Goal: Task Accomplishment & Management: Manage account settings

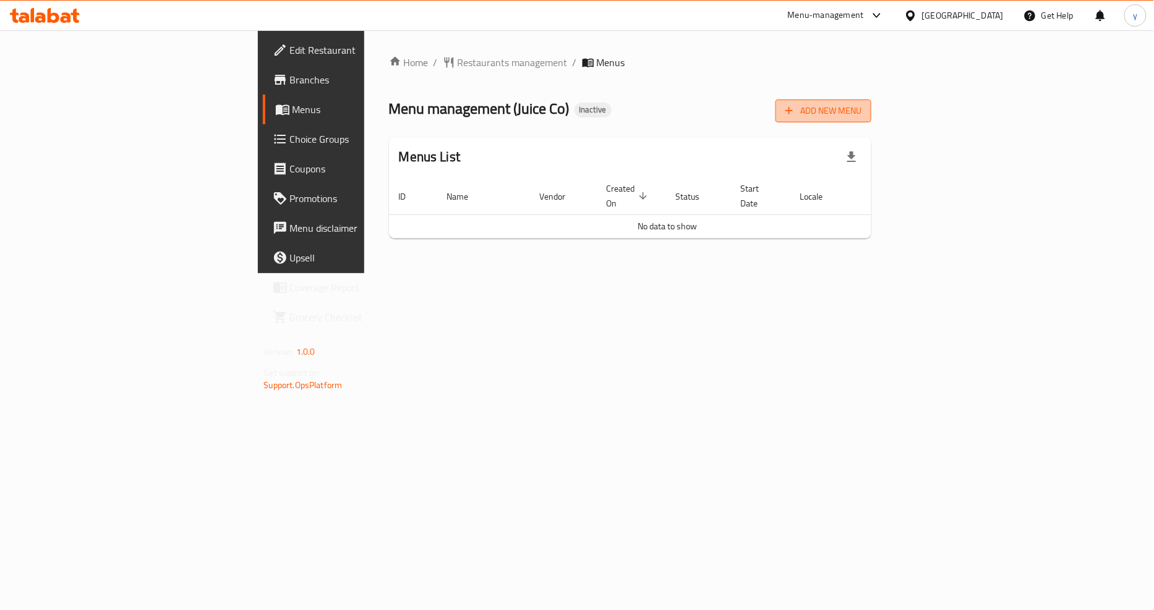
click at [861, 106] on span "Add New Menu" at bounding box center [823, 110] width 76 height 15
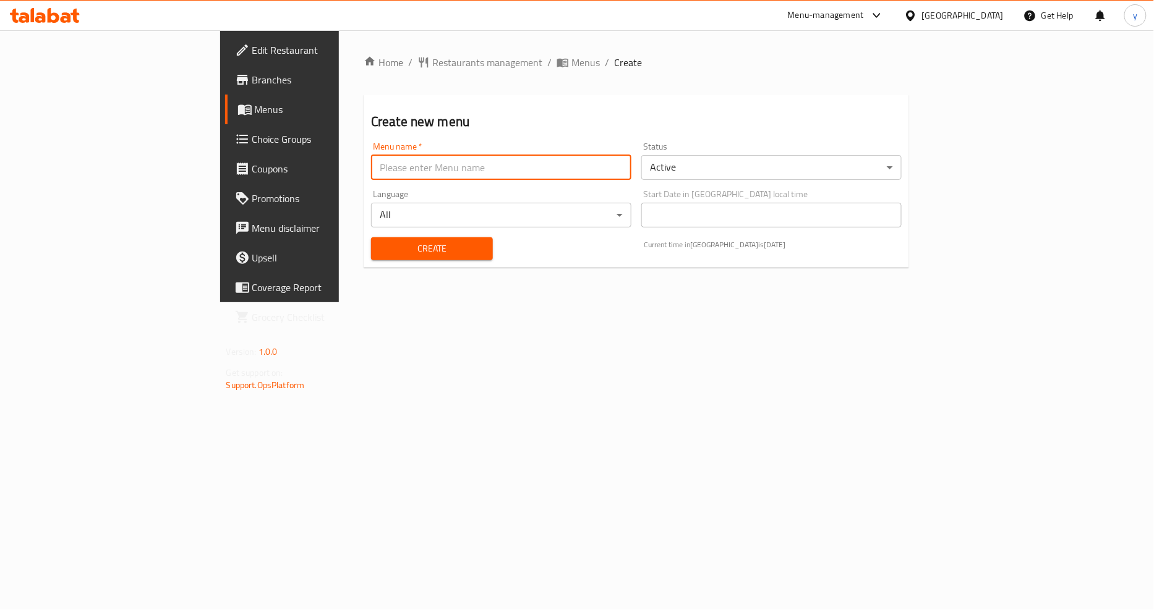
click at [382, 175] on input "text" at bounding box center [501, 167] width 260 height 25
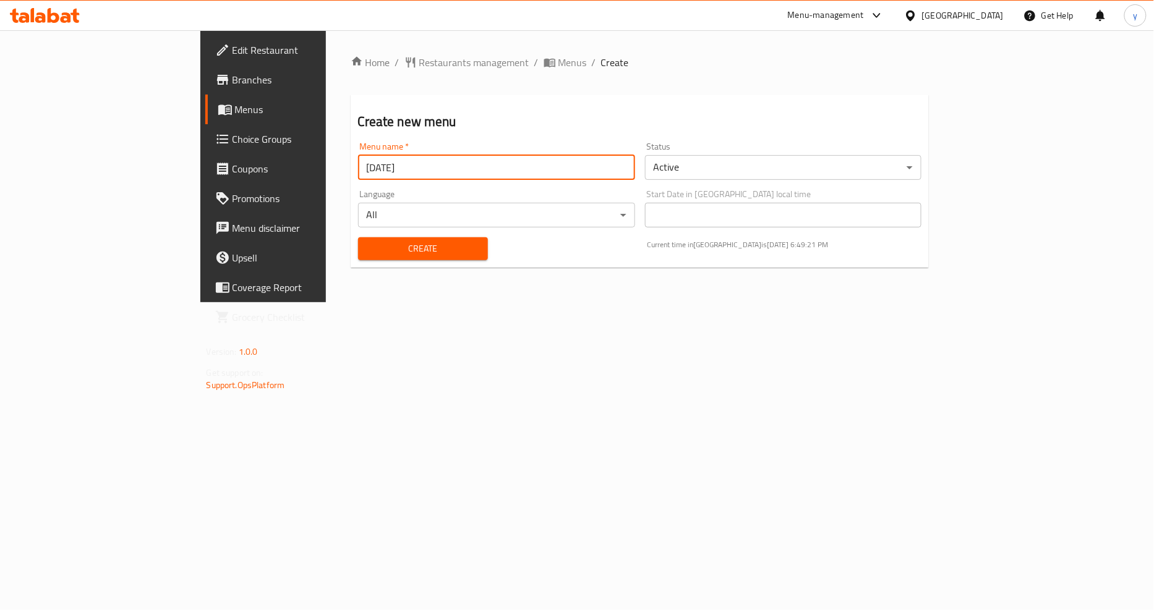
type input "[DATE]"
click at [396, 249] on span "Create" at bounding box center [423, 248] width 110 height 15
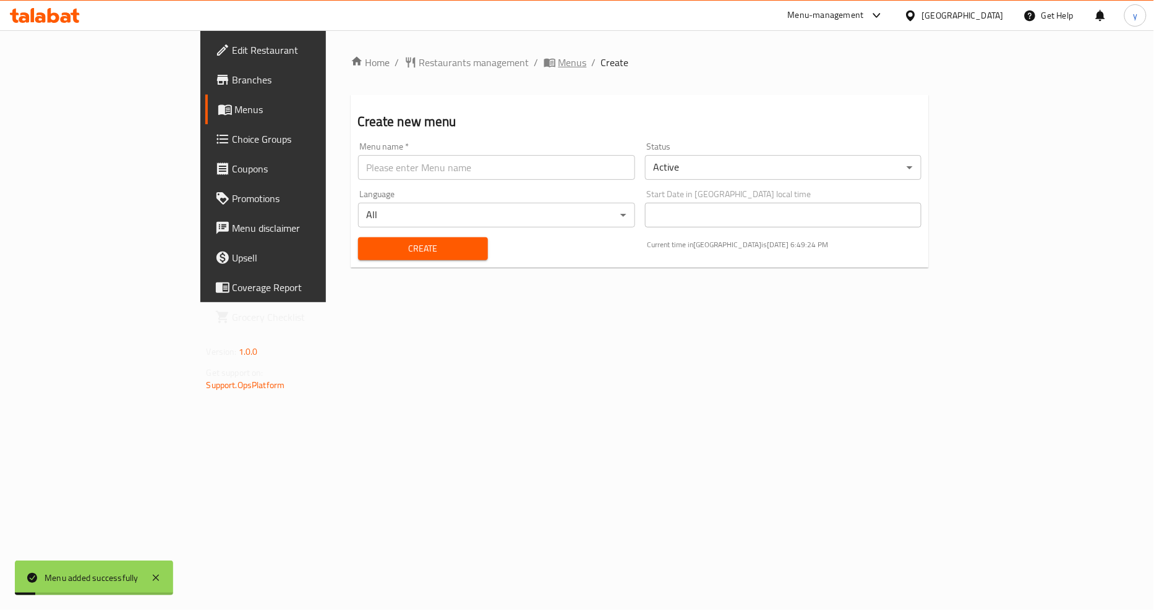
click at [544, 64] on span "breadcrumb" at bounding box center [551, 62] width 15 height 12
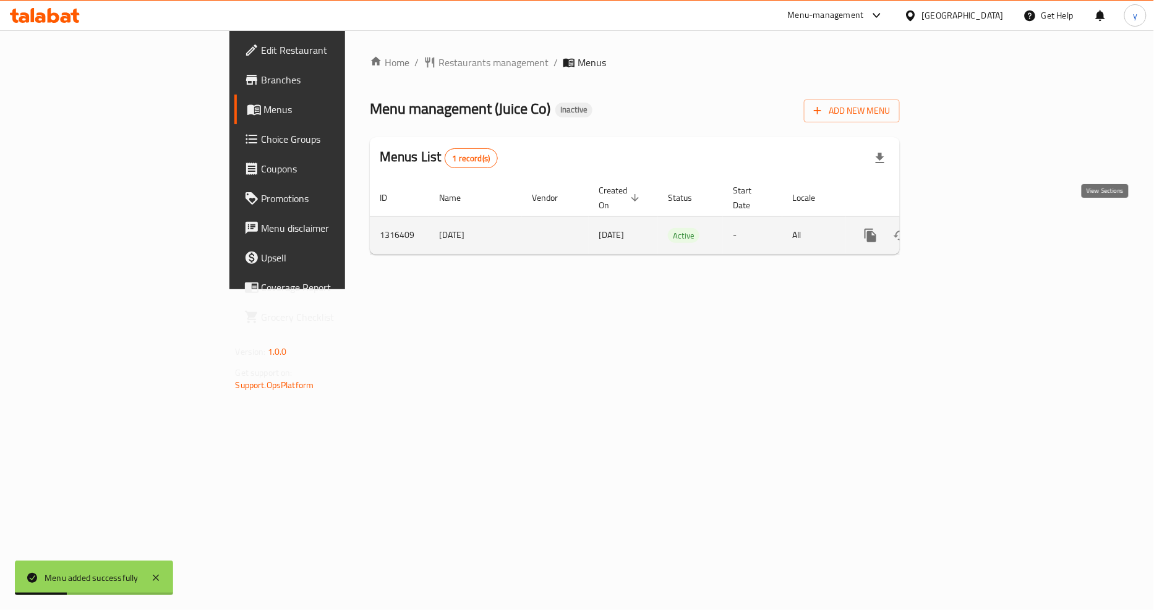
click at [965, 230] on icon "enhanced table" at bounding box center [959, 235] width 11 height 11
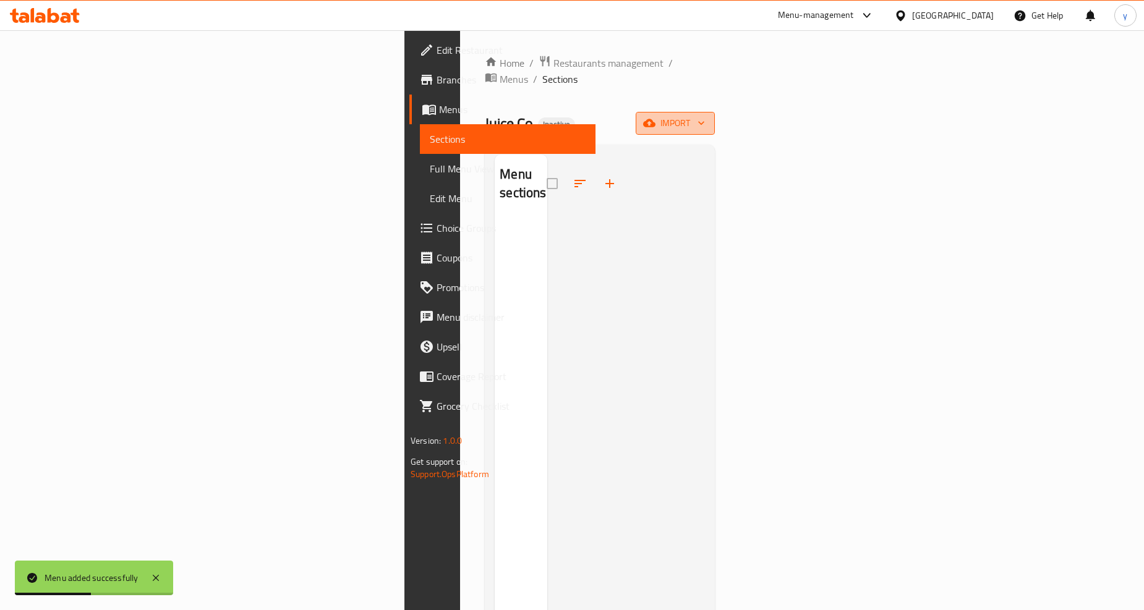
click at [705, 116] on span "import" at bounding box center [675, 123] width 59 height 15
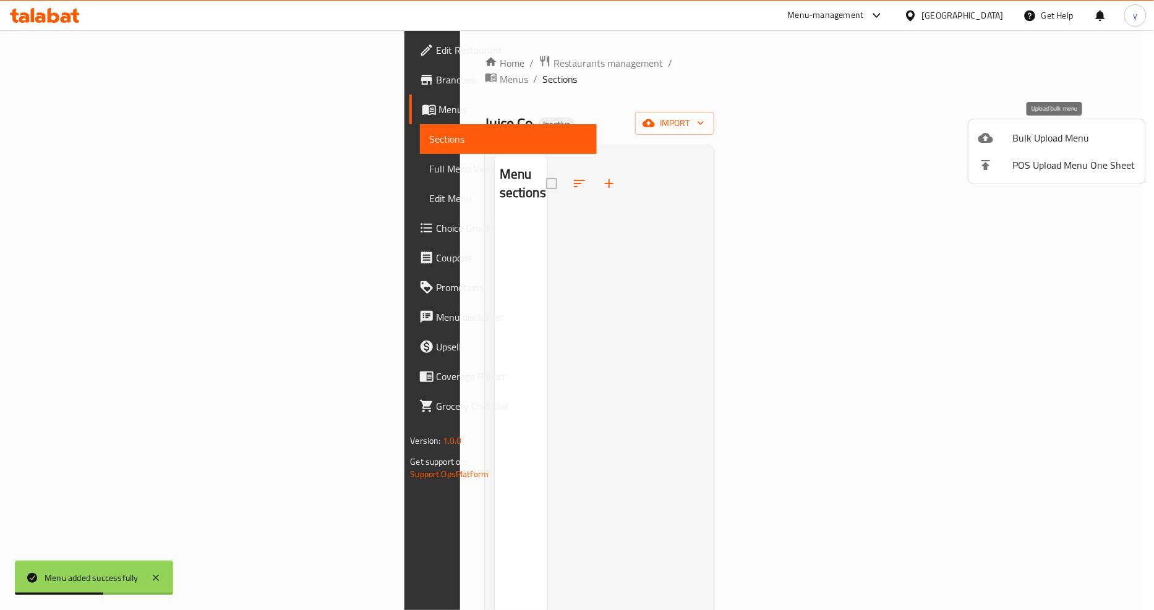
click at [1030, 143] on span "Bulk Upload Menu" at bounding box center [1074, 137] width 122 height 15
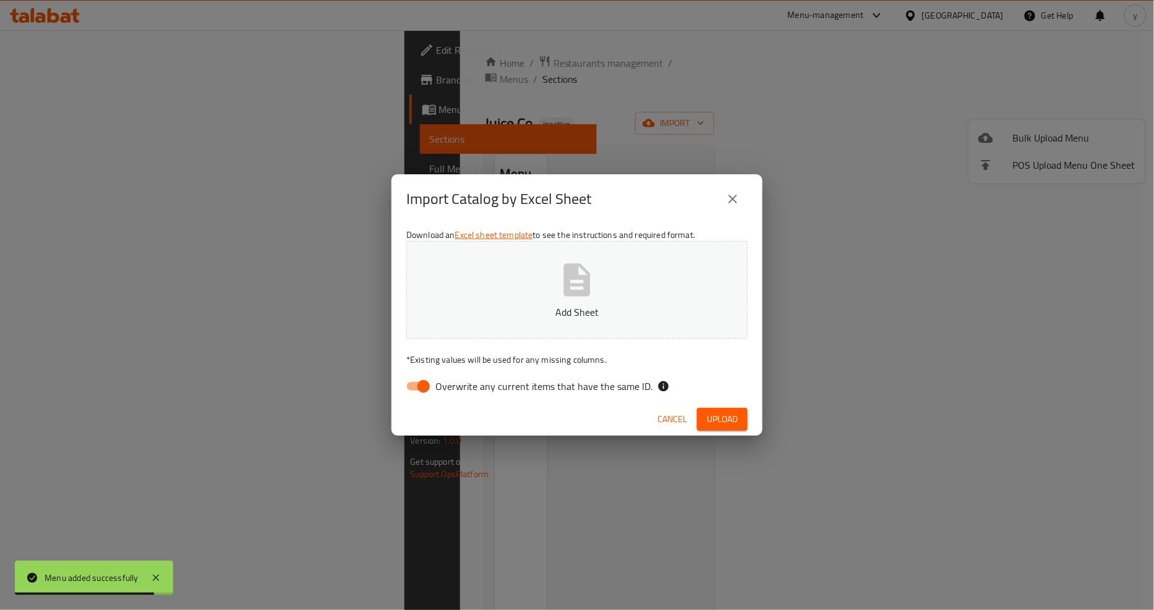
click at [730, 192] on icon "close" at bounding box center [732, 199] width 15 height 15
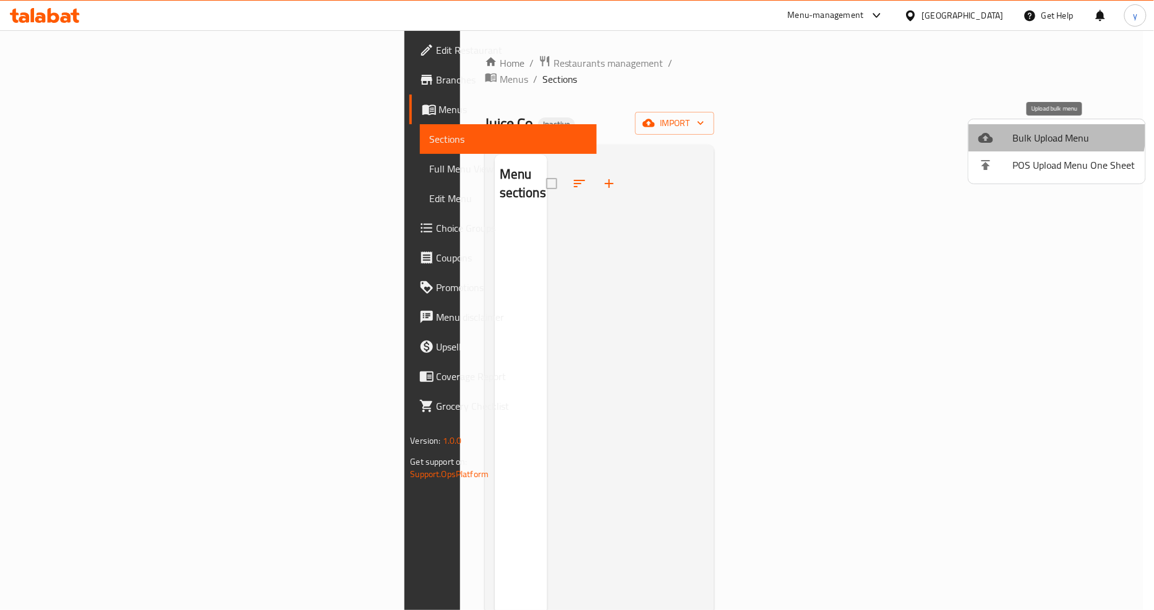
click at [1050, 134] on span "Bulk Upload Menu" at bounding box center [1074, 137] width 122 height 15
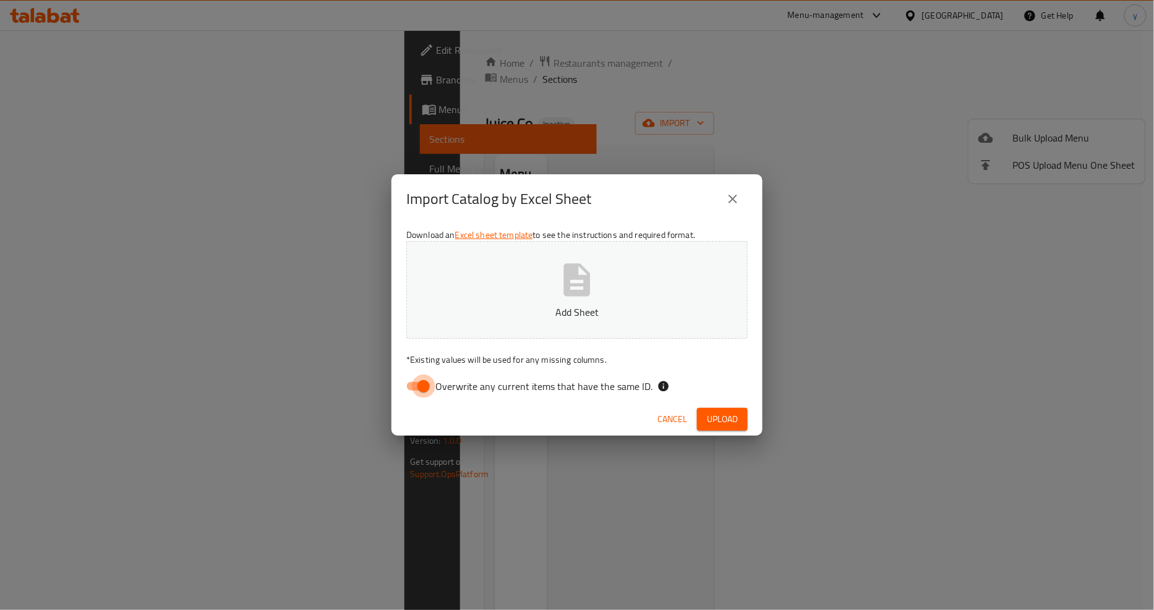
click at [416, 386] on input "Overwrite any current items that have the same ID." at bounding box center [423, 386] width 70 height 23
checkbox input "false"
click at [719, 427] on span "Upload" at bounding box center [722, 419] width 31 height 15
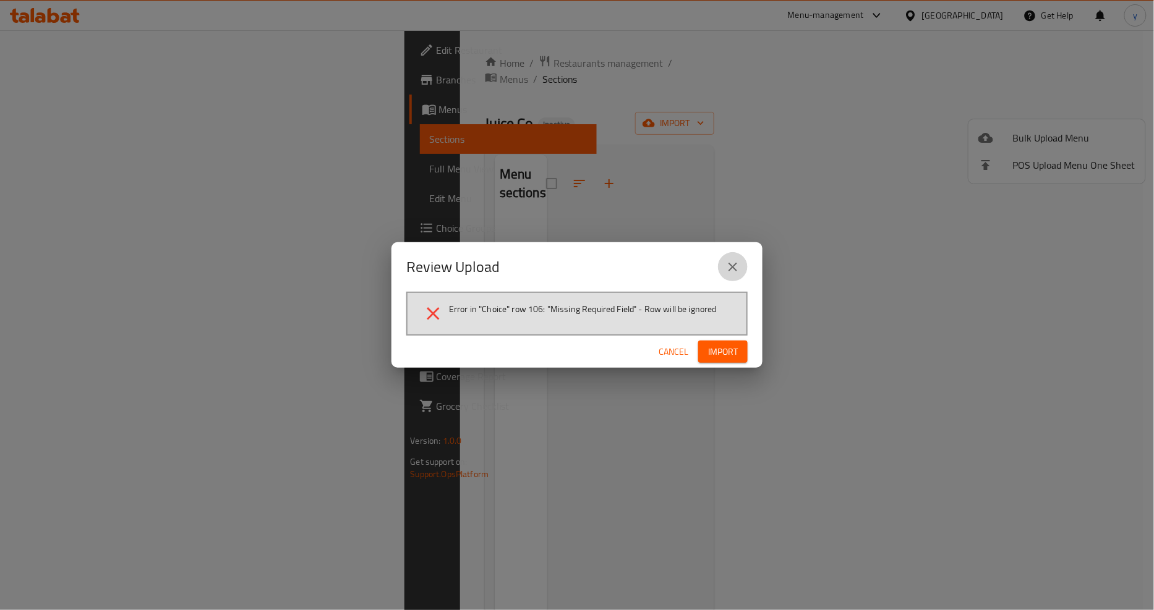
click at [735, 270] on icon "close" at bounding box center [732, 267] width 9 height 9
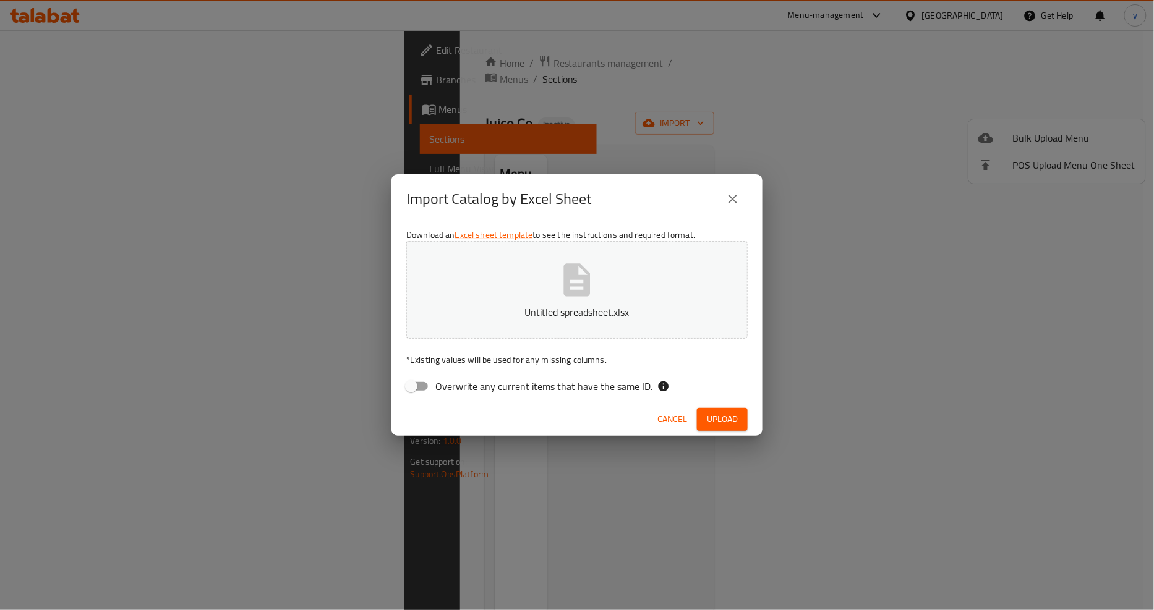
click at [728, 195] on icon "close" at bounding box center [732, 199] width 9 height 9
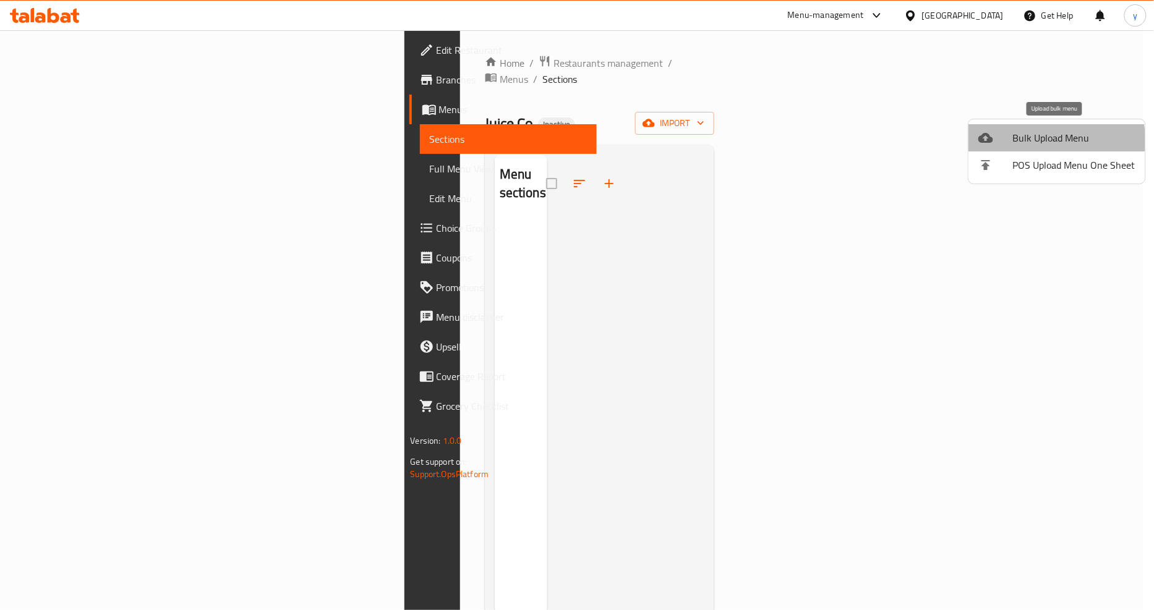
click at [1033, 143] on span "Bulk Upload Menu" at bounding box center [1074, 137] width 122 height 15
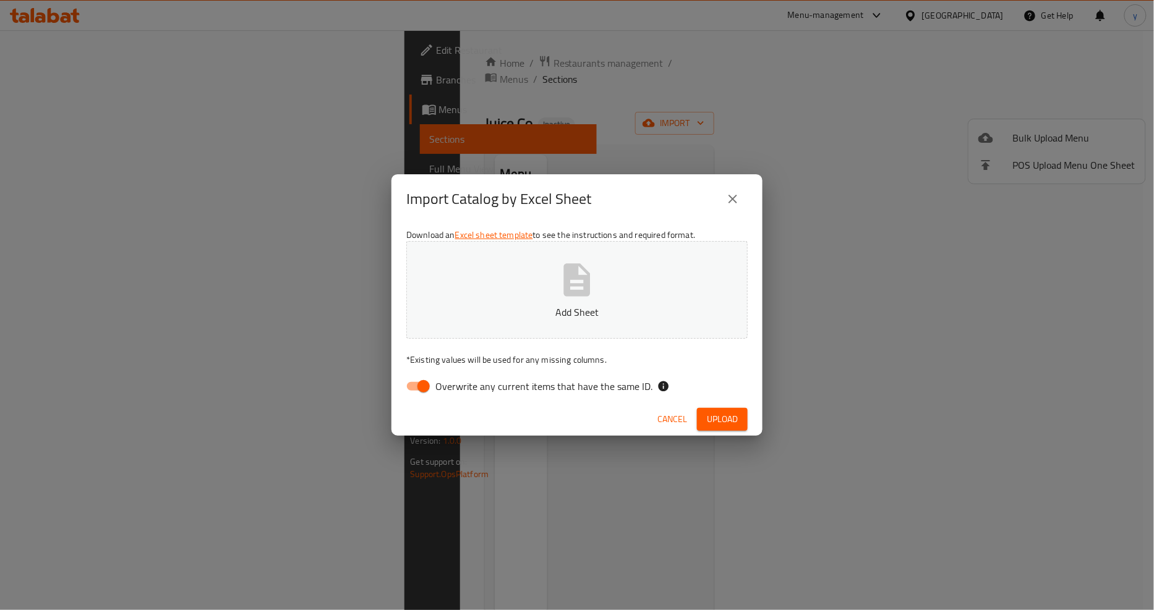
click at [425, 385] on input "Overwrite any current items that have the same ID." at bounding box center [423, 386] width 70 height 23
checkbox input "false"
click at [728, 418] on span "Upload" at bounding box center [722, 419] width 31 height 15
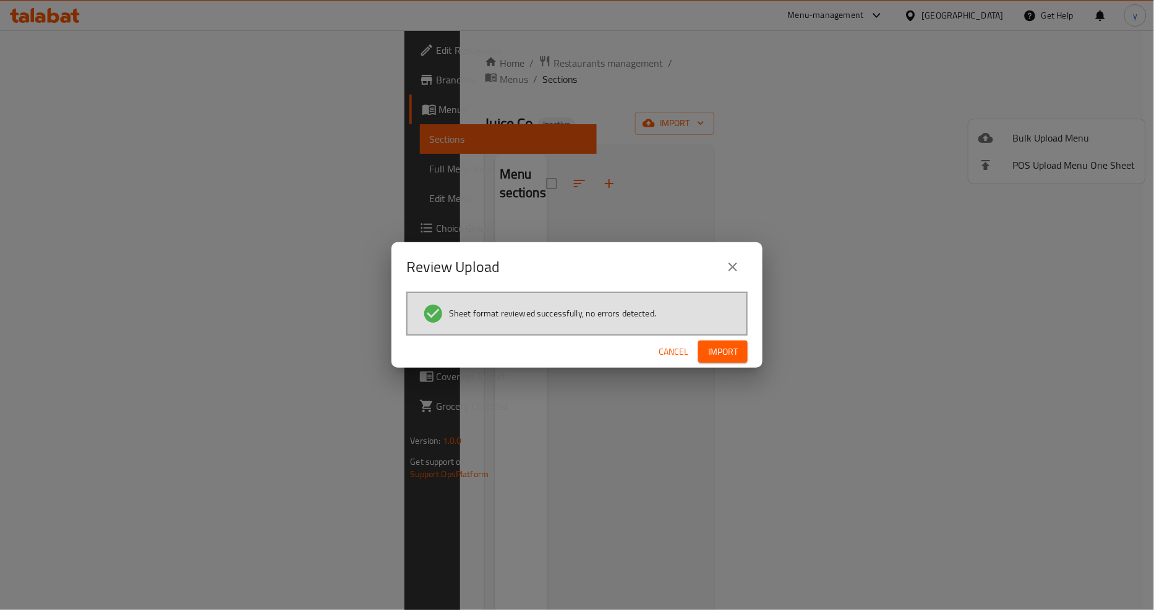
click at [728, 354] on span "Import" at bounding box center [723, 351] width 30 height 15
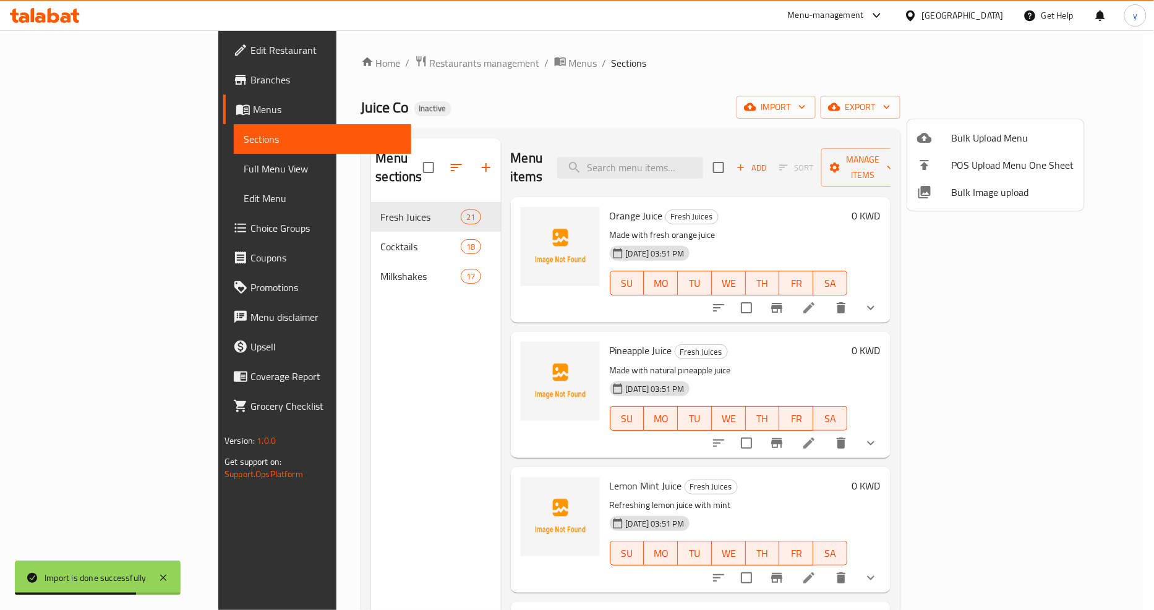
click at [54, 171] on div at bounding box center [577, 305] width 1154 height 610
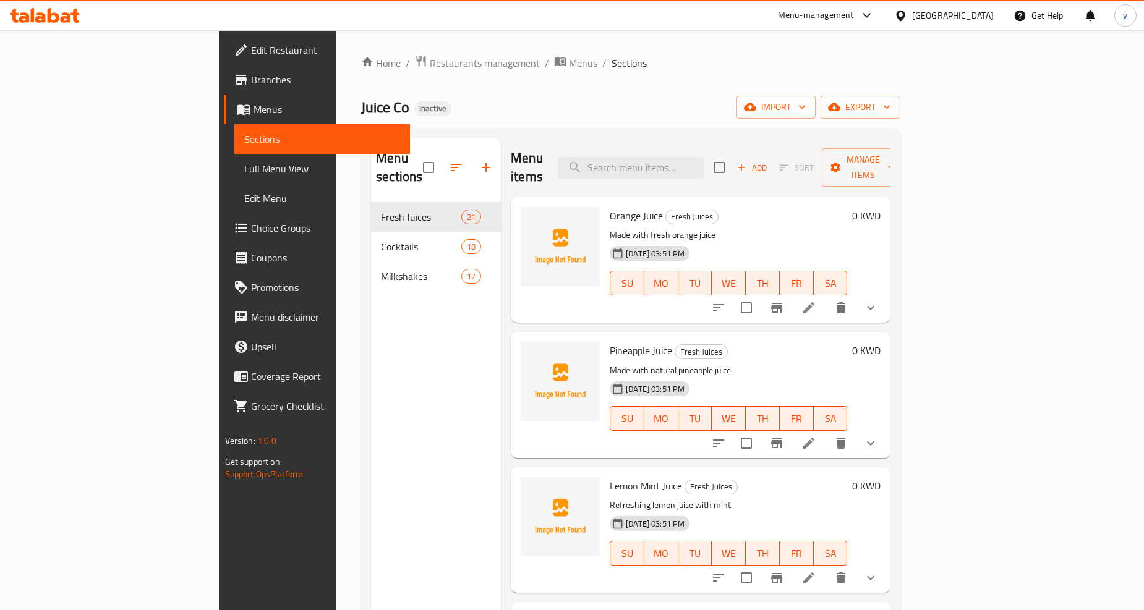
click at [244, 164] on span "Full Menu View" at bounding box center [322, 168] width 156 height 15
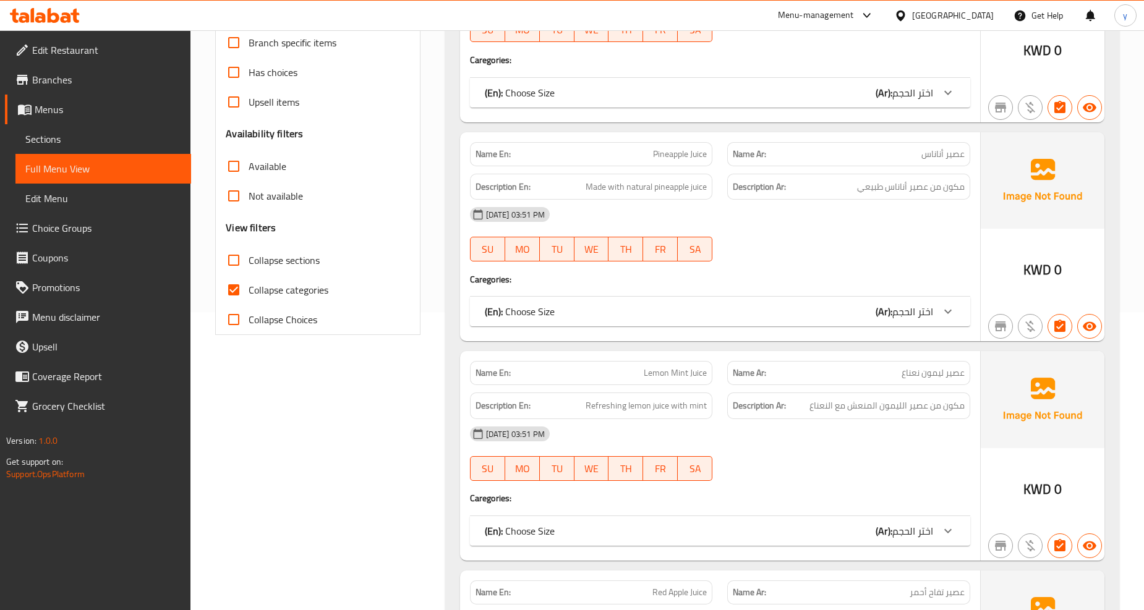
scroll to position [343, 0]
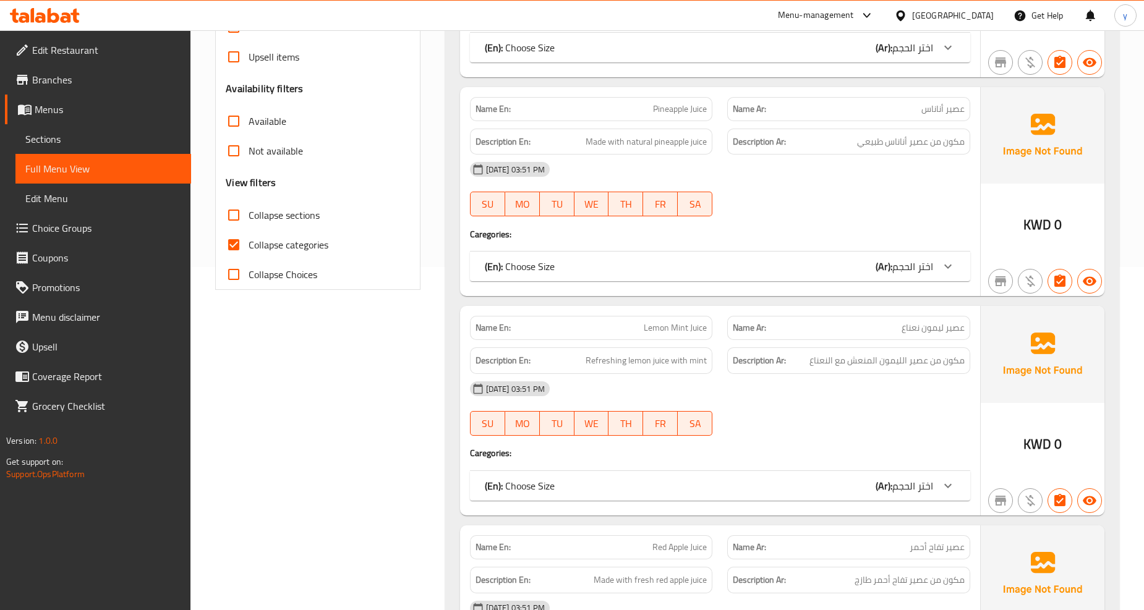
click at [237, 240] on input "Collapse categories" at bounding box center [234, 245] width 30 height 30
checkbox input "false"
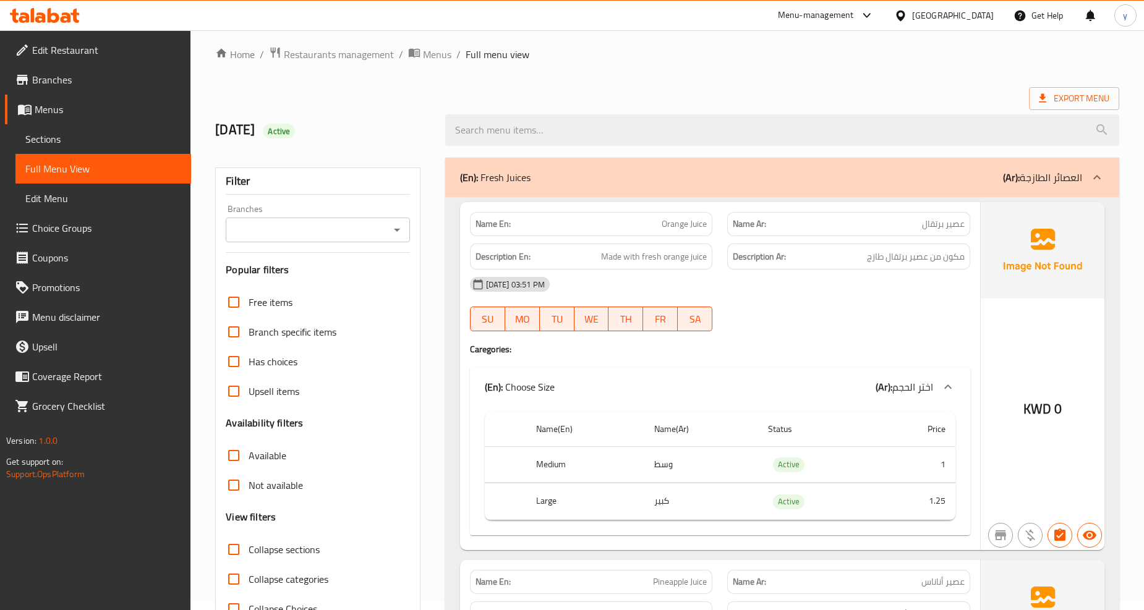
scroll to position [0, 0]
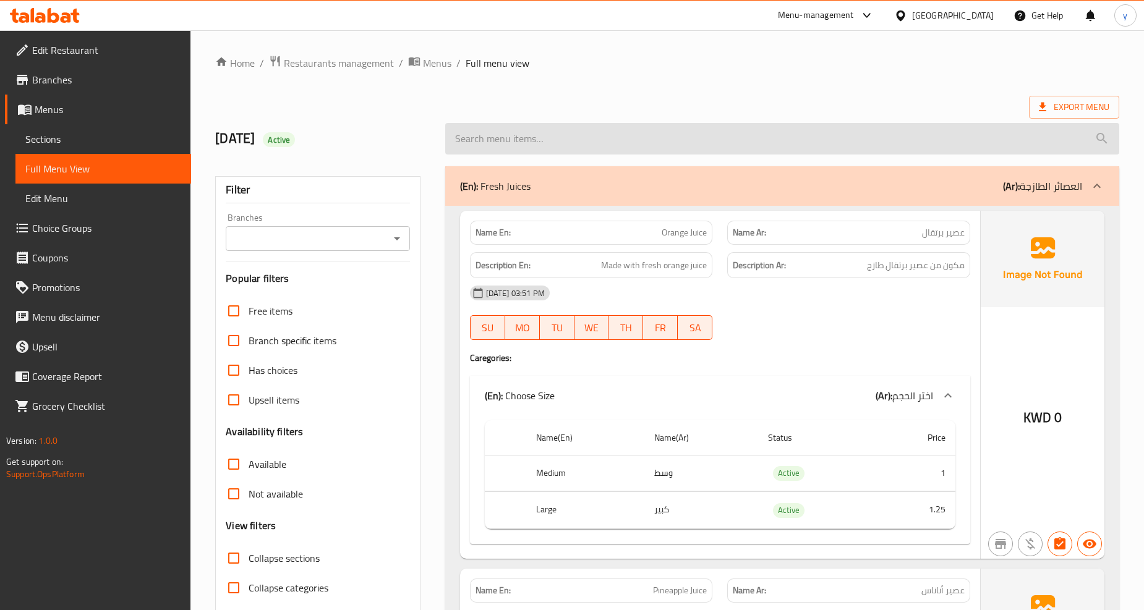
click at [573, 141] on input "search" at bounding box center [782, 139] width 674 height 32
paste input "Strawberry Milkshake"
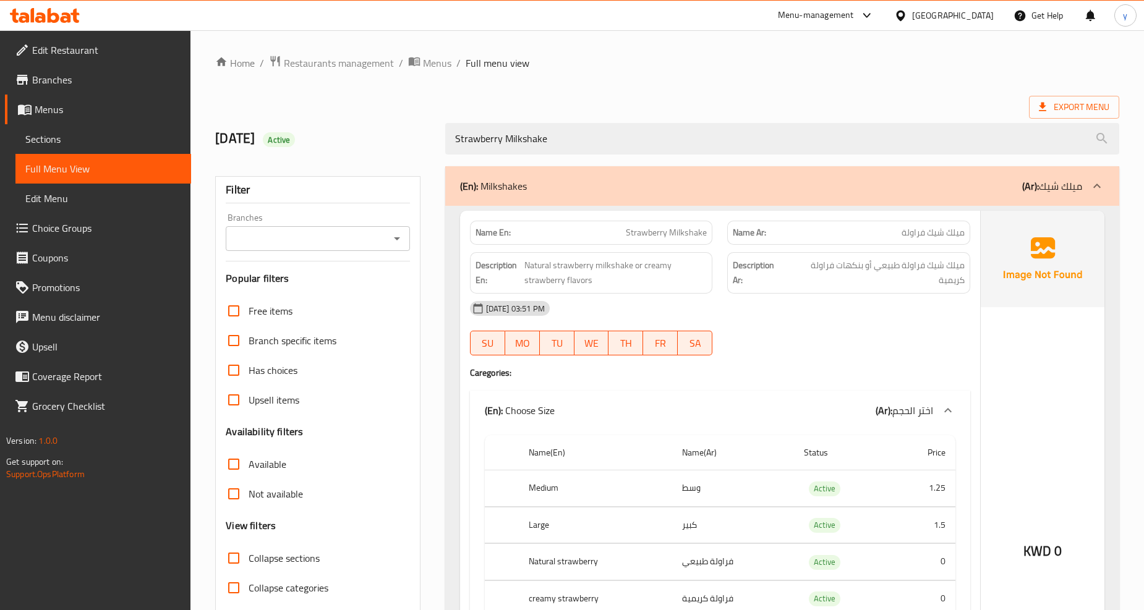
type input "Strawberry Milkshake"
click at [40, 139] on span "Sections" at bounding box center [103, 139] width 156 height 15
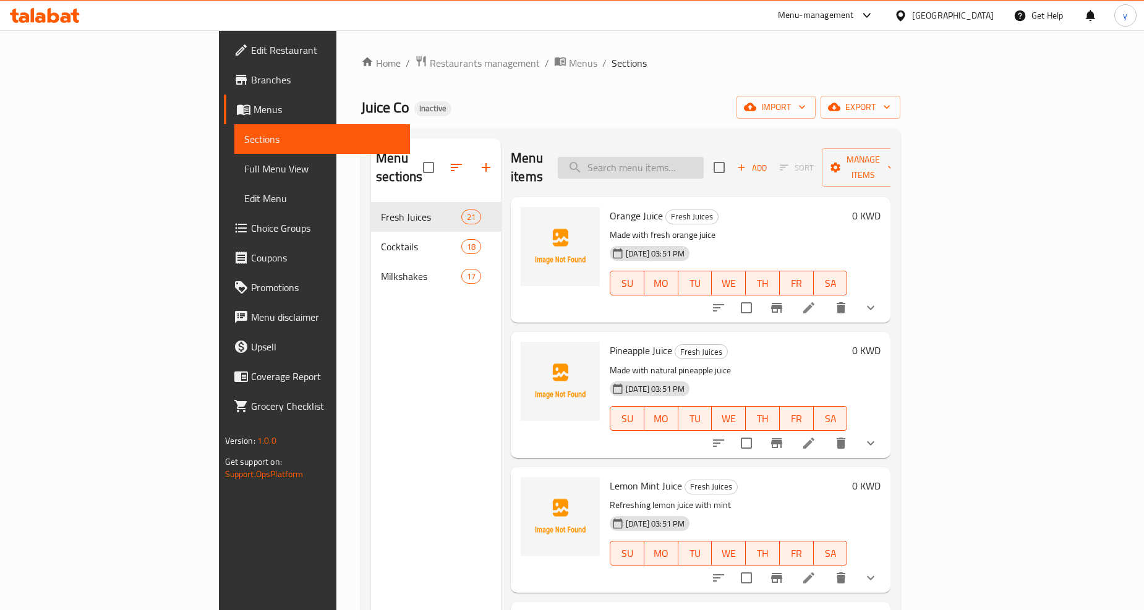
click at [688, 160] on input "search" at bounding box center [631, 168] width 146 height 22
paste input "Strawberry Milkshake"
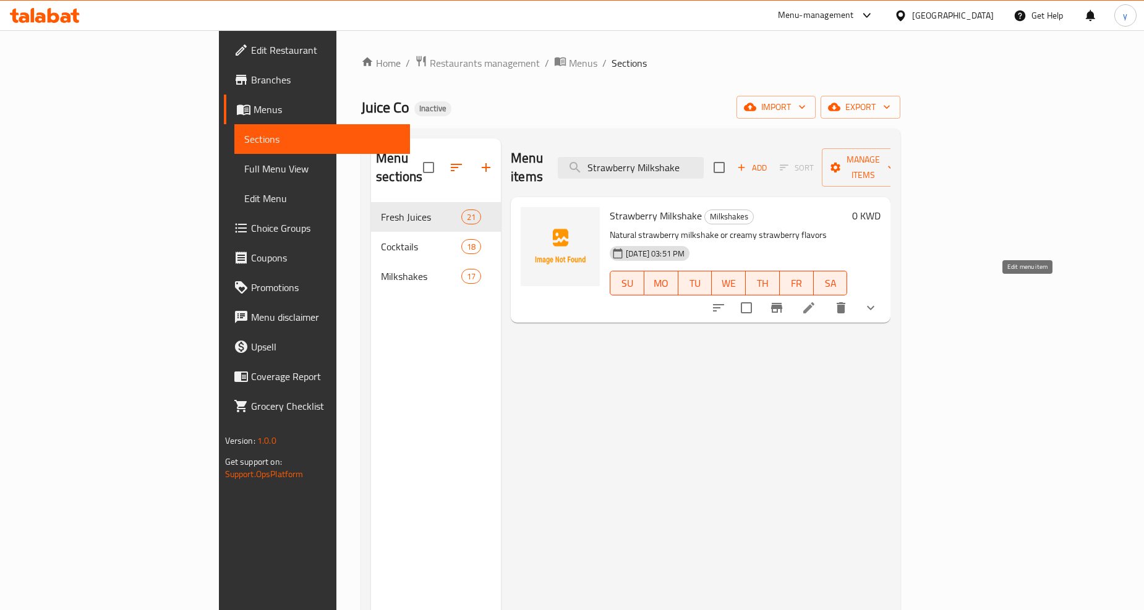
type input "Strawberry Milkshake"
click at [816, 301] on icon at bounding box center [808, 308] width 15 height 15
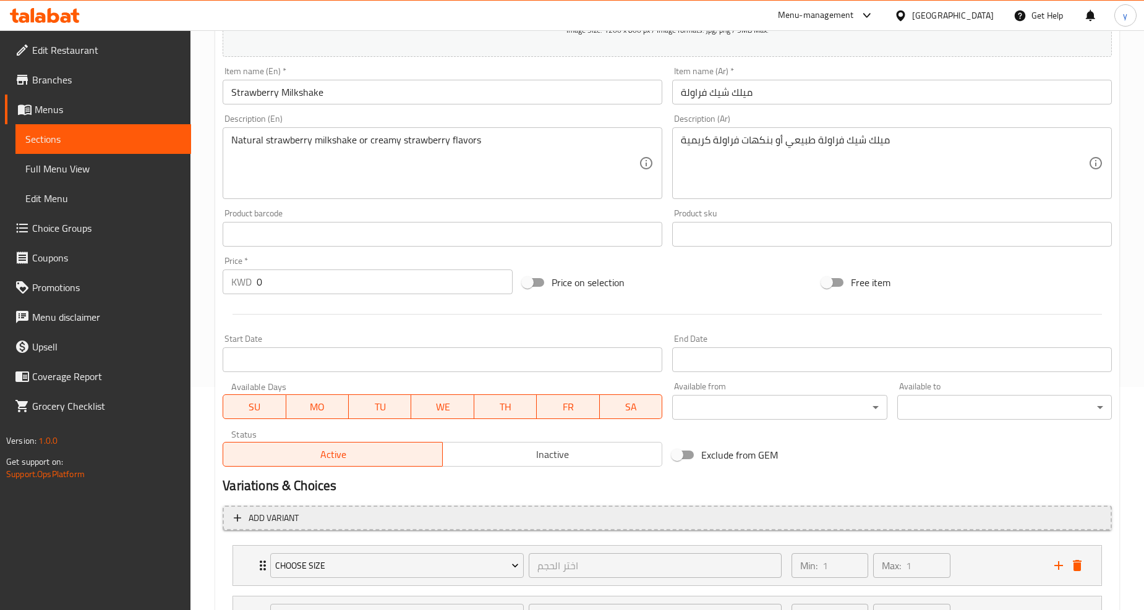
scroll to position [333, 0]
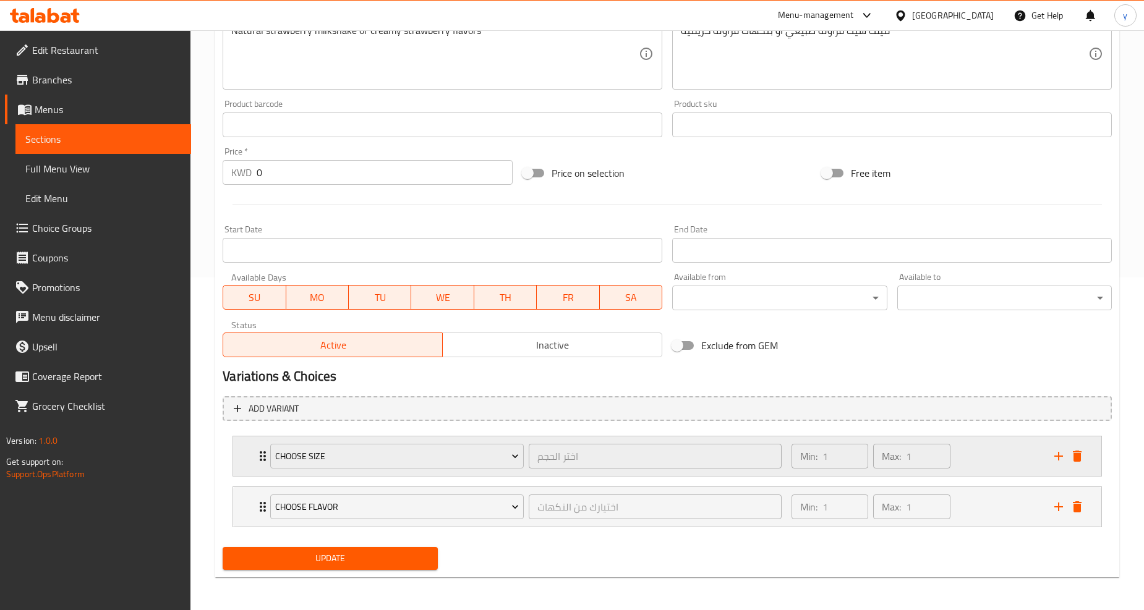
click at [261, 456] on icon "Expand" at bounding box center [262, 456] width 15 height 15
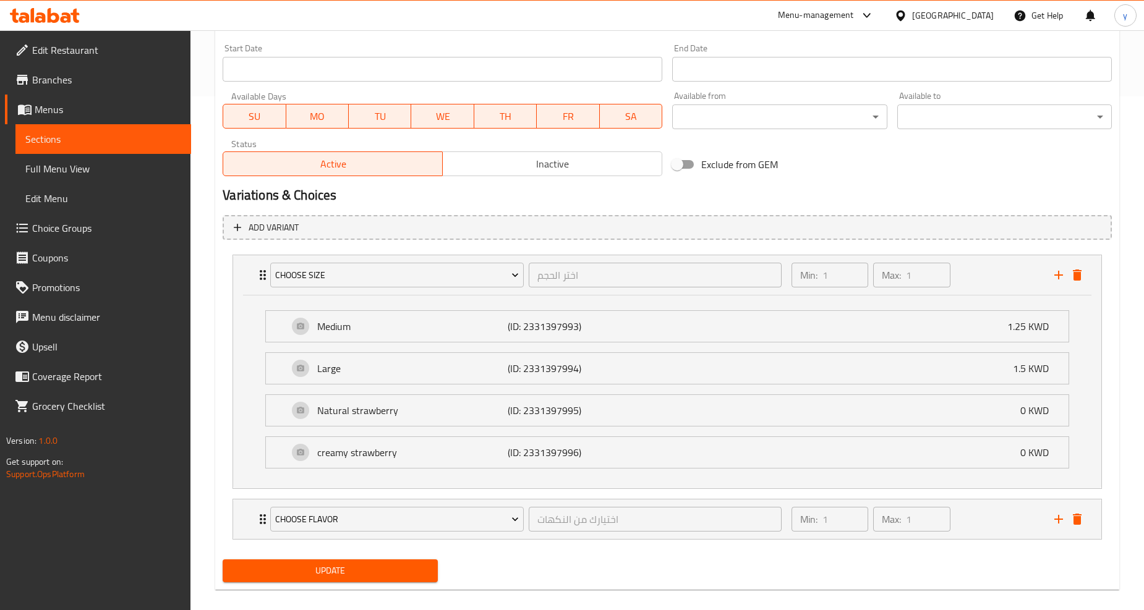
scroll to position [527, 0]
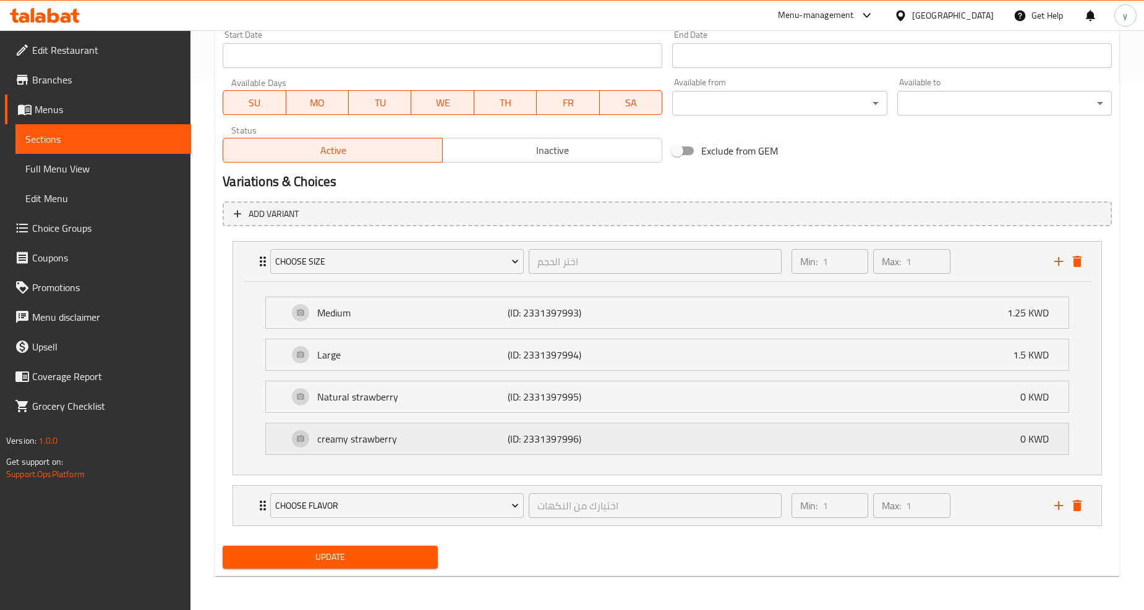
click at [1000, 443] on div "creamy strawberry (ID: 2331397996) 0 KWD" at bounding box center [671, 439] width 766 height 31
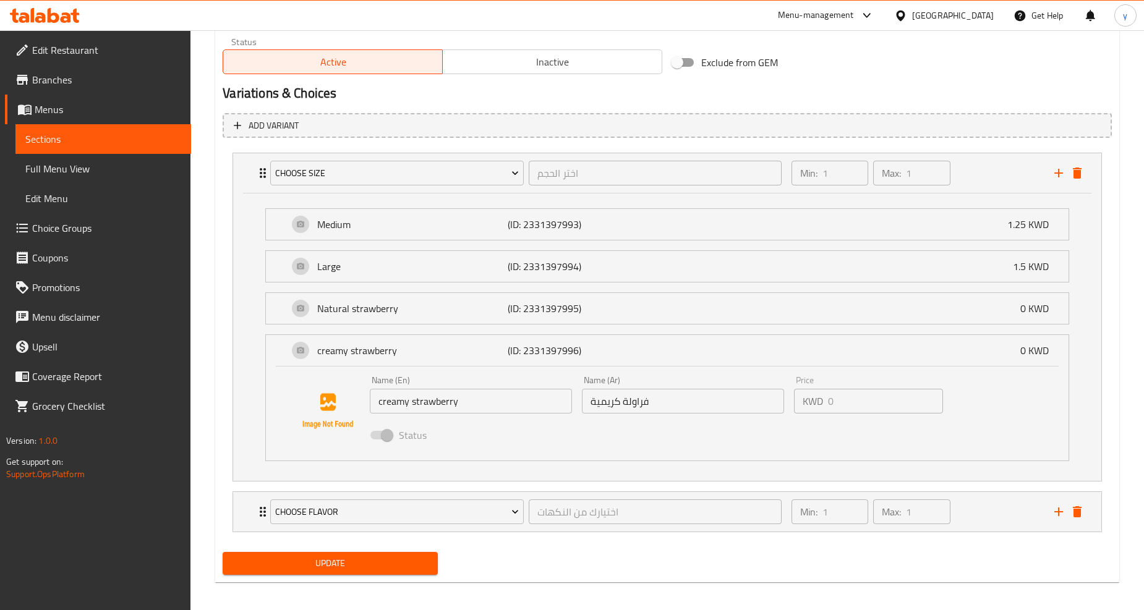
scroll to position [621, 0]
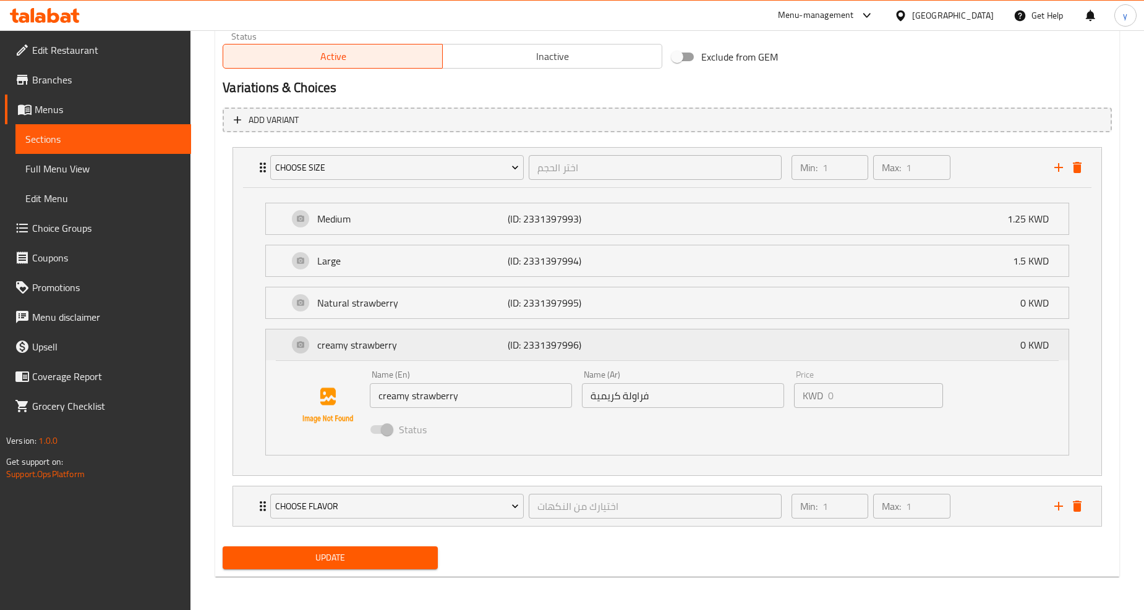
click at [817, 359] on div "creamy strawberry (ID: 2331397996) 0 KWD" at bounding box center [671, 345] width 766 height 31
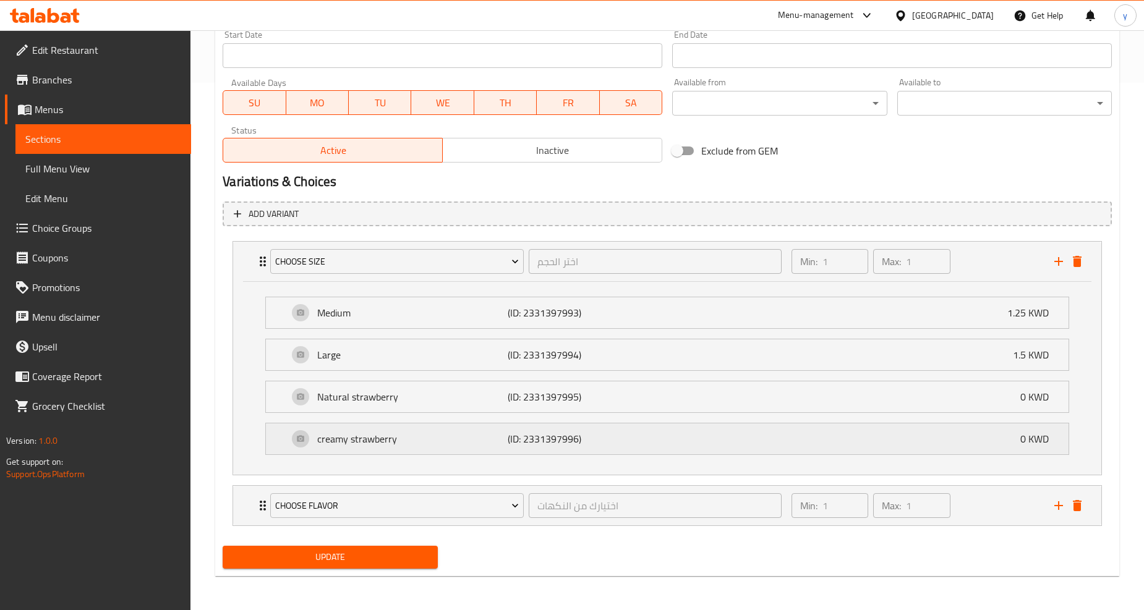
click at [357, 438] on p "creamy strawberry" at bounding box center [412, 439] width 190 height 15
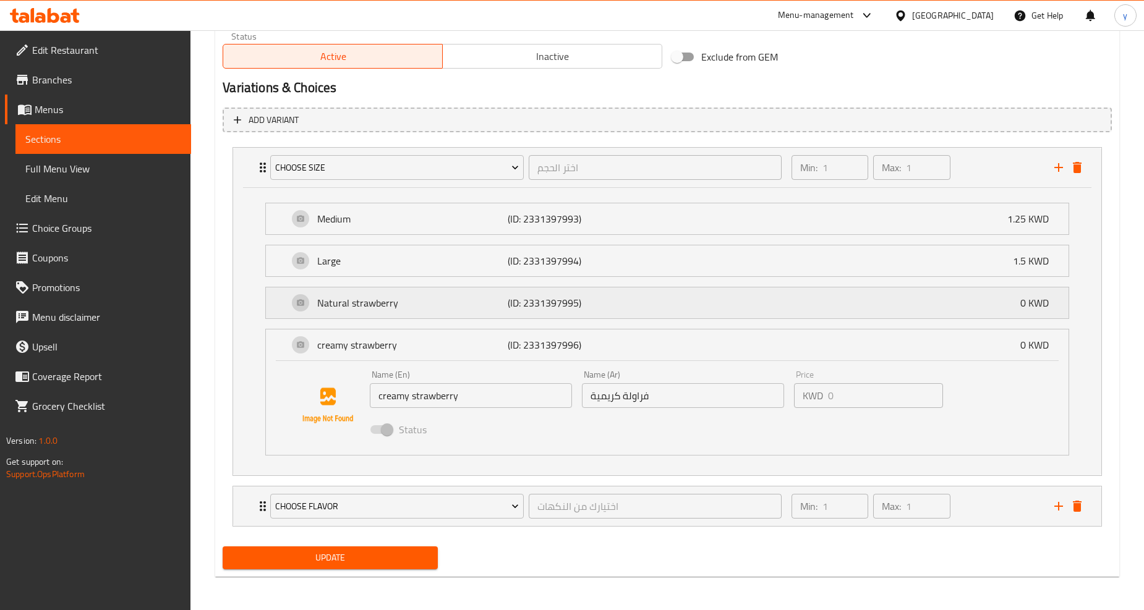
click at [300, 307] on div "Natural strawberry (ID: 2331397995) 0 KWD" at bounding box center [671, 303] width 766 height 31
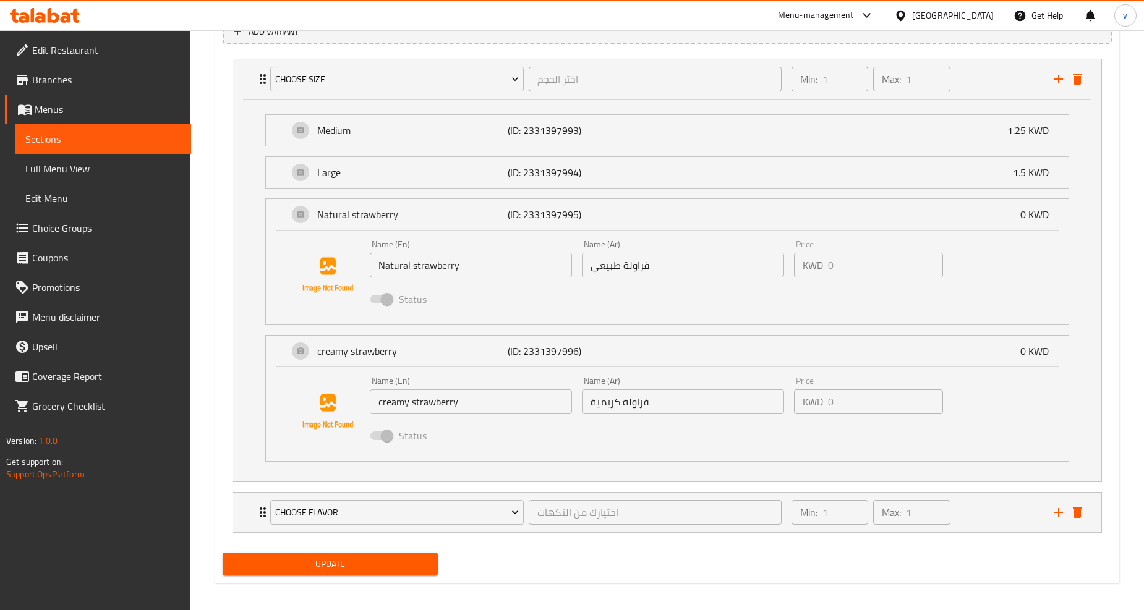
scroll to position [716, 0]
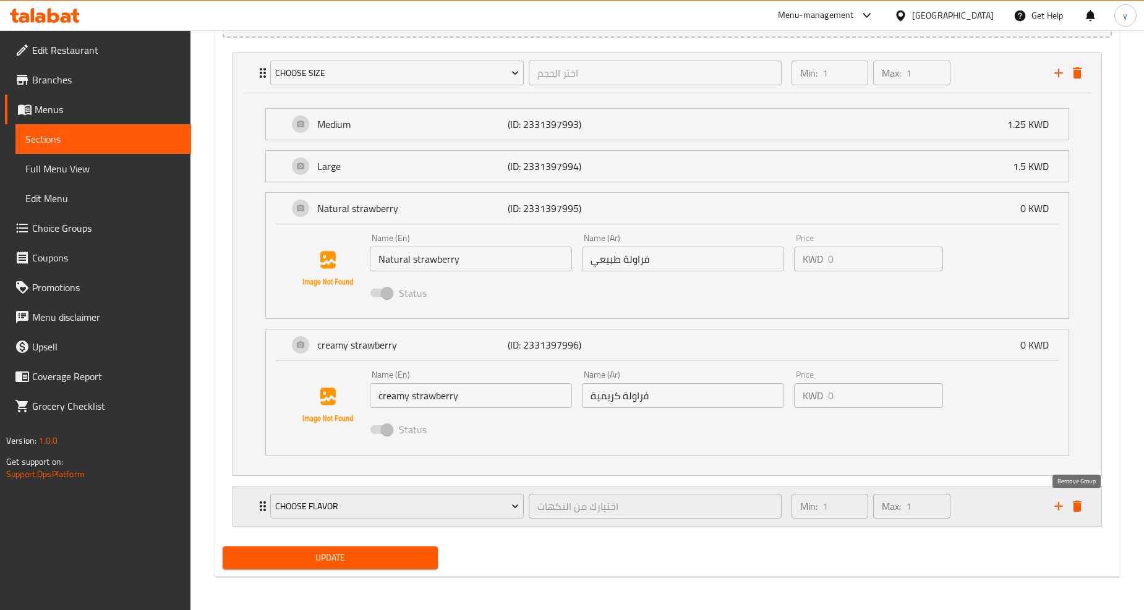
click at [1078, 508] on icon "delete" at bounding box center [1077, 506] width 9 height 11
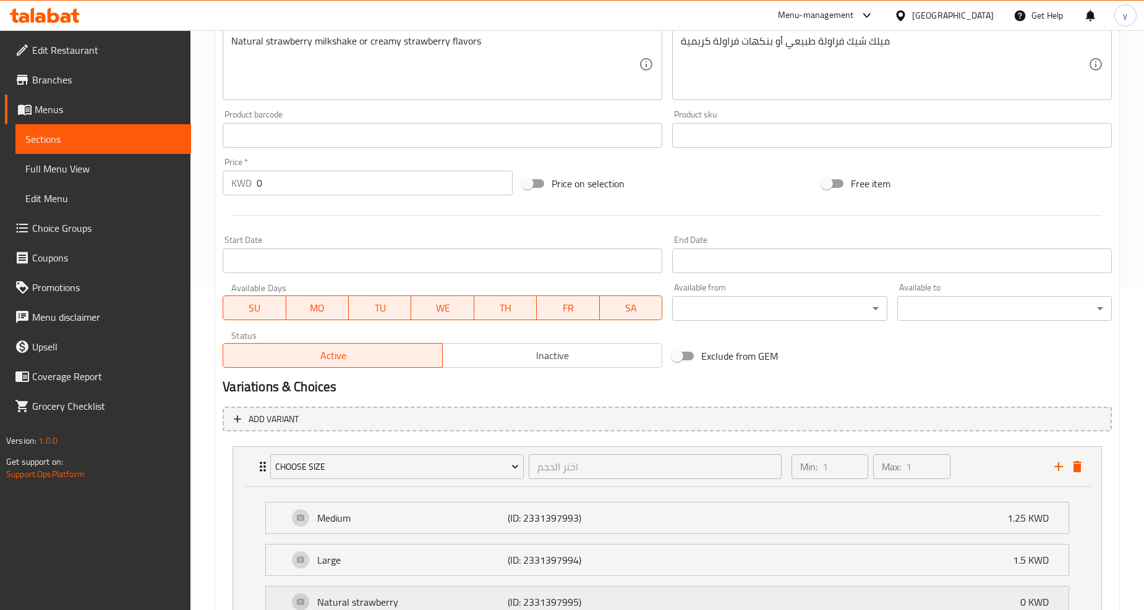
scroll to position [665, 0]
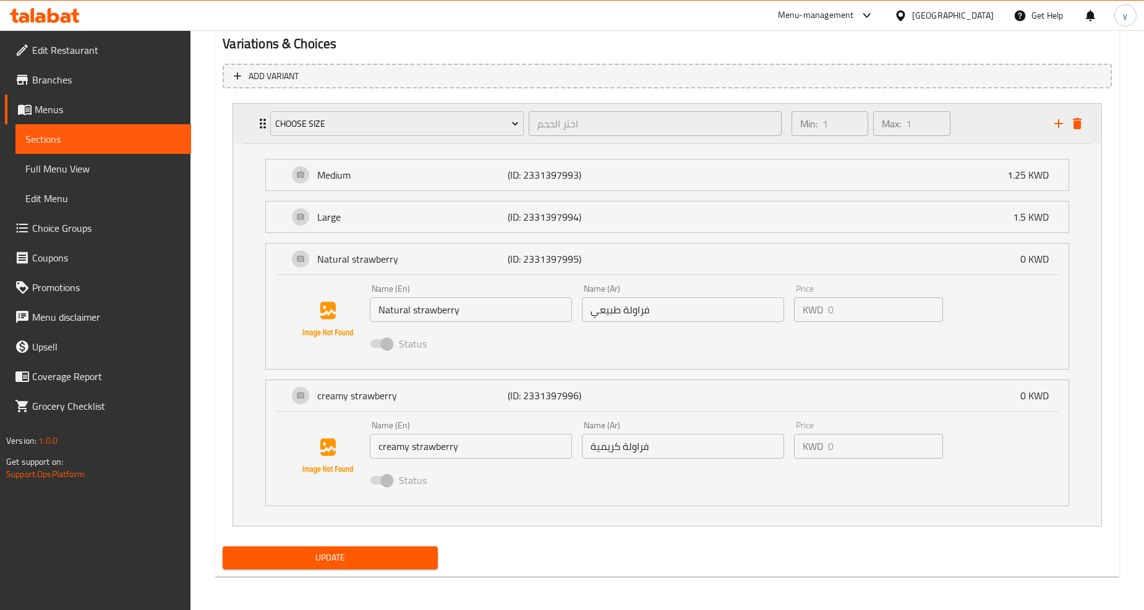
click at [255, 117] on icon "Expand" at bounding box center [262, 123] width 15 height 15
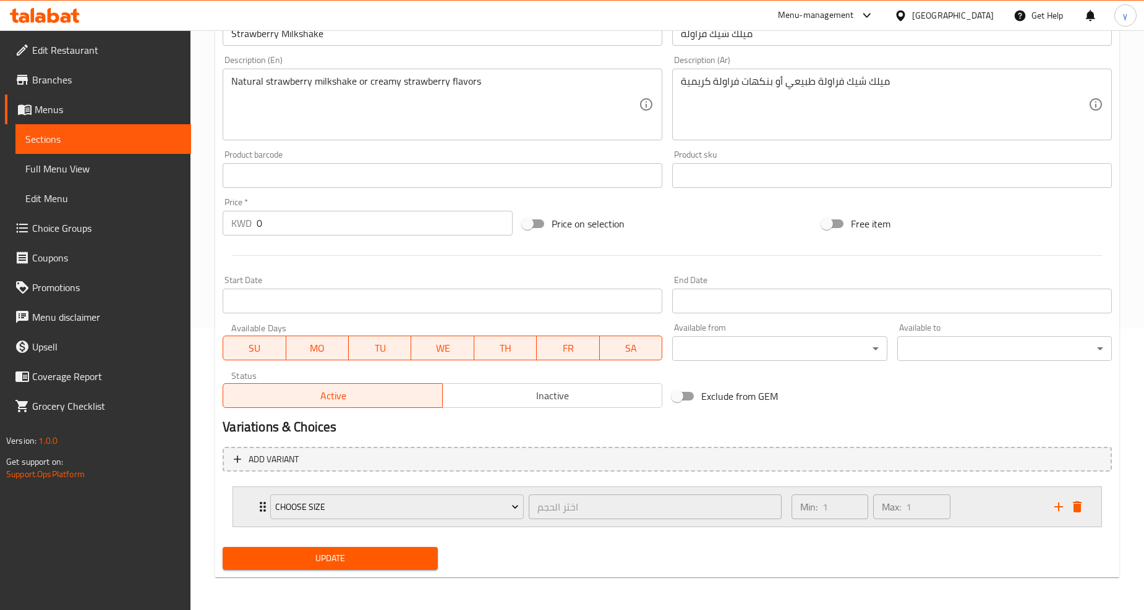
click at [260, 507] on icon "Expand" at bounding box center [262, 507] width 15 height 15
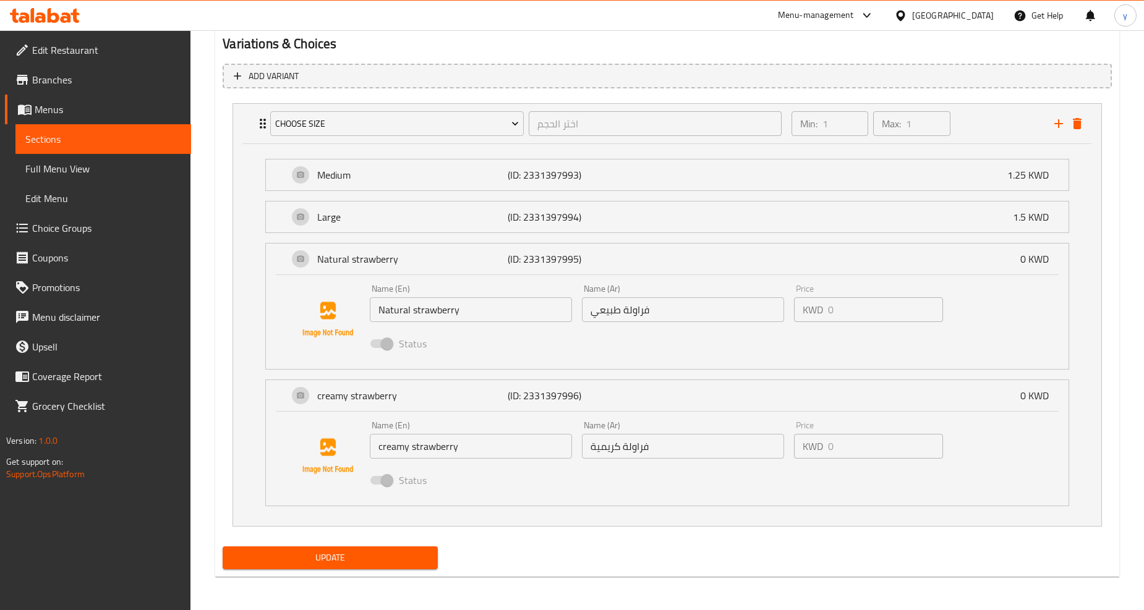
click at [381, 555] on span "Update" at bounding box center [330, 557] width 195 height 15
click at [79, 171] on span "Full Menu View" at bounding box center [103, 168] width 156 height 15
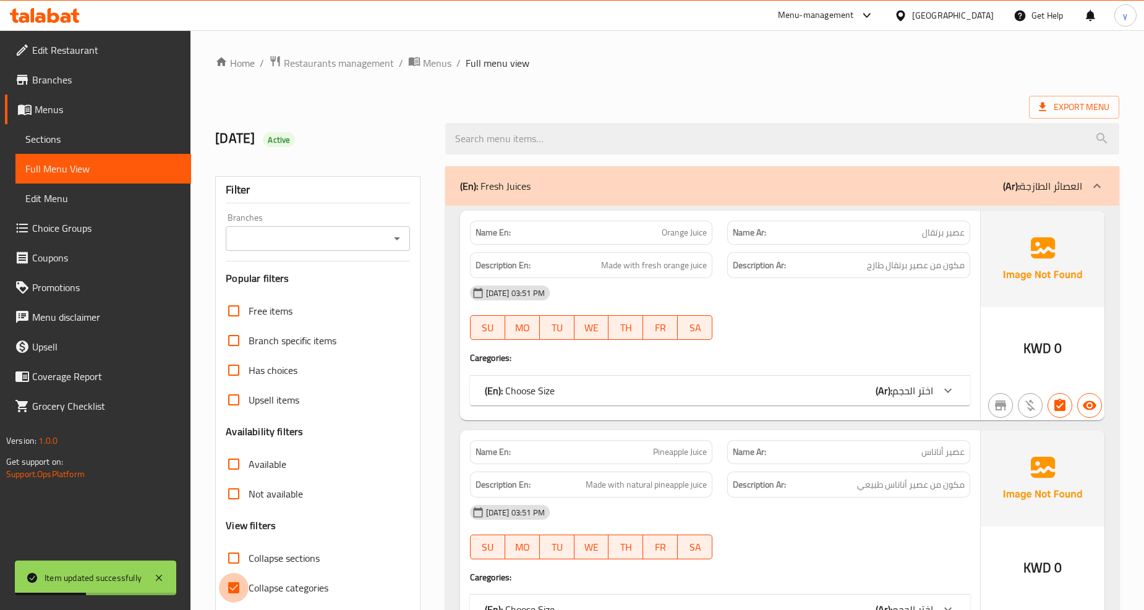
click at [236, 586] on input "Collapse categories" at bounding box center [234, 588] width 30 height 30
checkbox input "false"
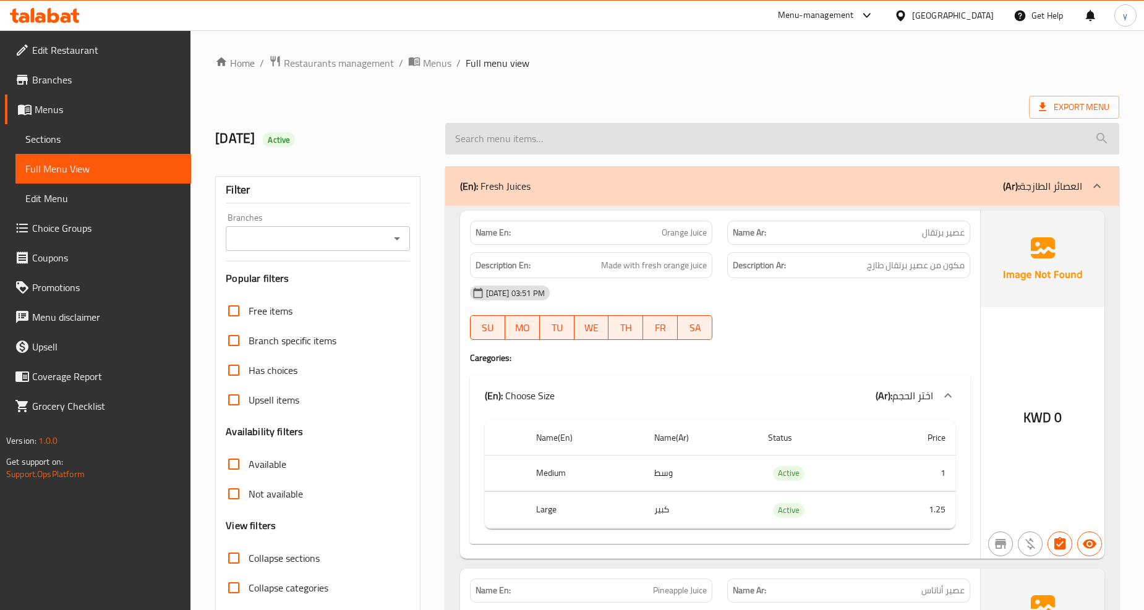
click at [621, 143] on input "search" at bounding box center [782, 139] width 674 height 32
paste input "Strawberry Milkshake"
type input "Strawberry Milkshake"
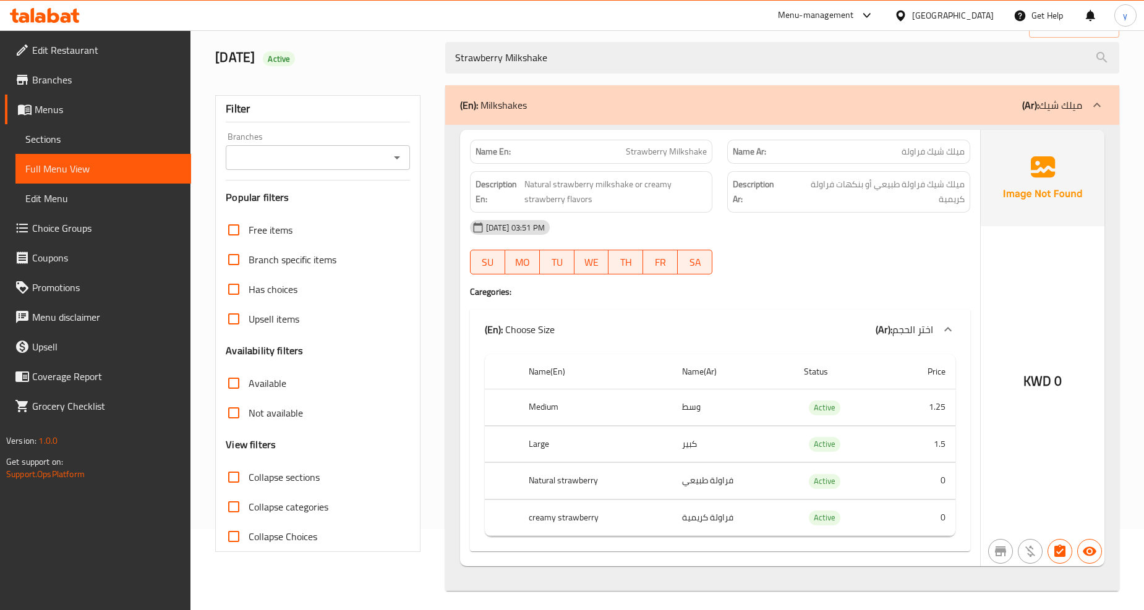
scroll to position [87, 0]
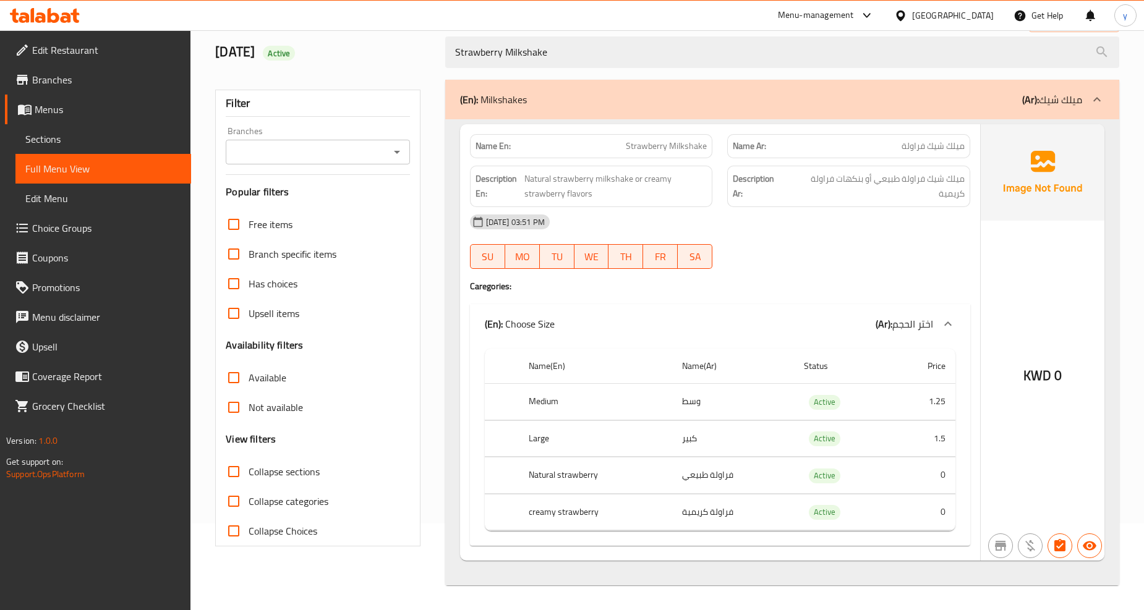
drag, startPoint x: 559, startPoint y: 54, endPoint x: 413, endPoint y: 69, distance: 146.6
click at [413, 69] on div "[DATE] Active Strawberry Milkshake" at bounding box center [667, 52] width 919 height 55
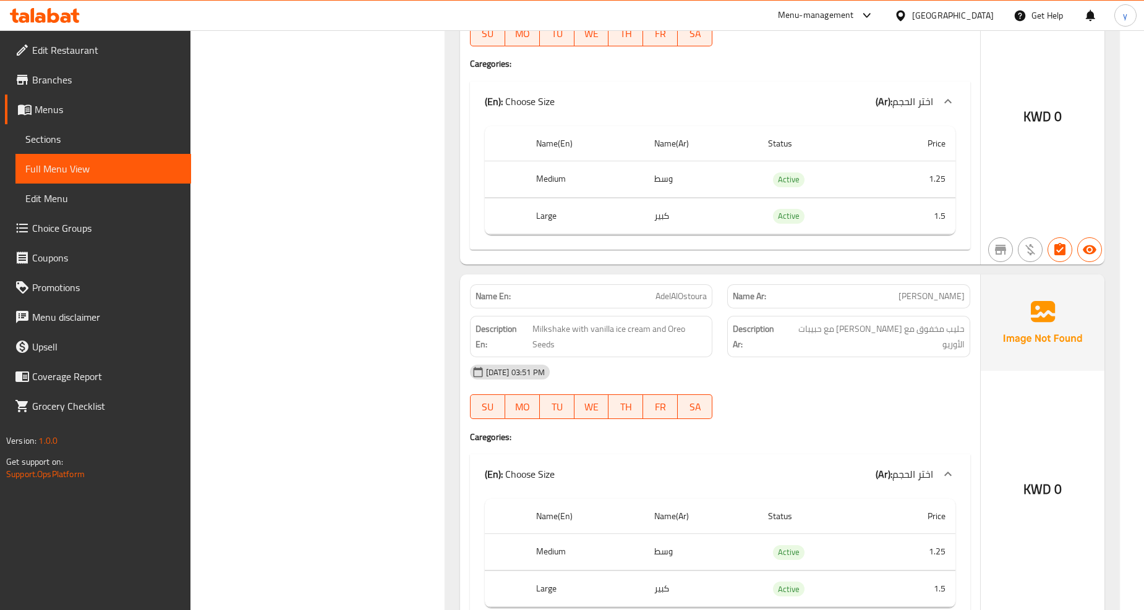
scroll to position [19949, 0]
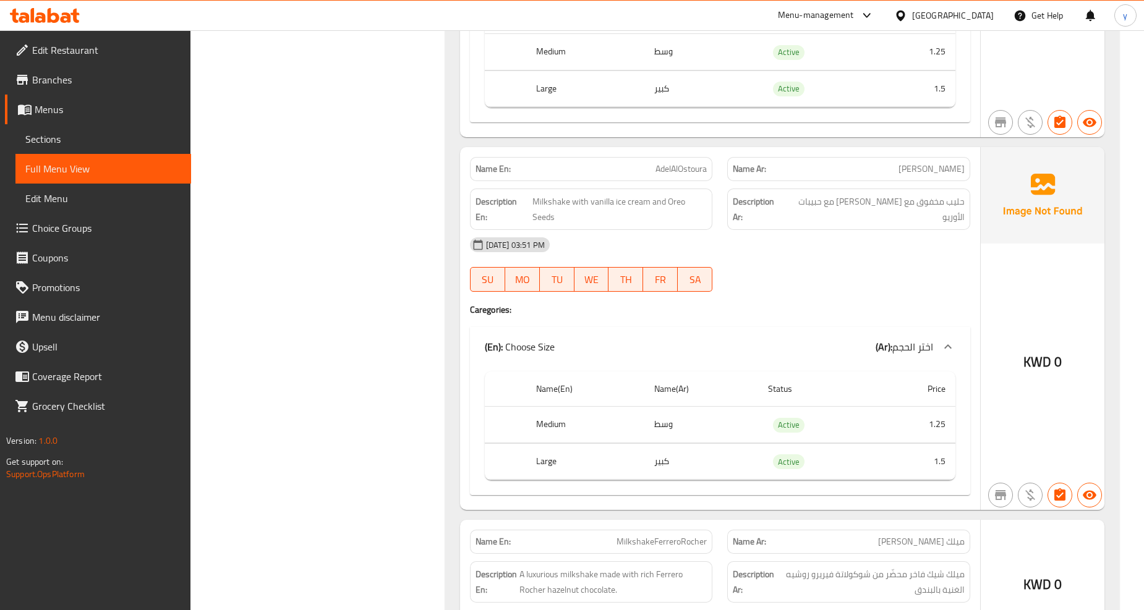
click at [56, 132] on span "Sections" at bounding box center [103, 139] width 156 height 15
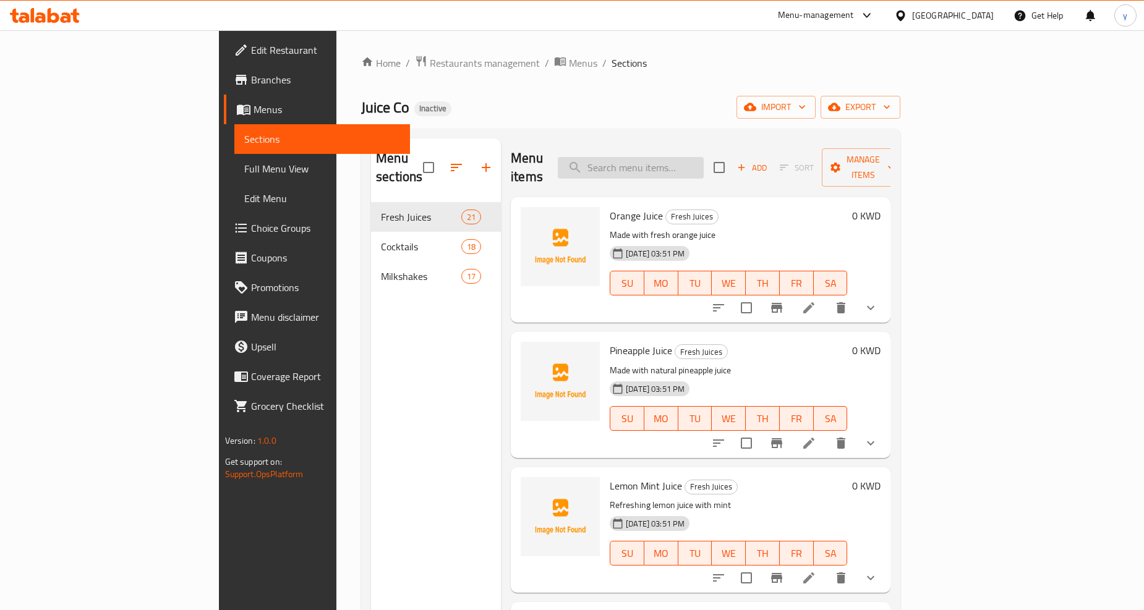
click at [668, 157] on input "search" at bounding box center [631, 168] width 146 height 22
paste input "Ferrero Rocher Milkshake"
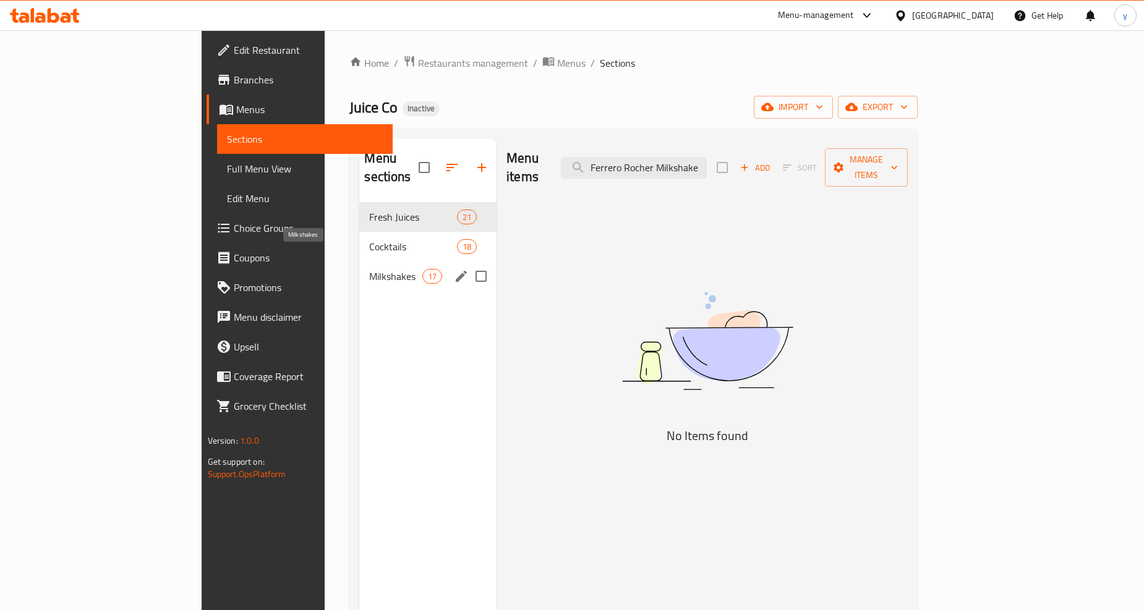
drag, startPoint x: 268, startPoint y: 252, endPoint x: 288, endPoint y: 254, distance: 19.9
click at [369, 269] on span "Milkshakes" at bounding box center [395, 276] width 53 height 15
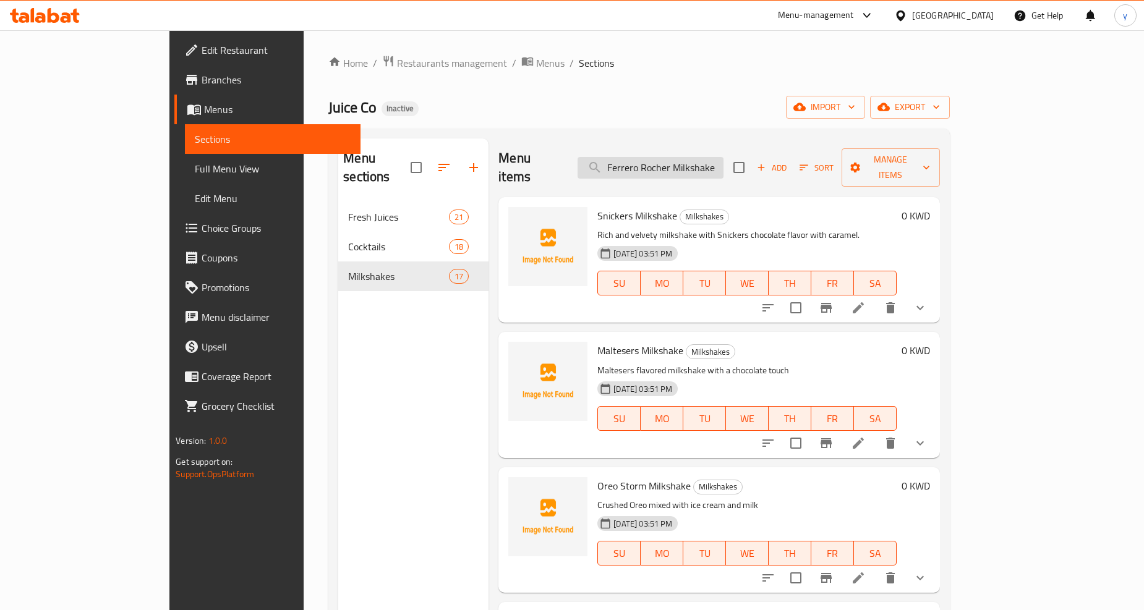
click at [723, 163] on input "Ferrero Rocher Milkshake" at bounding box center [651, 168] width 146 height 22
drag, startPoint x: 728, startPoint y: 161, endPoint x: 783, endPoint y: 171, distance: 56.0
click at [783, 171] on div "Menu items Ferrero Rocher Milkshake Add Sort Manage items" at bounding box center [718, 168] width 441 height 59
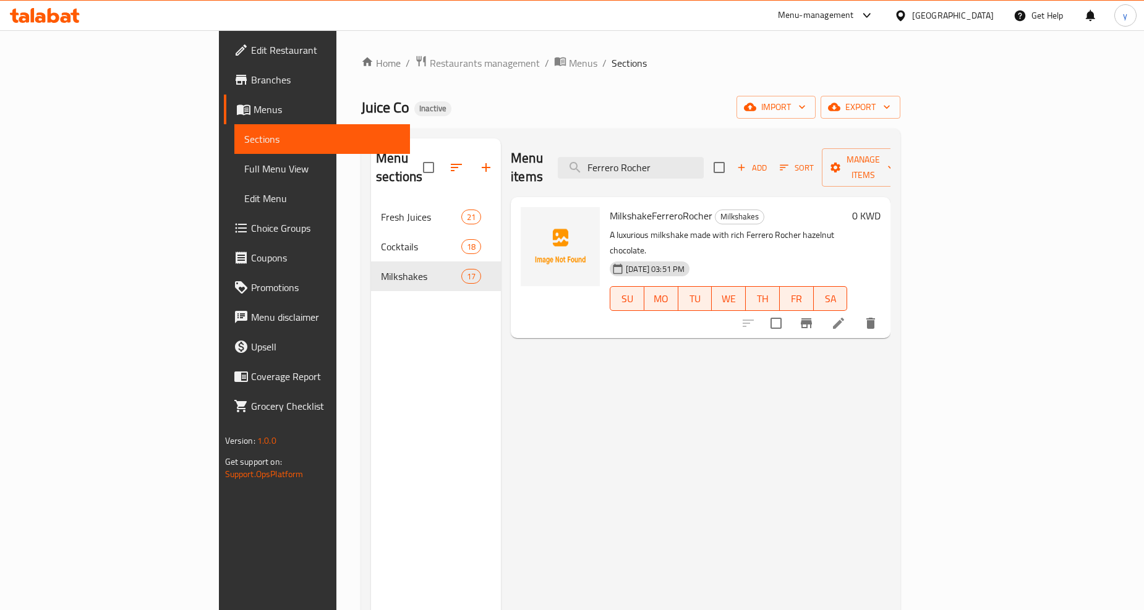
type input "Ferrero Rocher"
click at [856, 312] on li at bounding box center [838, 323] width 35 height 22
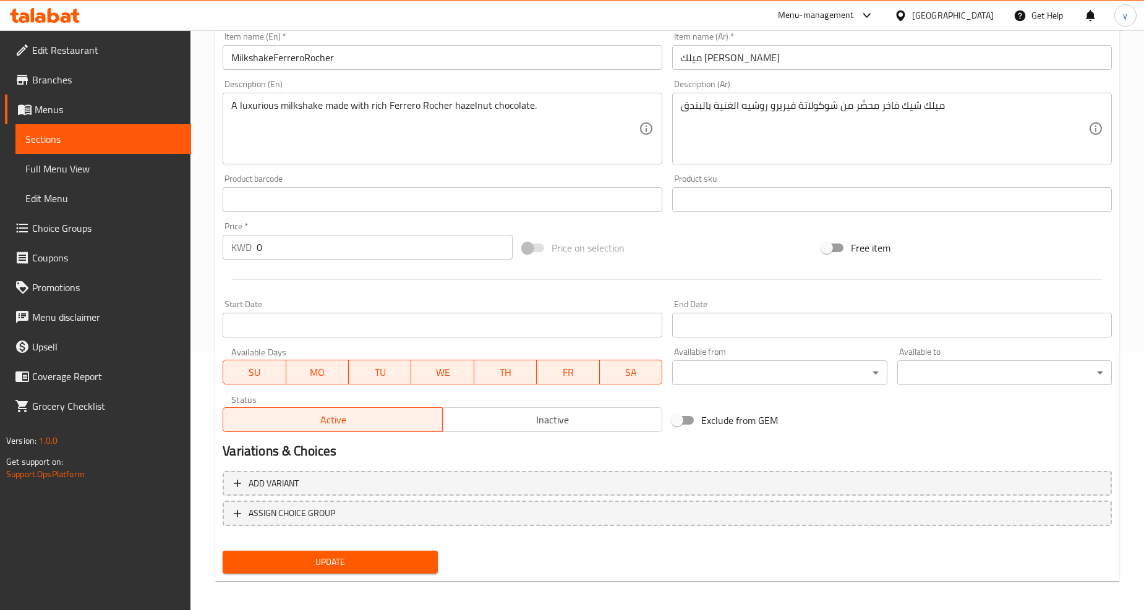
scroll to position [261, 0]
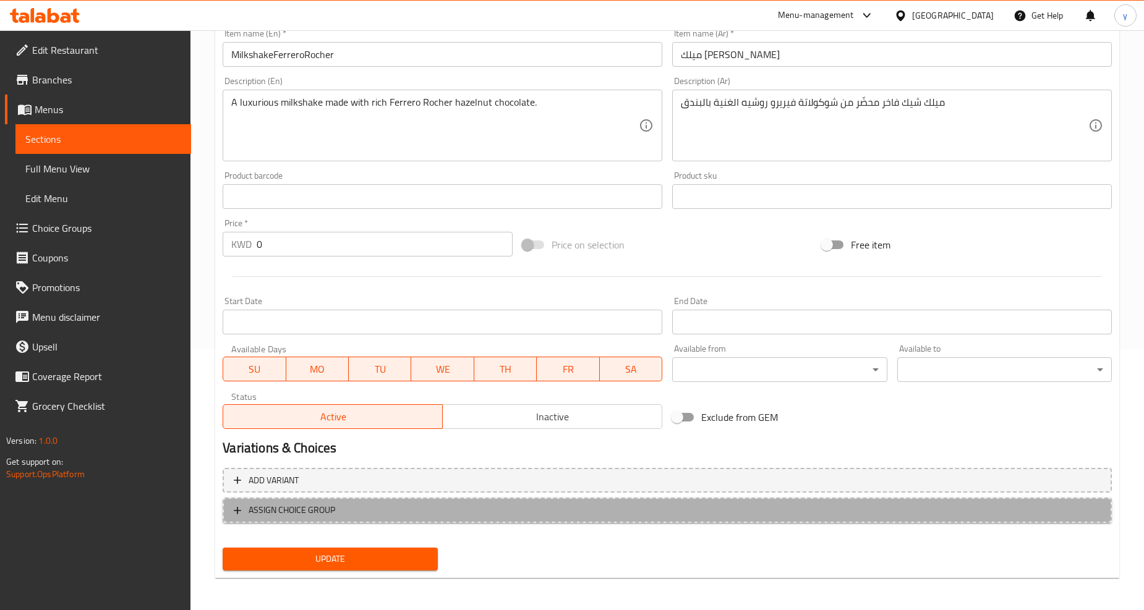
click at [288, 511] on span "ASSIGN CHOICE GROUP" at bounding box center [292, 510] width 87 height 15
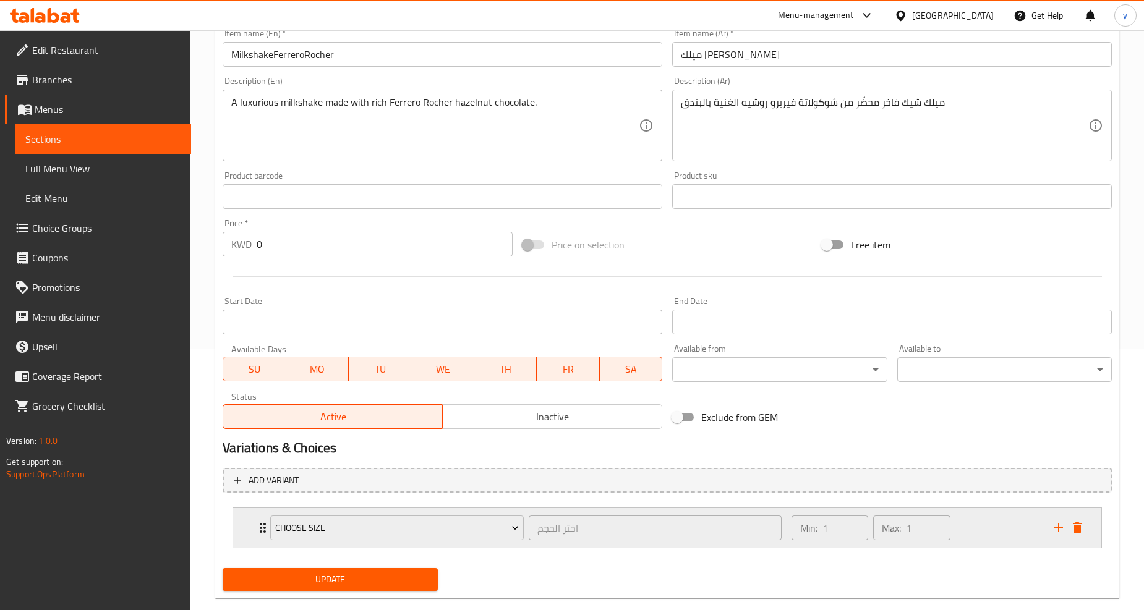
click at [261, 524] on icon "Expand" at bounding box center [262, 528] width 15 height 15
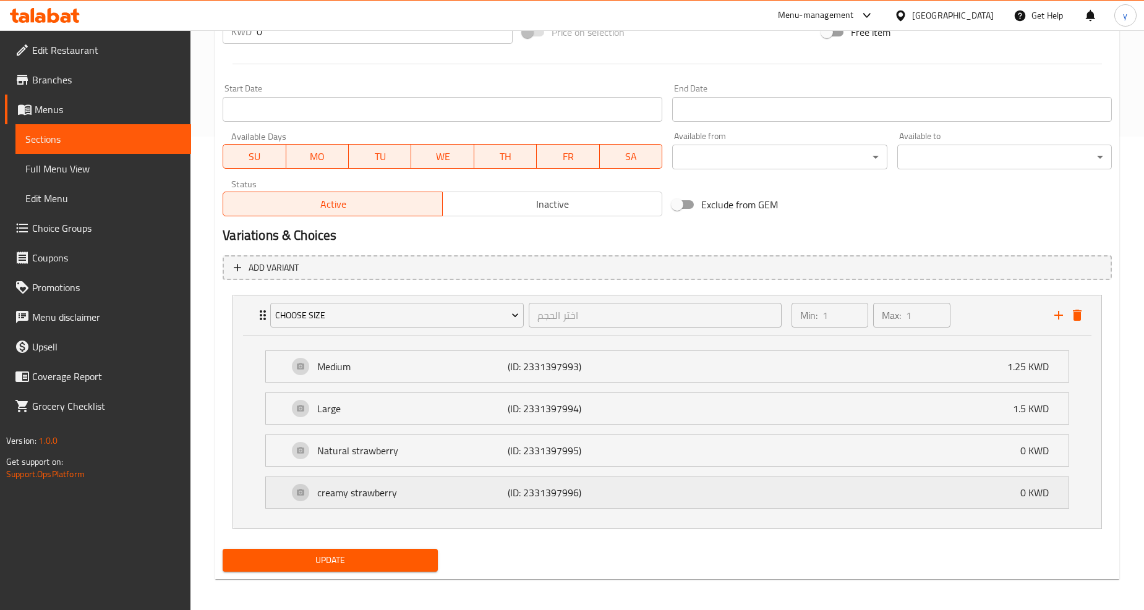
scroll to position [477, 0]
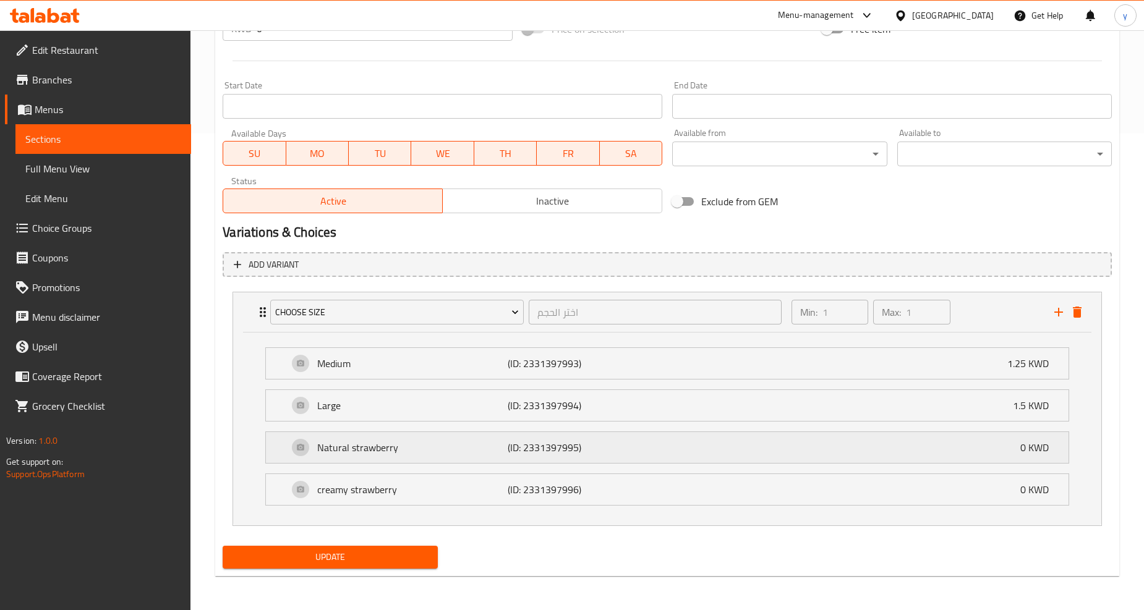
click at [699, 449] on div "Natural strawberry (ID: 2331397995) 0 KWD" at bounding box center [671, 447] width 766 height 31
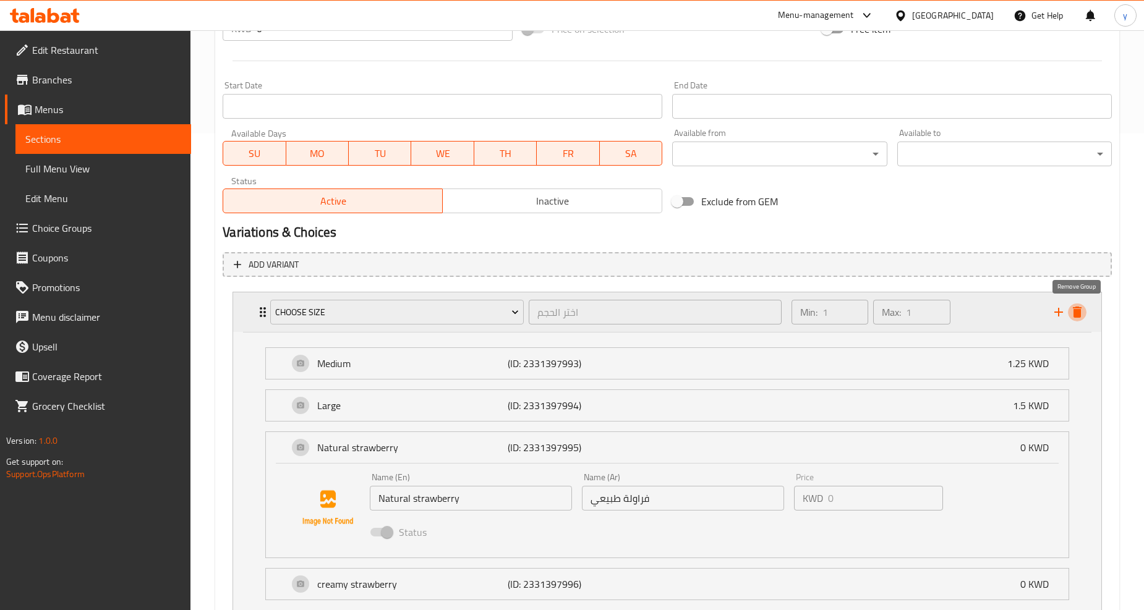
click at [1075, 310] on icon "delete" at bounding box center [1077, 312] width 9 height 11
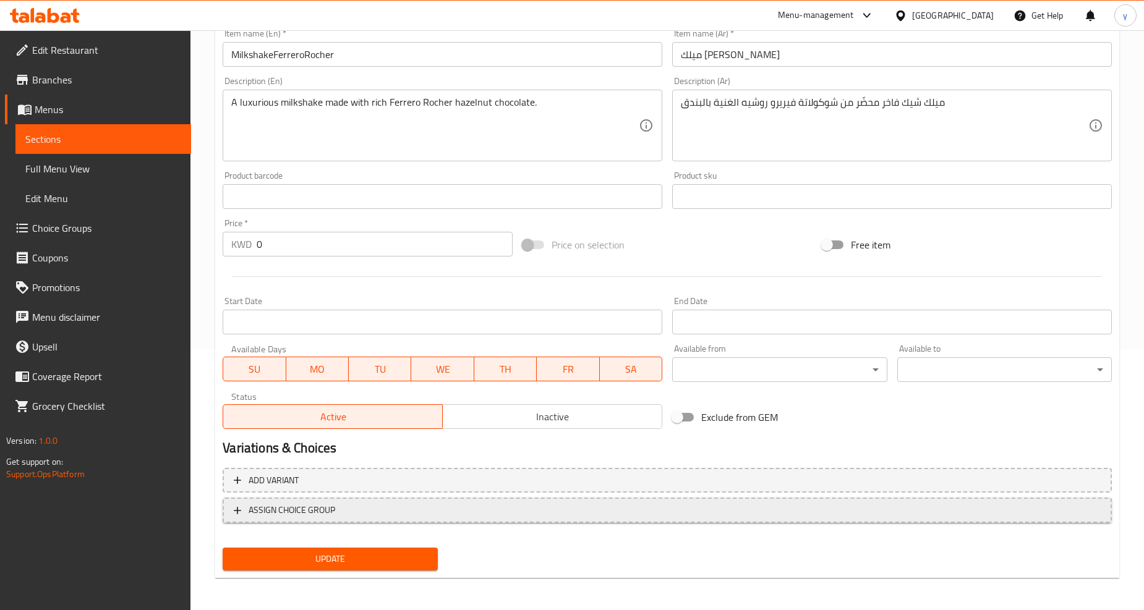
click at [228, 503] on button "ASSIGN CHOICE GROUP" at bounding box center [667, 510] width 889 height 25
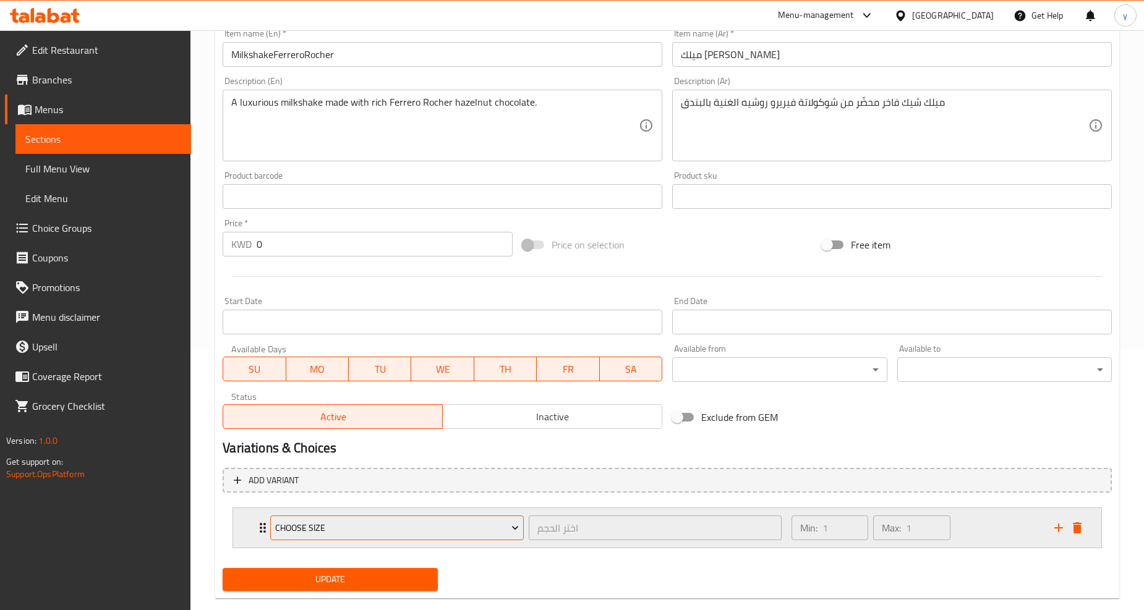
click at [442, 524] on span "Choose Size" at bounding box center [397, 528] width 244 height 15
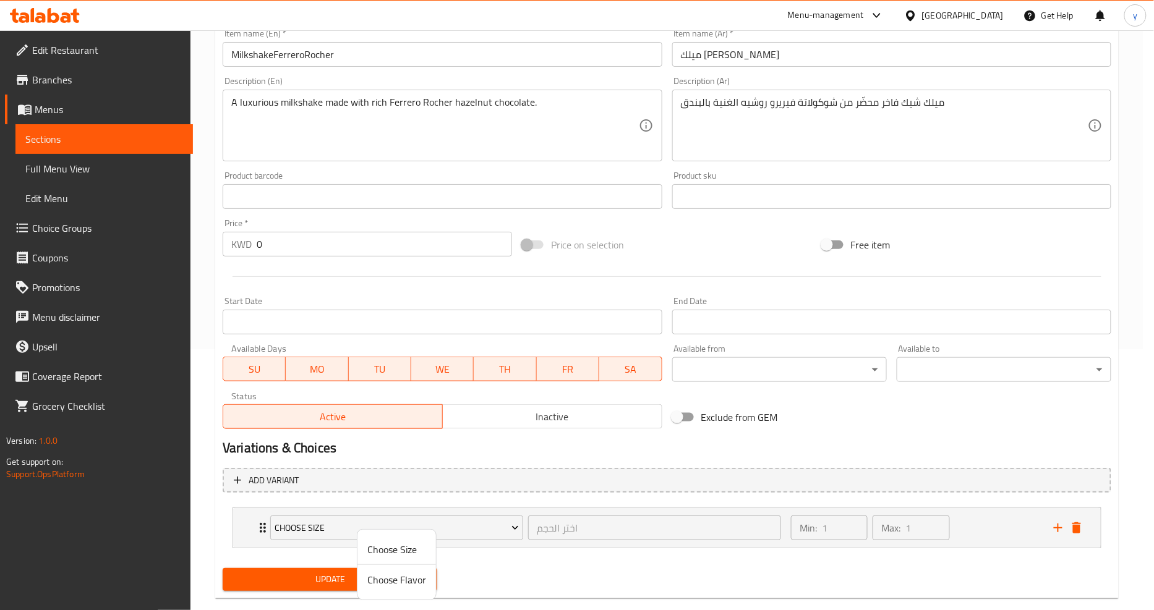
click at [411, 584] on span "Choose Flavor" at bounding box center [396, 580] width 59 height 15
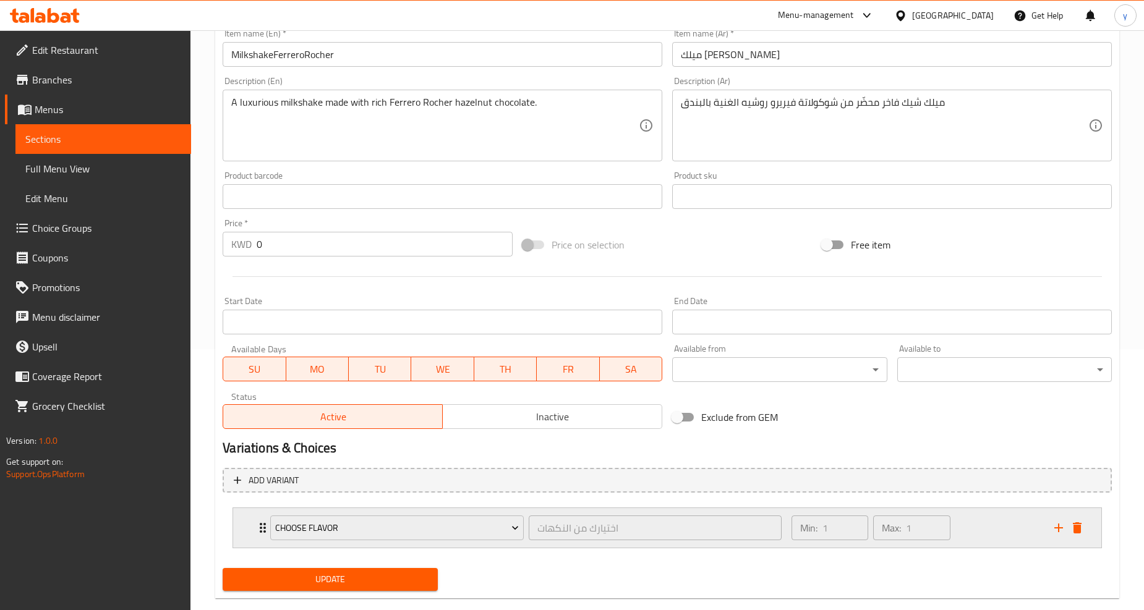
click at [263, 530] on div "Choose Flavor اختيارك من النكهات ​" at bounding box center [526, 528] width 526 height 40
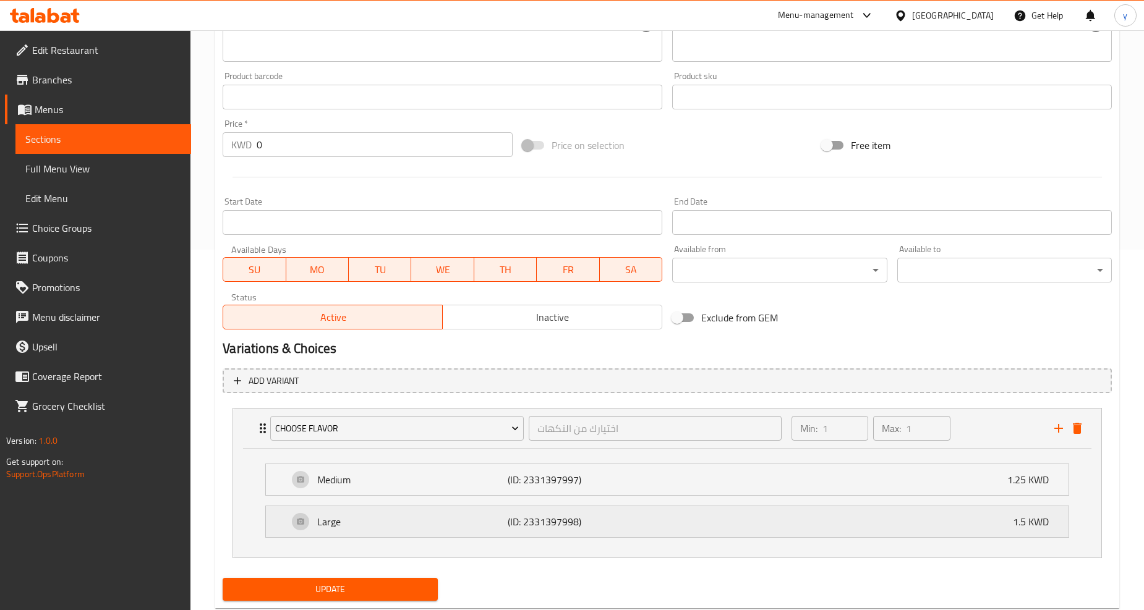
scroll to position [392, 0]
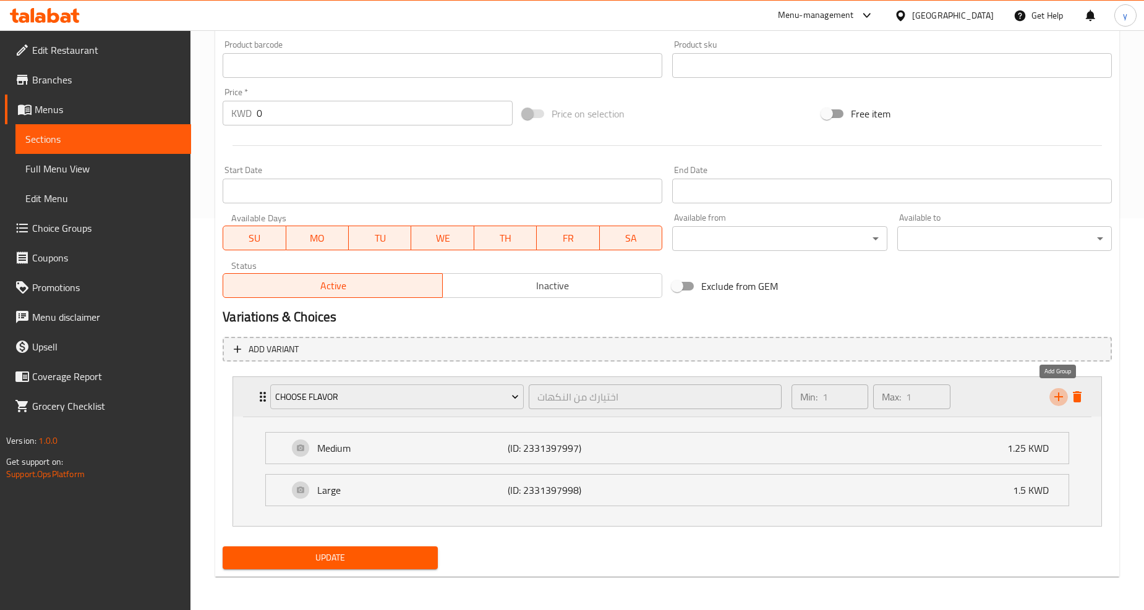
click at [1054, 396] on icon "add" at bounding box center [1058, 397] width 15 height 15
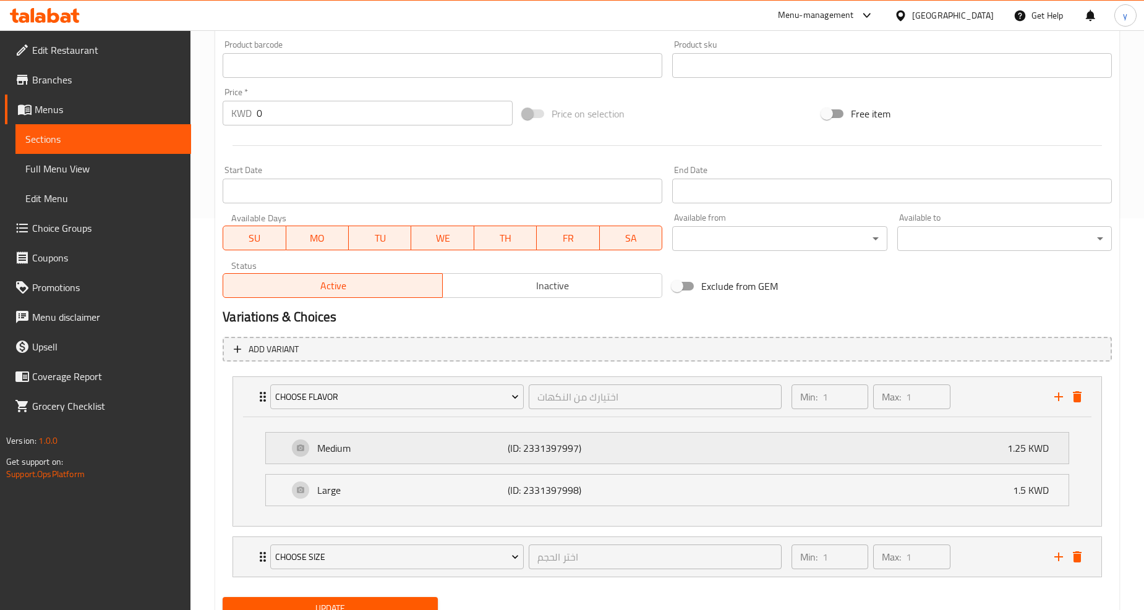
scroll to position [443, 0]
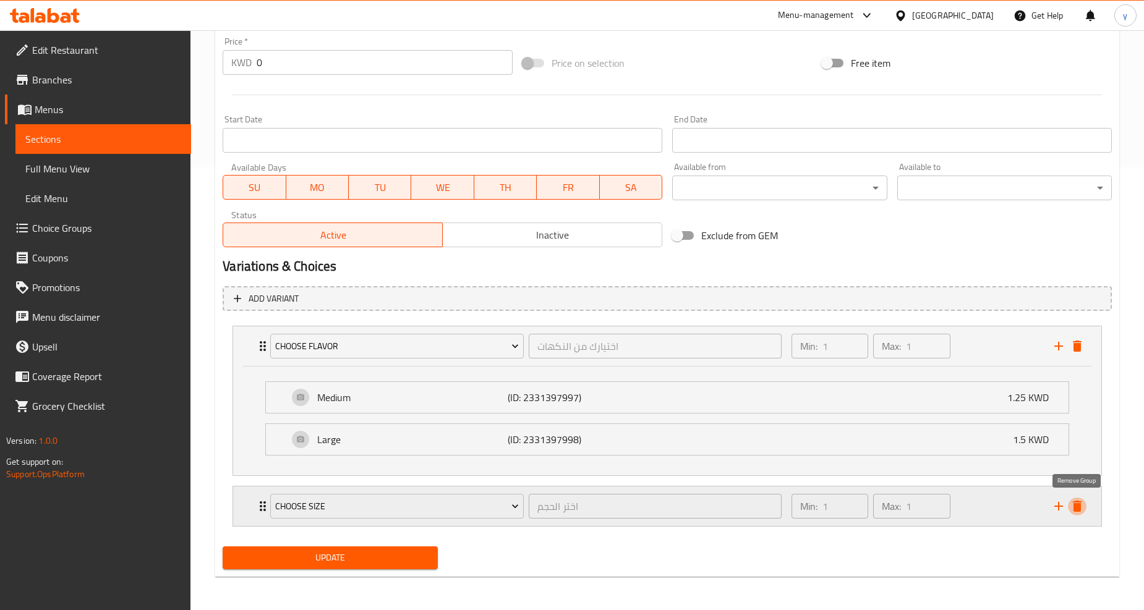
click at [1078, 506] on icon "delete" at bounding box center [1077, 506] width 9 height 11
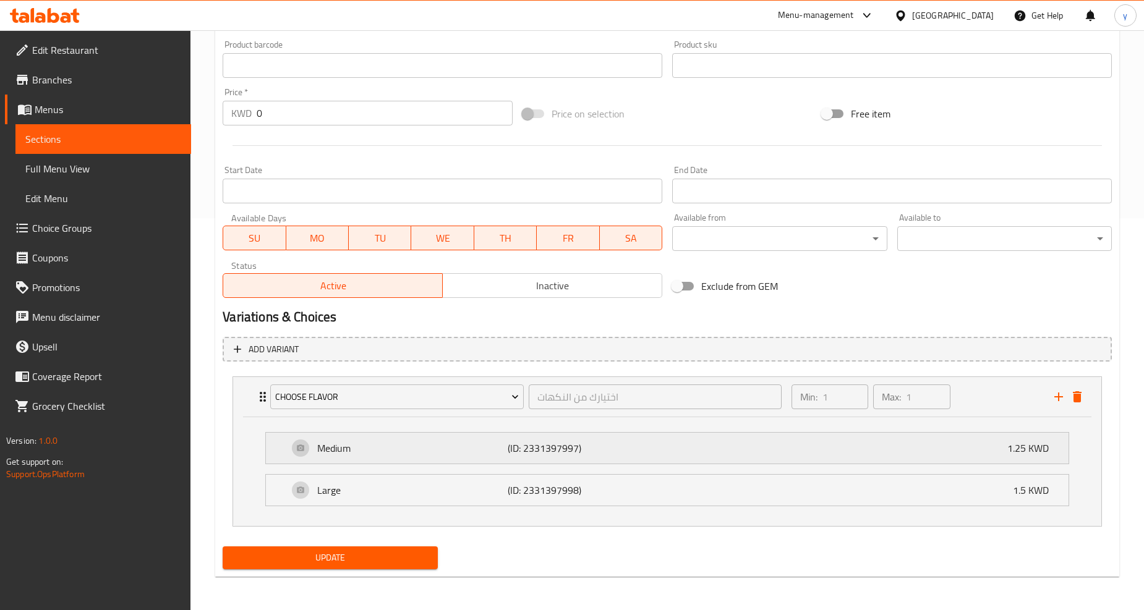
click at [394, 448] on p "Medium" at bounding box center [412, 448] width 190 height 15
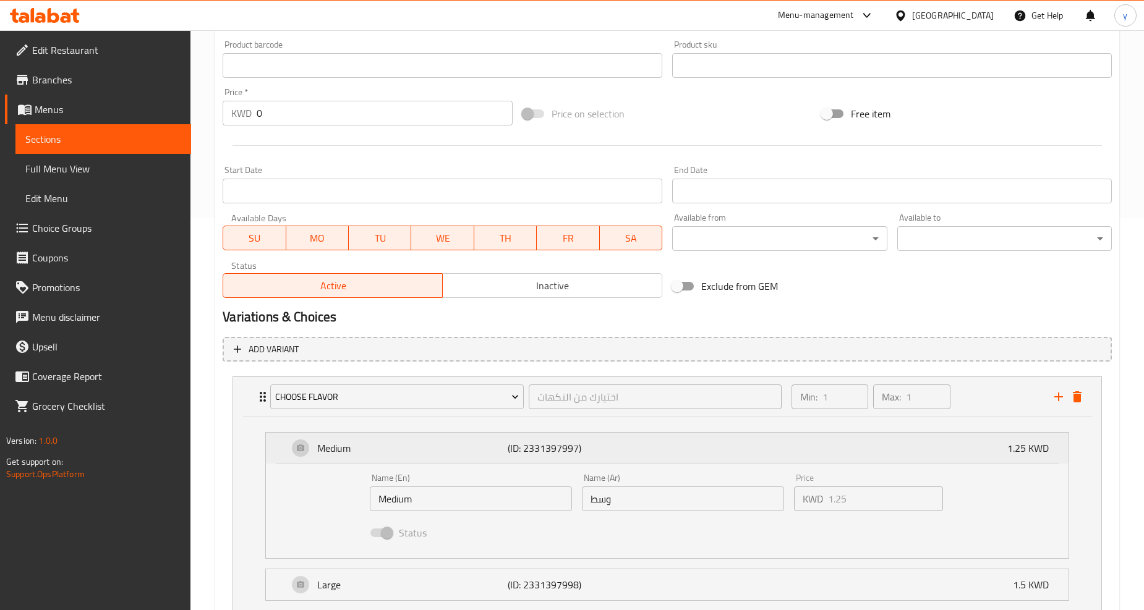
scroll to position [443, 0]
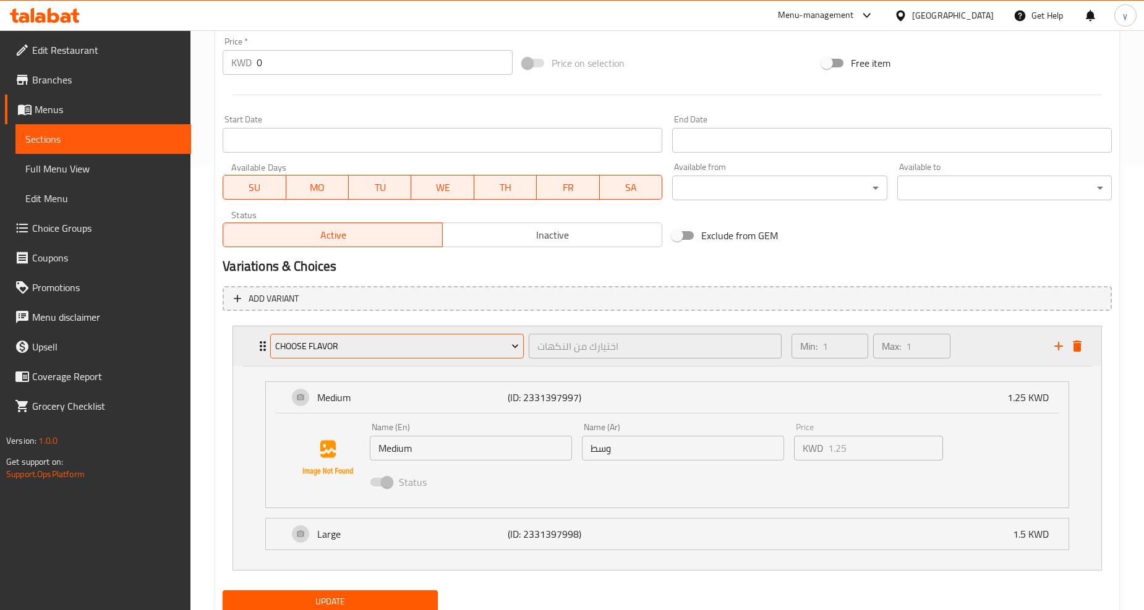
click at [382, 348] on span "Choose Flavor" at bounding box center [397, 346] width 244 height 15
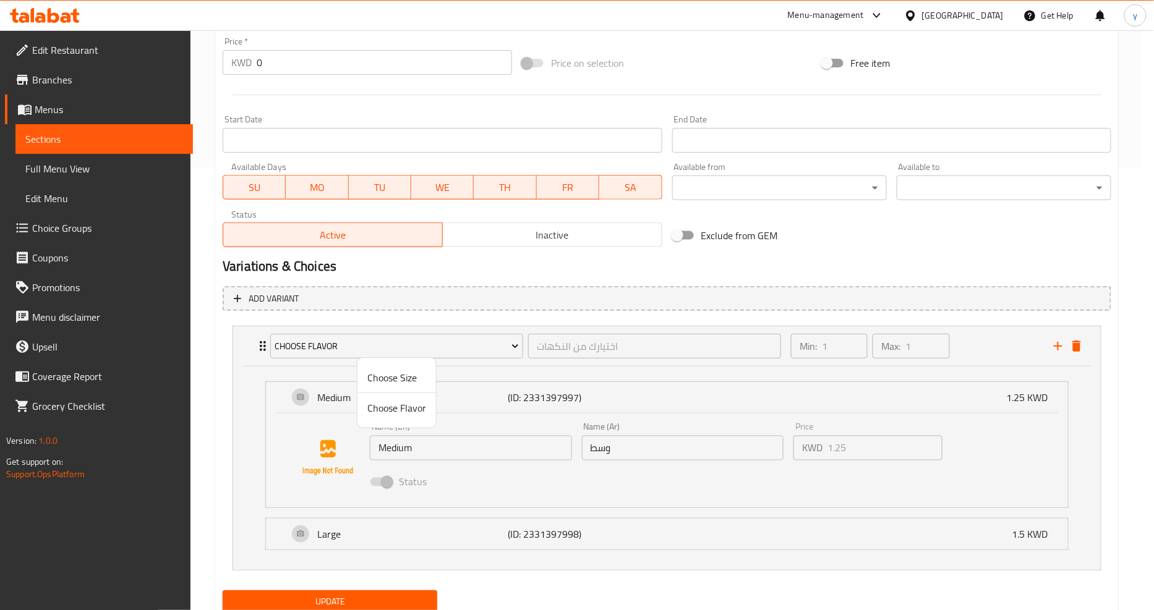
click at [425, 349] on div at bounding box center [577, 305] width 1154 height 610
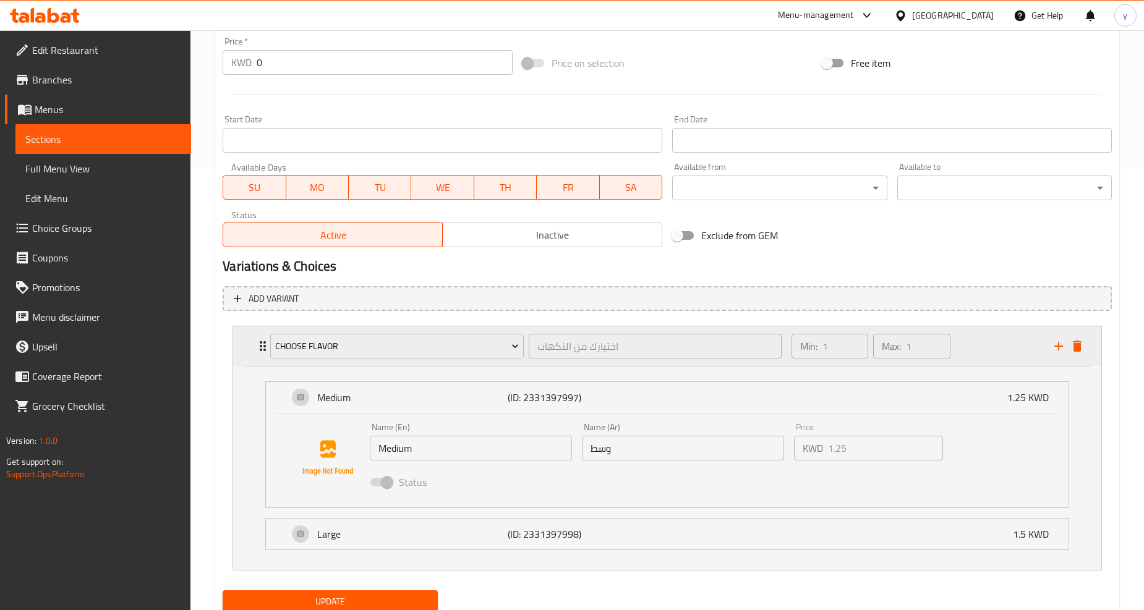
click at [263, 348] on div "Choose Flavor اختيارك من النكهات ​" at bounding box center [526, 346] width 526 height 40
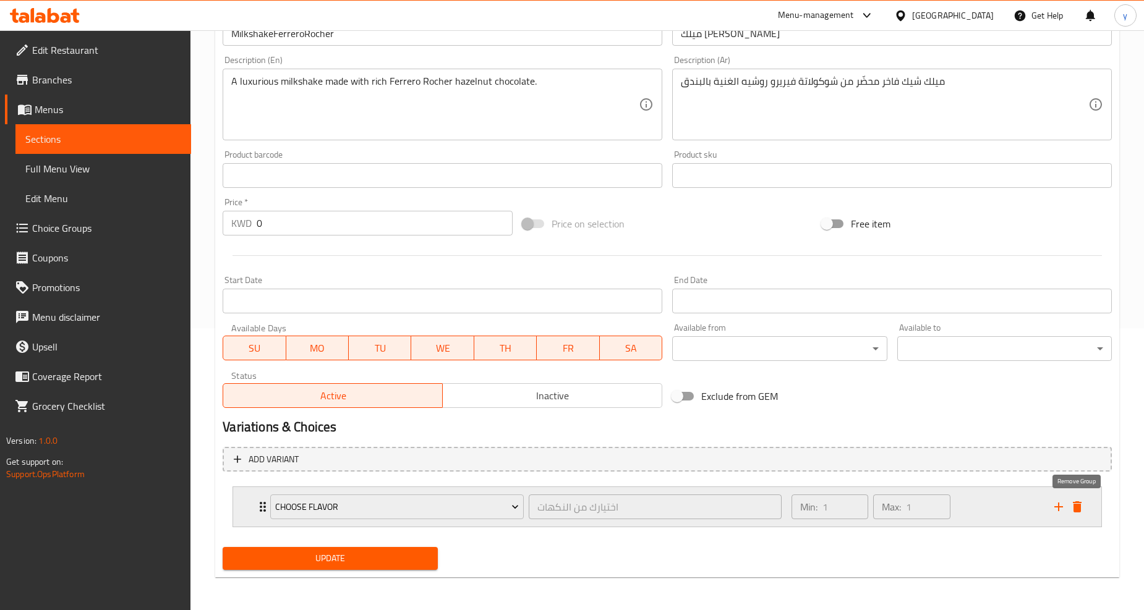
click at [1081, 508] on icon "delete" at bounding box center [1077, 507] width 15 height 15
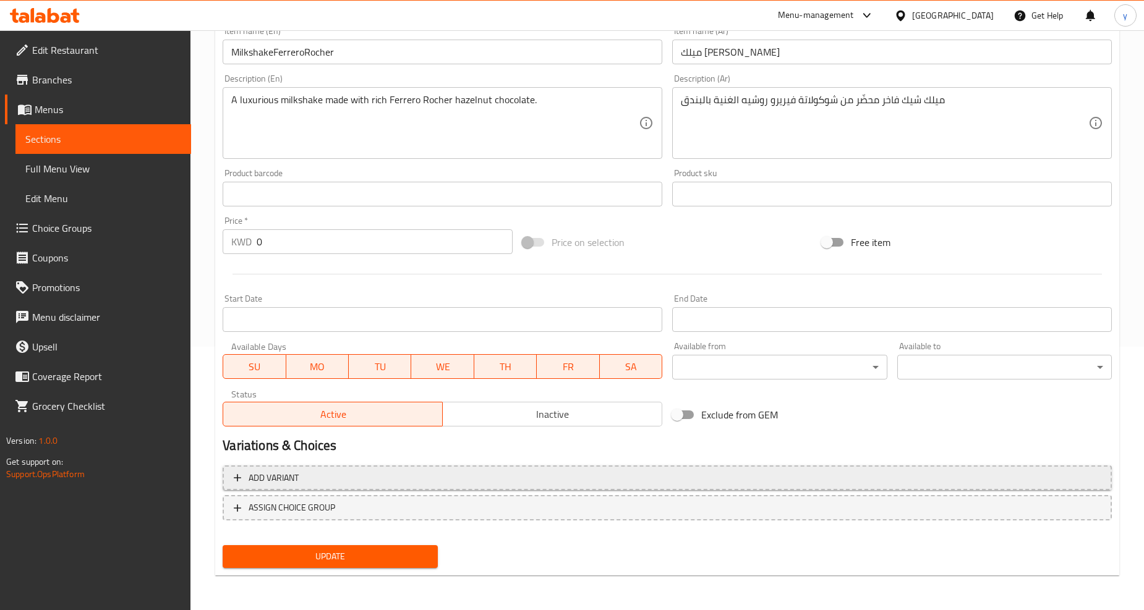
scroll to position [261, 0]
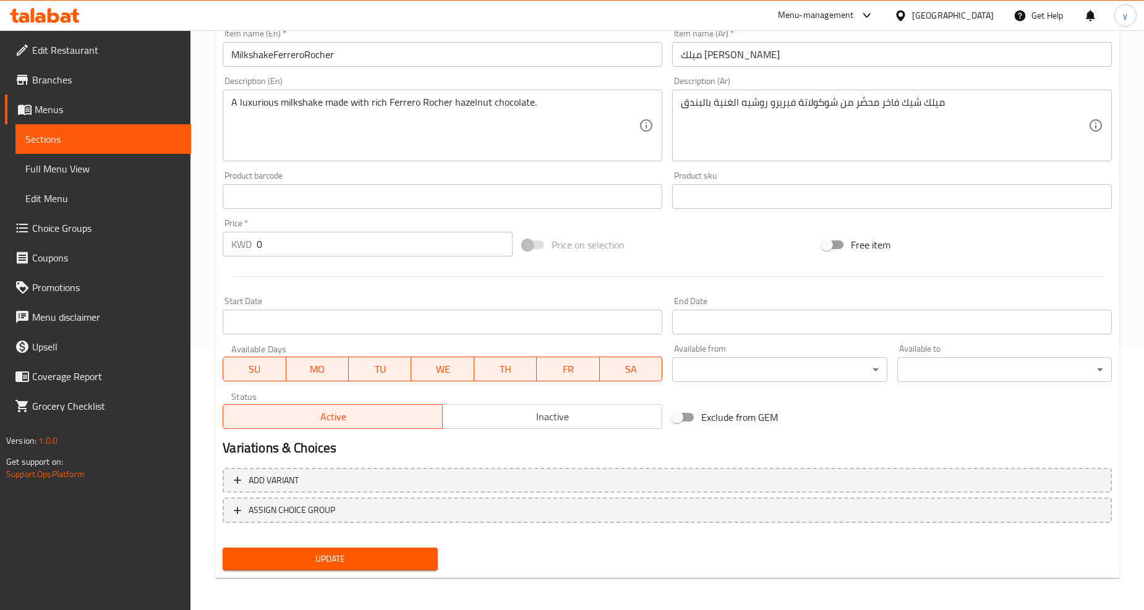
click at [71, 233] on span "Choice Groups" at bounding box center [106, 228] width 149 height 15
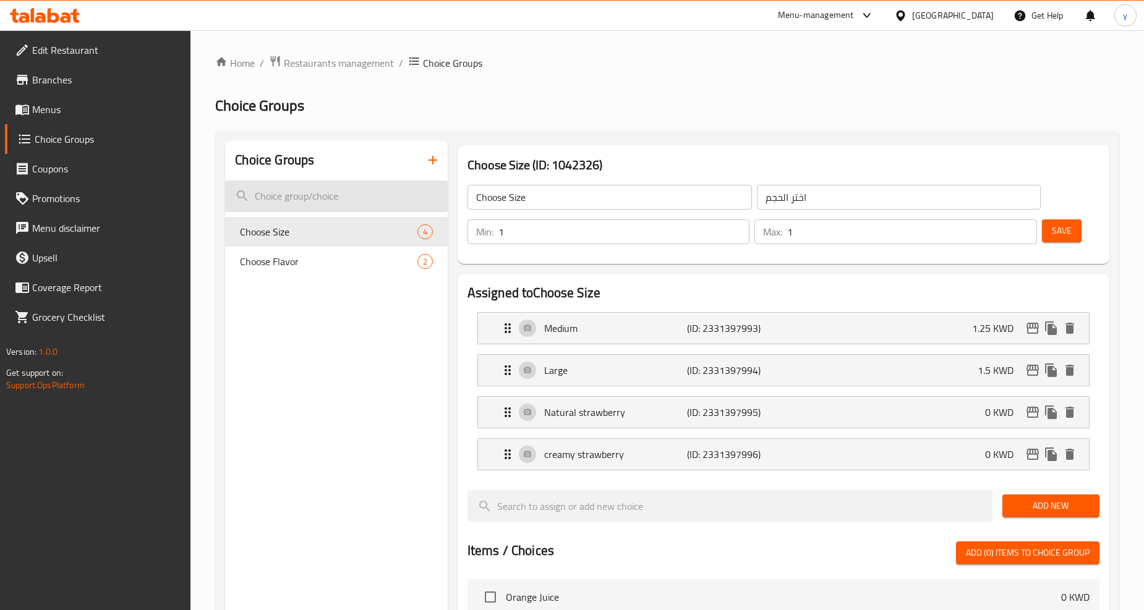
click at [368, 200] on input "search" at bounding box center [336, 197] width 222 height 32
click at [326, 238] on span "Choose Size" at bounding box center [310, 231] width 140 height 15
click at [311, 267] on span "Choose Flavor" at bounding box center [310, 261] width 140 height 15
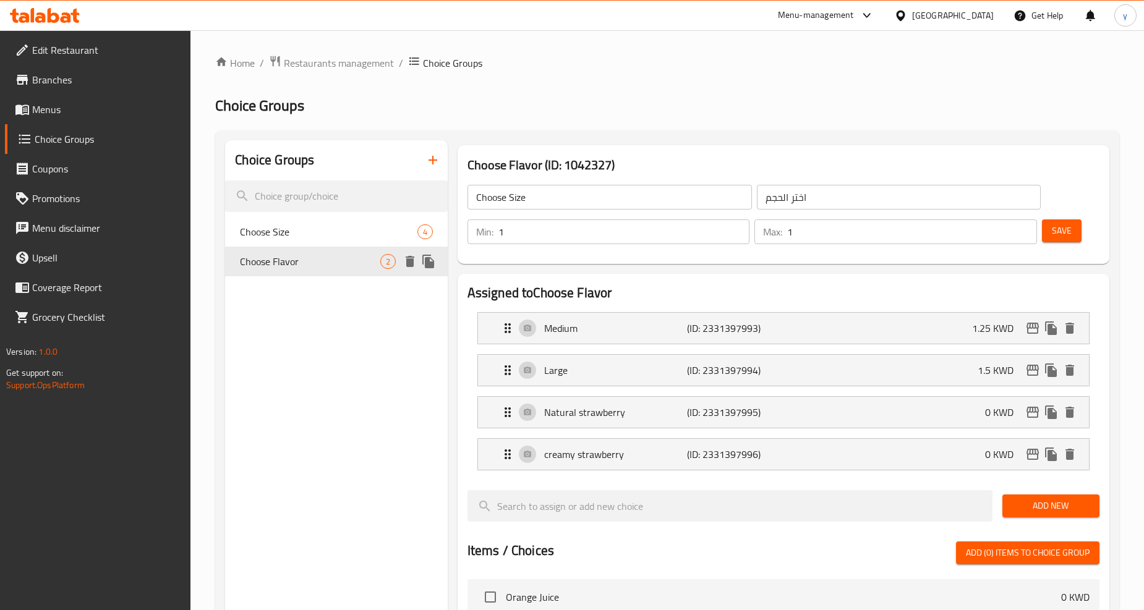
type input "Choose Flavor"
type input "اختيارك من النكهات"
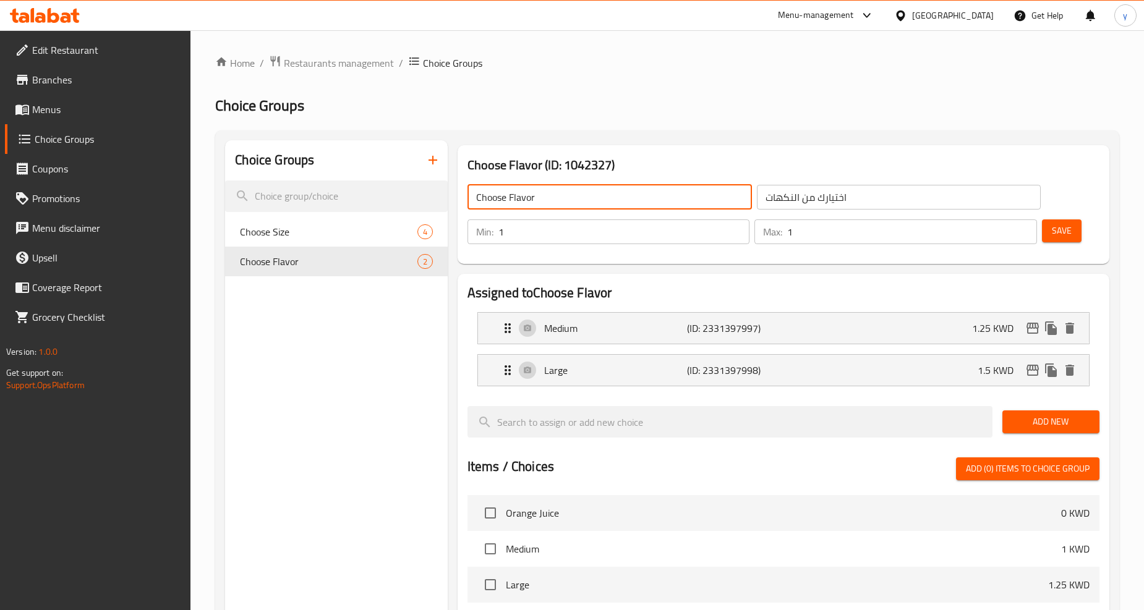
drag, startPoint x: 542, startPoint y: 197, endPoint x: 511, endPoint y: 204, distance: 31.8
click at [511, 204] on input "Choose Flavor" at bounding box center [609, 197] width 284 height 25
type input "Choose size"
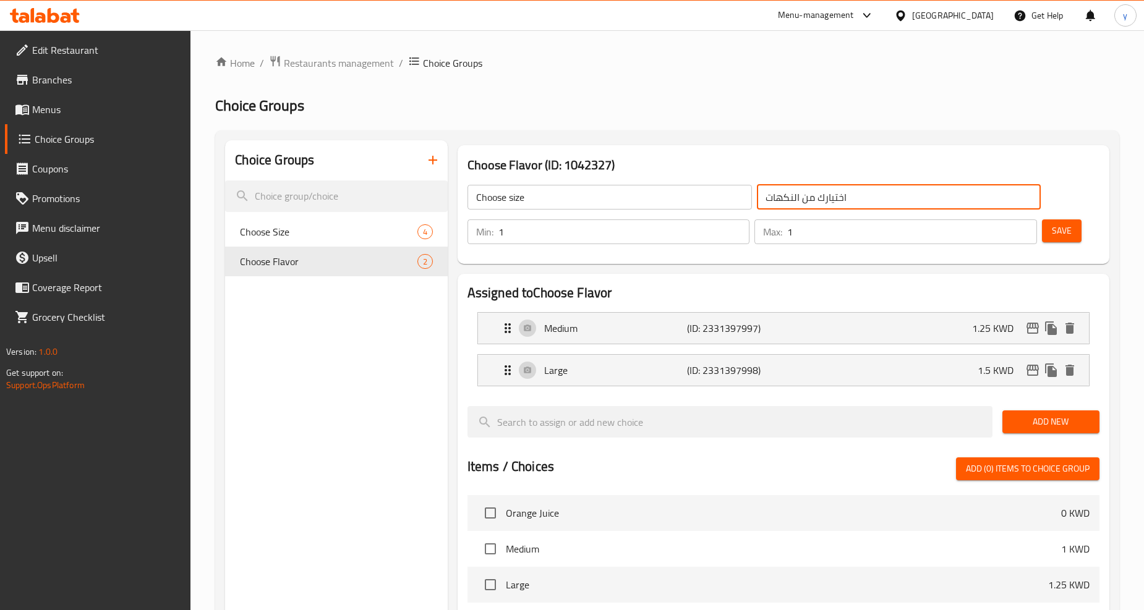
drag, startPoint x: 767, startPoint y: 199, endPoint x: 813, endPoint y: 209, distance: 46.8
click at [813, 209] on input "اختيارك من النكهات" at bounding box center [899, 197] width 284 height 25
type input "اختيارك من الحجم"
click at [1062, 236] on span "Save" at bounding box center [1062, 230] width 20 height 15
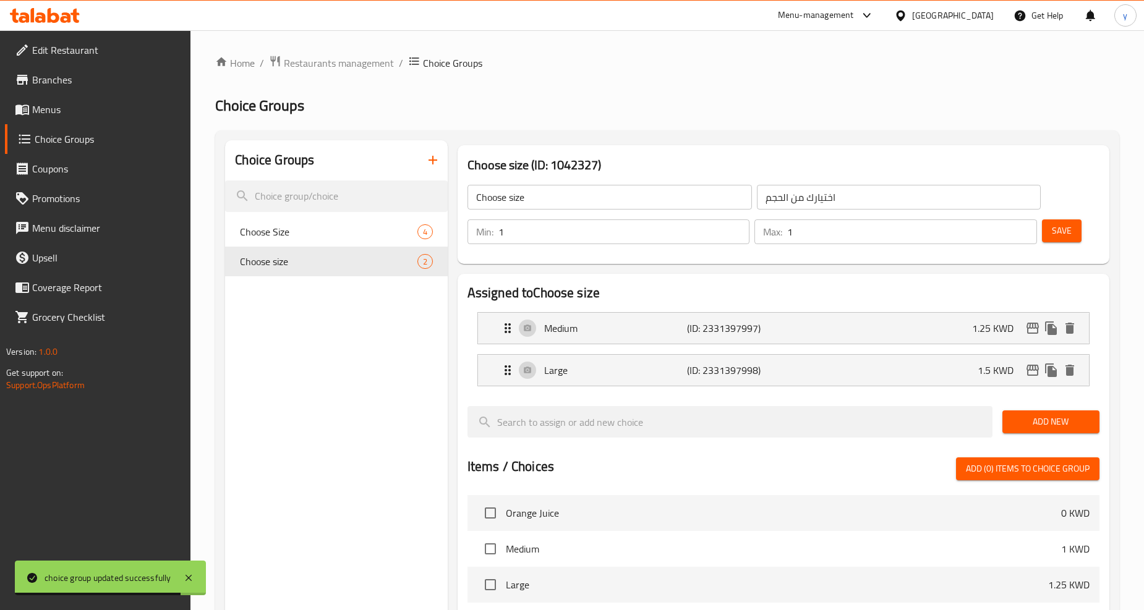
click at [59, 114] on span "Menus" at bounding box center [106, 109] width 149 height 15
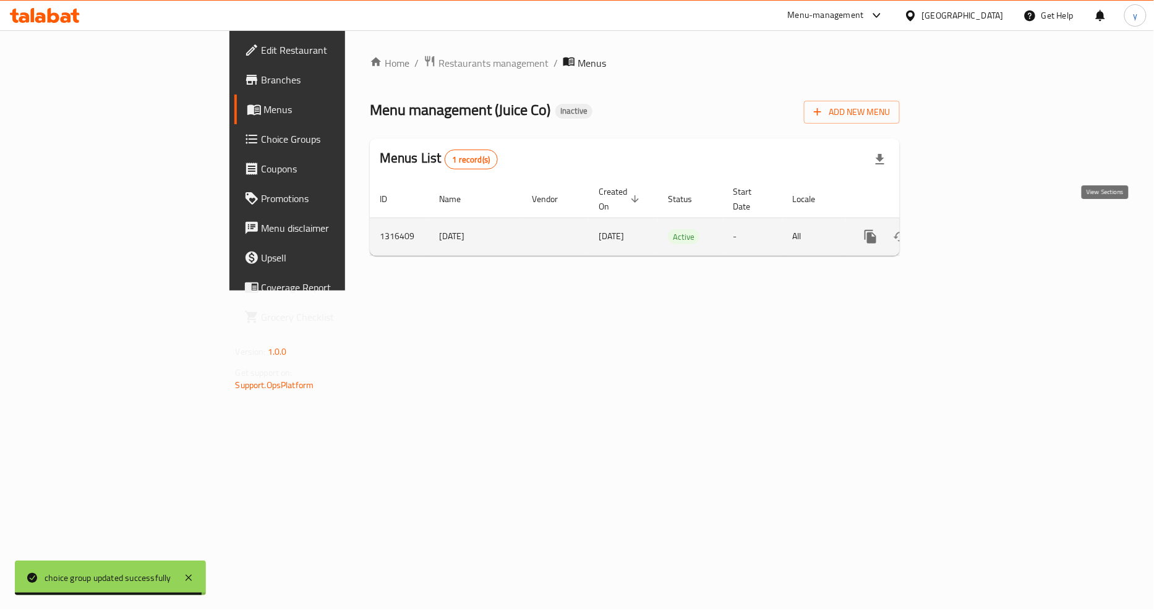
click at [967, 229] on icon "enhanced table" at bounding box center [959, 236] width 15 height 15
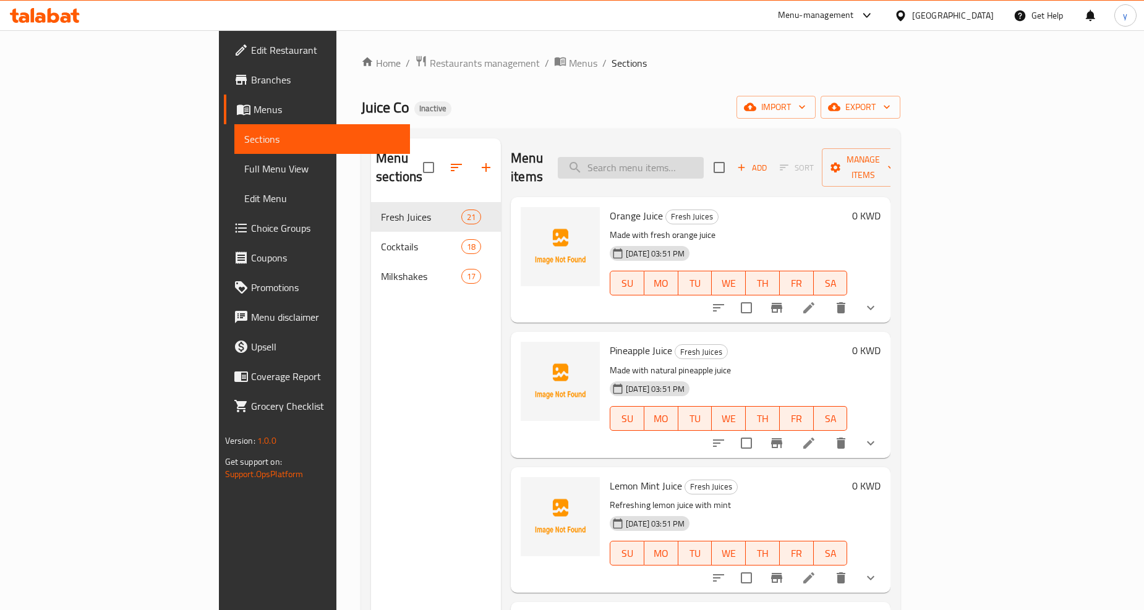
click at [690, 164] on input "search" at bounding box center [631, 168] width 146 height 22
paste input "Ferrero Rocher Milkshake"
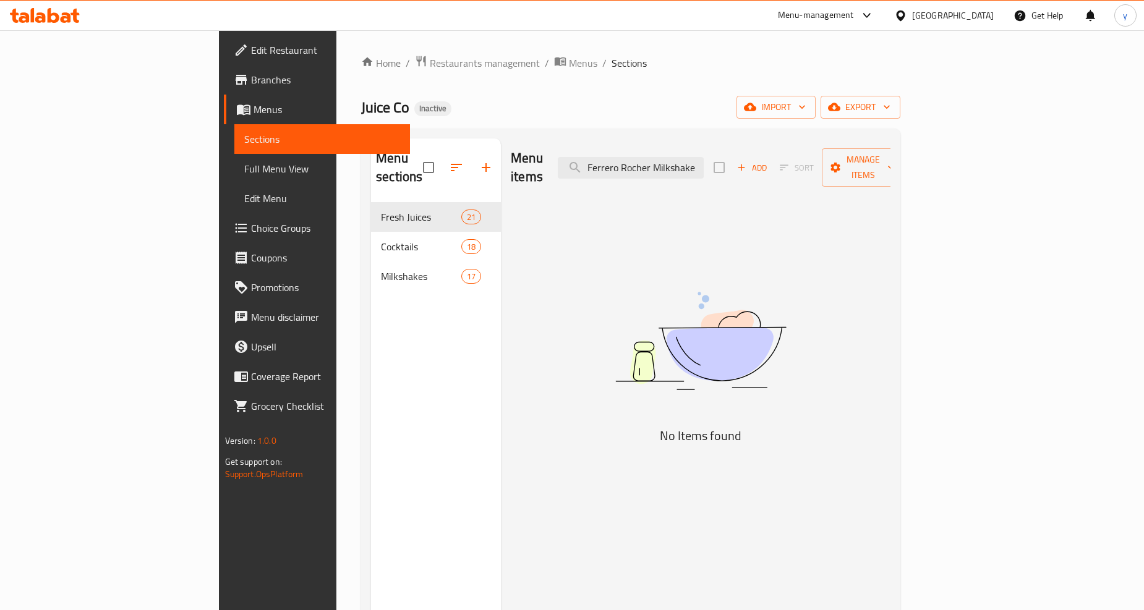
drag, startPoint x: 733, startPoint y: 162, endPoint x: 804, endPoint y: 176, distance: 71.8
click at [804, 176] on div "Menu items Ferrero Rocher Milkshake Add Sort Manage items" at bounding box center [701, 168] width 380 height 59
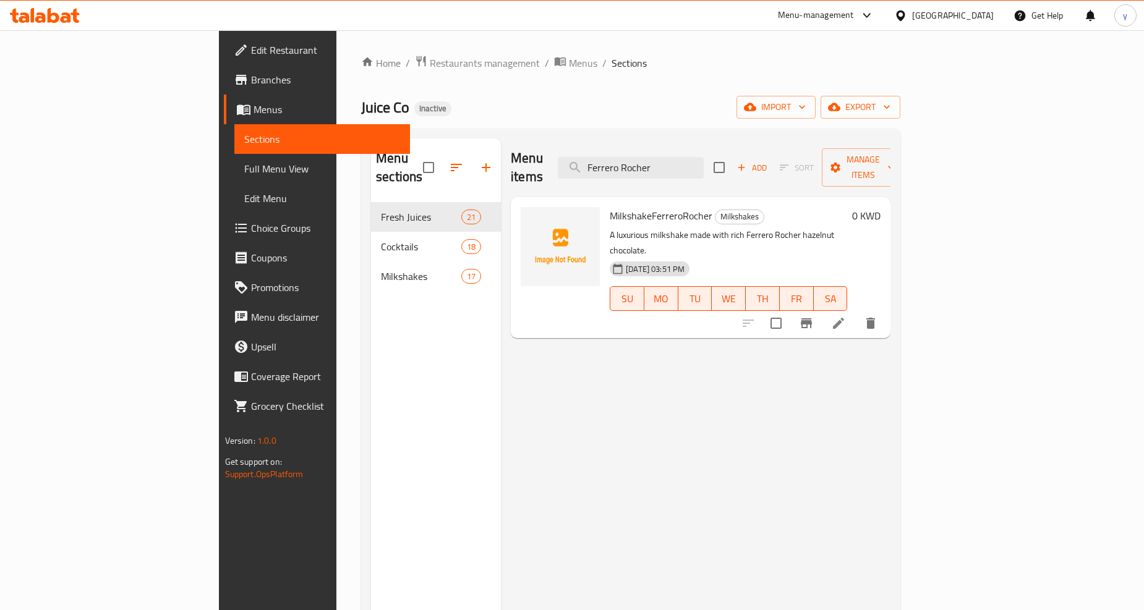
type input "Ferrero Rocher"
click at [856, 312] on li at bounding box center [838, 323] width 35 height 22
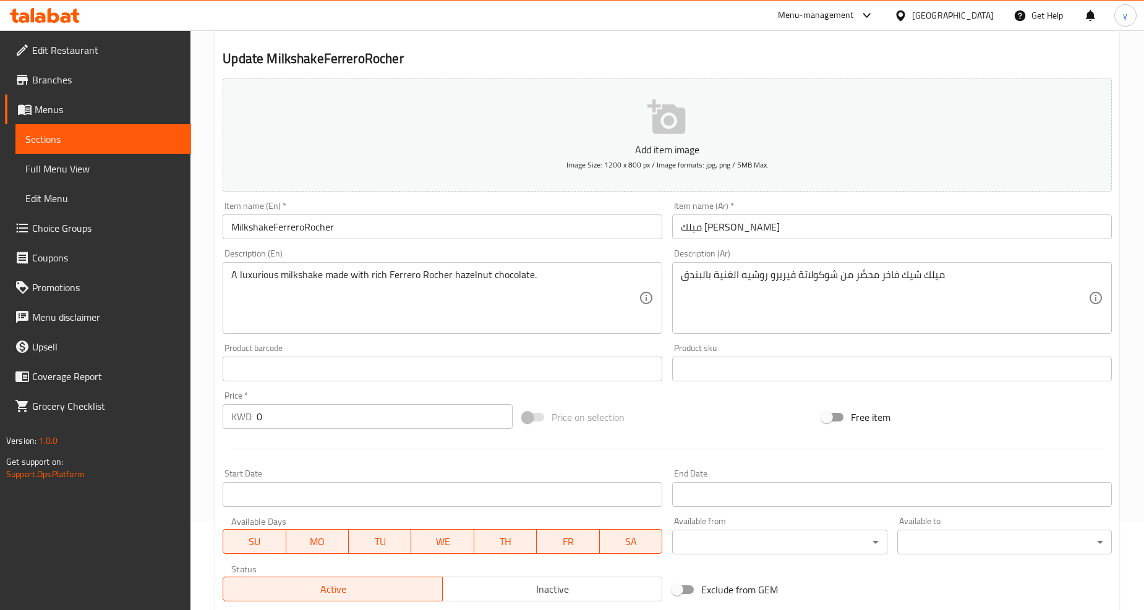
scroll to position [261, 0]
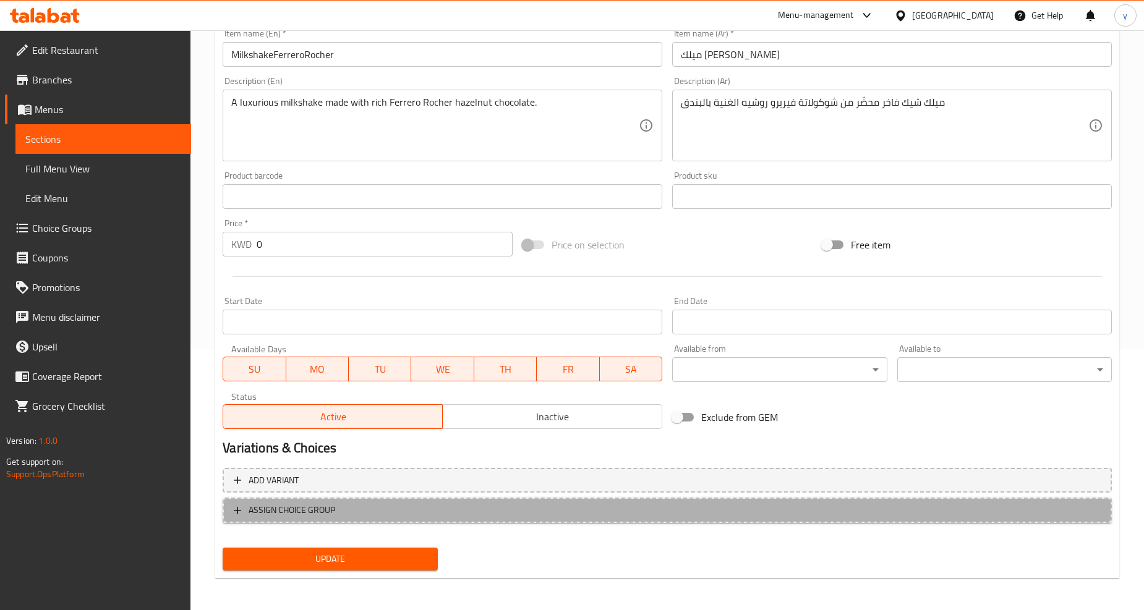
click at [264, 512] on span "ASSIGN CHOICE GROUP" at bounding box center [292, 510] width 87 height 15
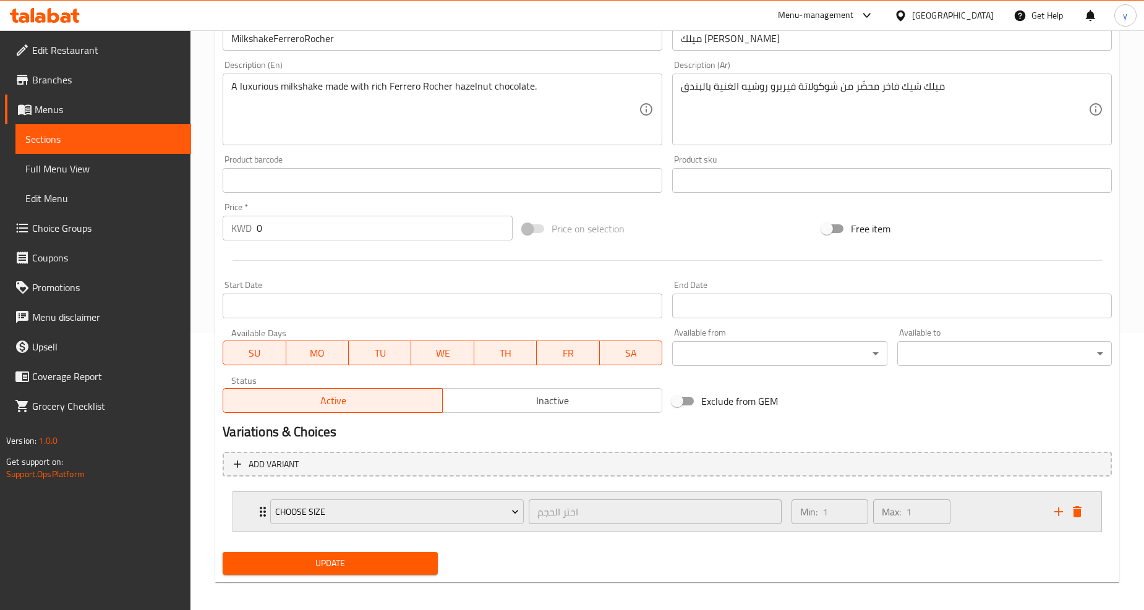
scroll to position [282, 0]
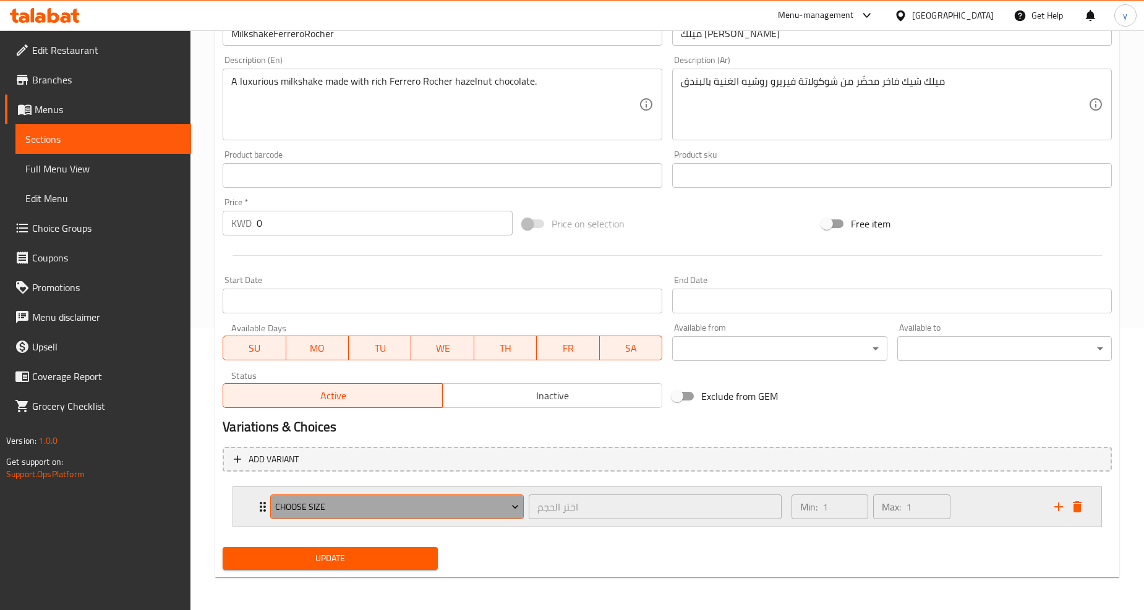
click at [373, 509] on span "Choose Size" at bounding box center [397, 507] width 244 height 15
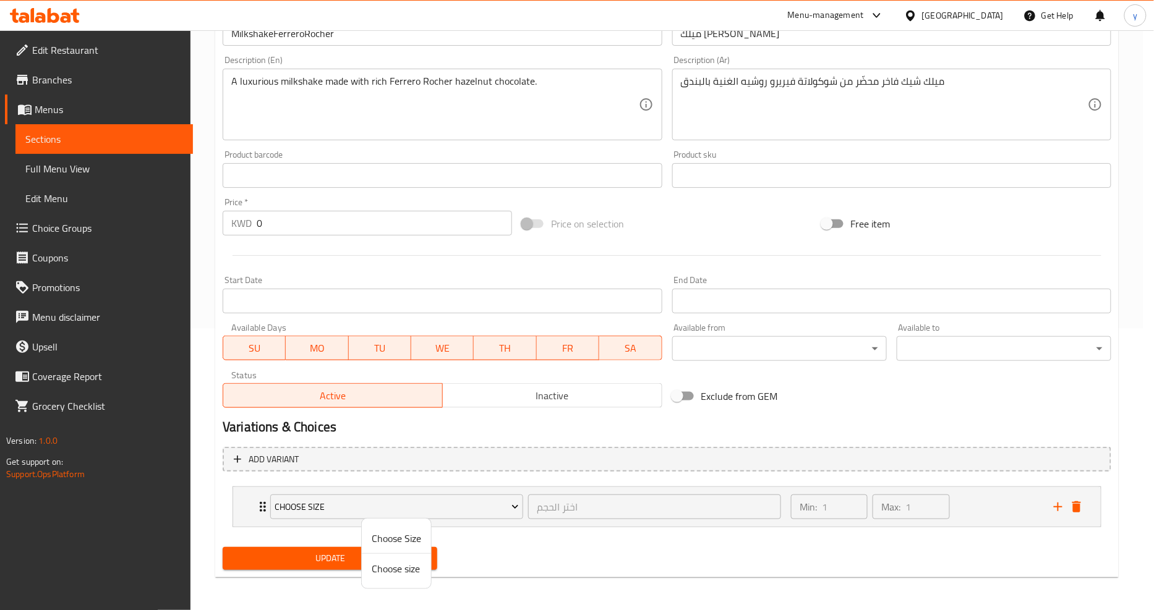
click at [404, 573] on span "Choose size" at bounding box center [396, 568] width 49 height 15
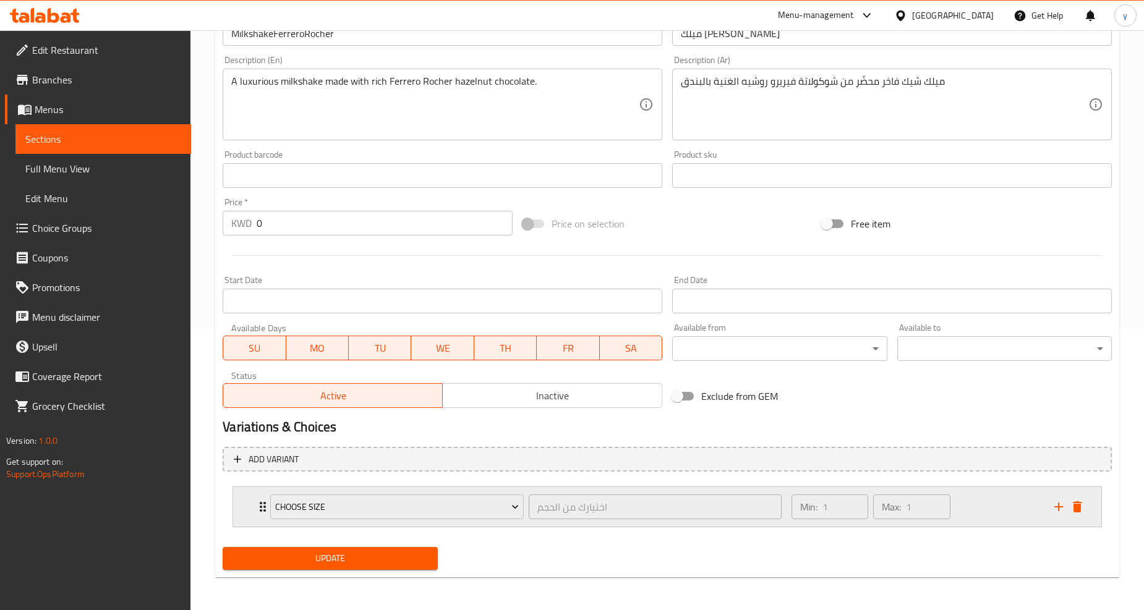
click at [260, 506] on icon "Expand" at bounding box center [262, 507] width 15 height 15
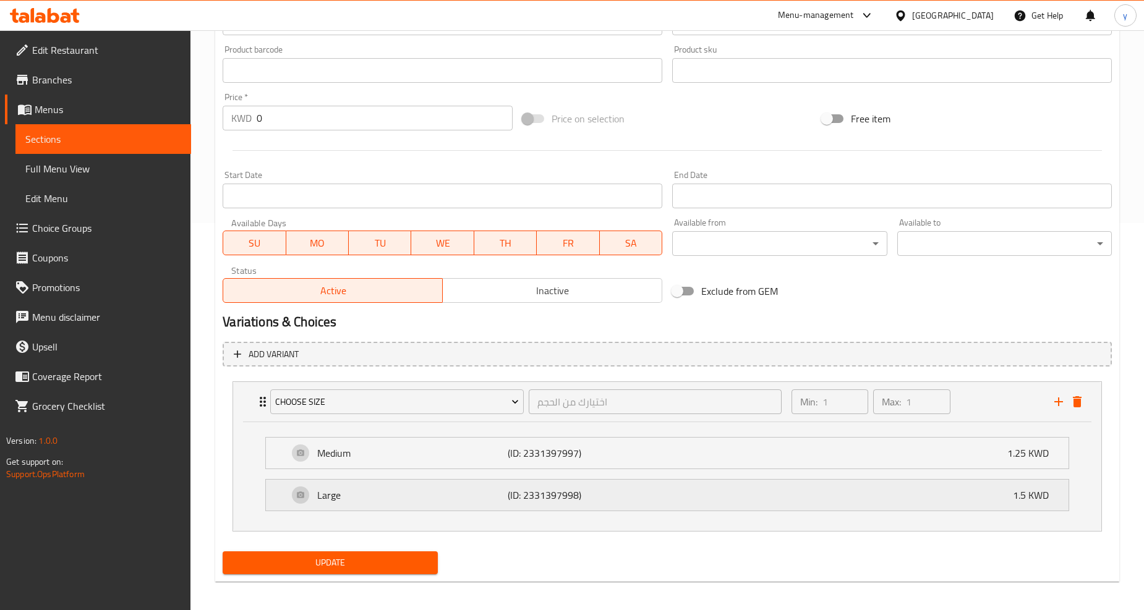
scroll to position [392, 0]
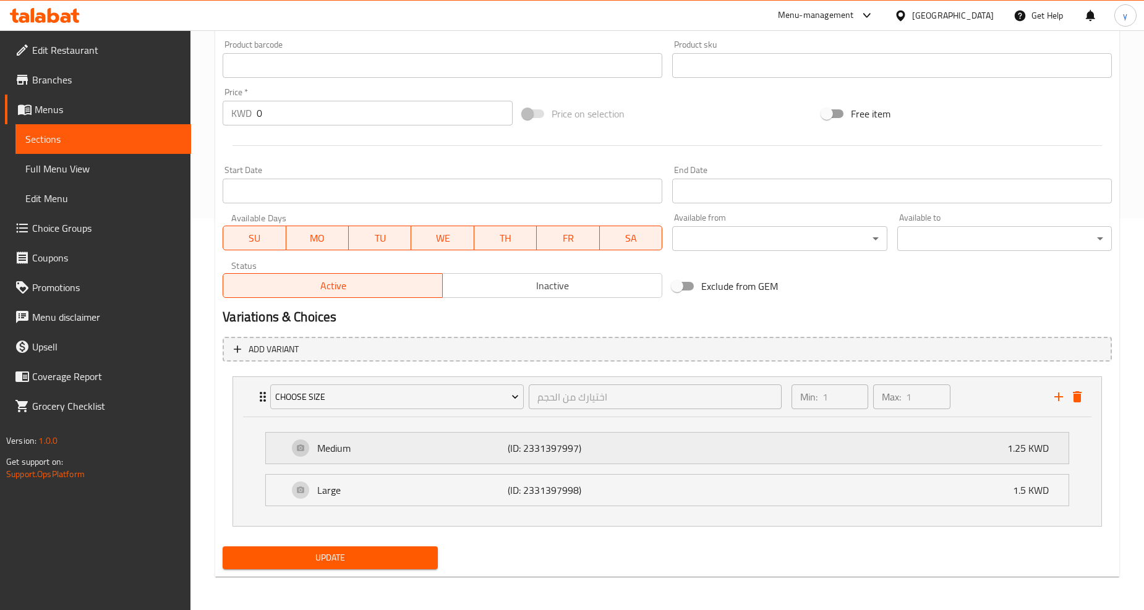
click at [435, 443] on p "Medium" at bounding box center [412, 448] width 190 height 15
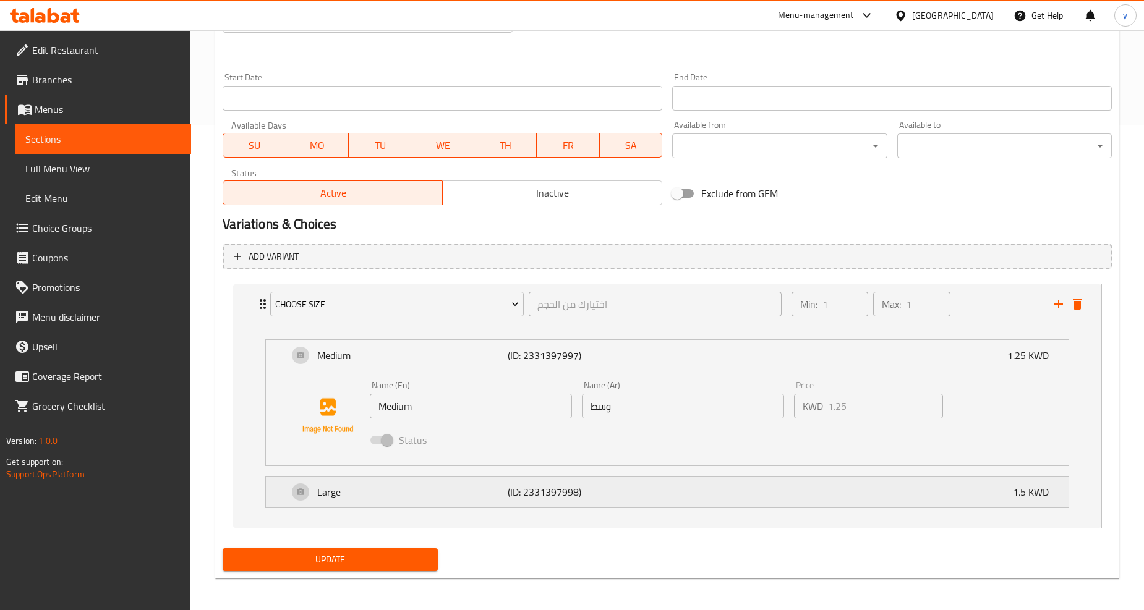
scroll to position [487, 0]
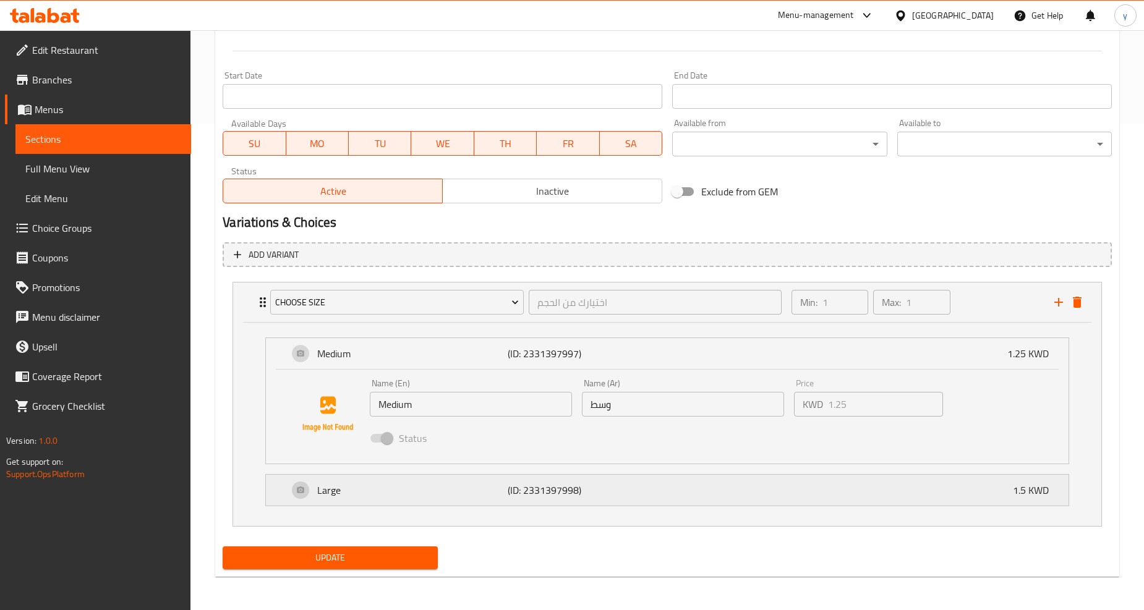
click at [492, 483] on p "Large" at bounding box center [412, 490] width 190 height 15
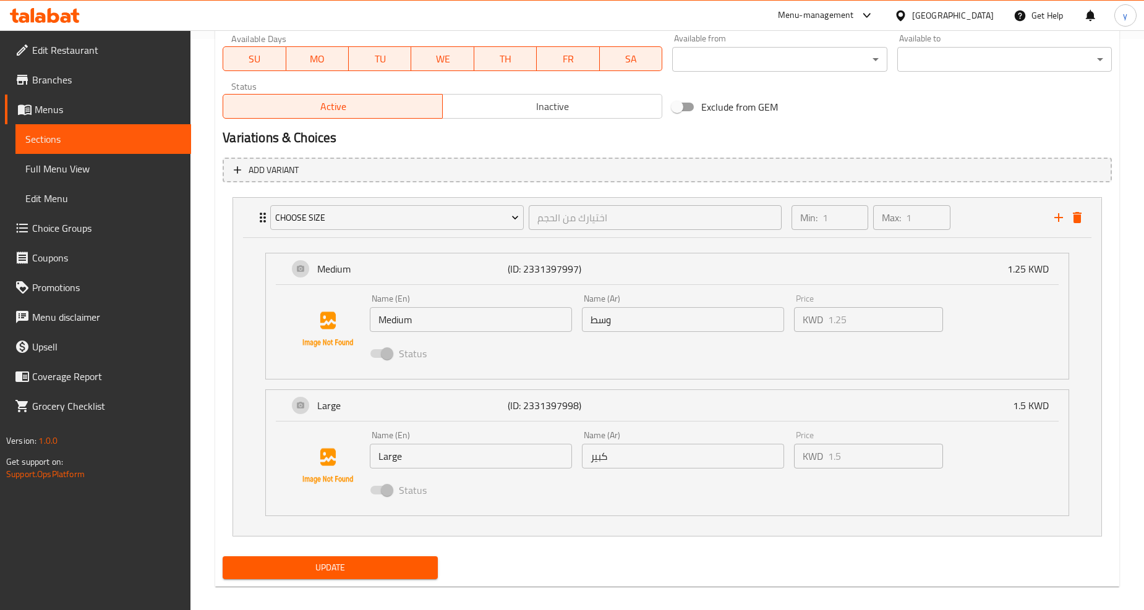
scroll to position [581, 0]
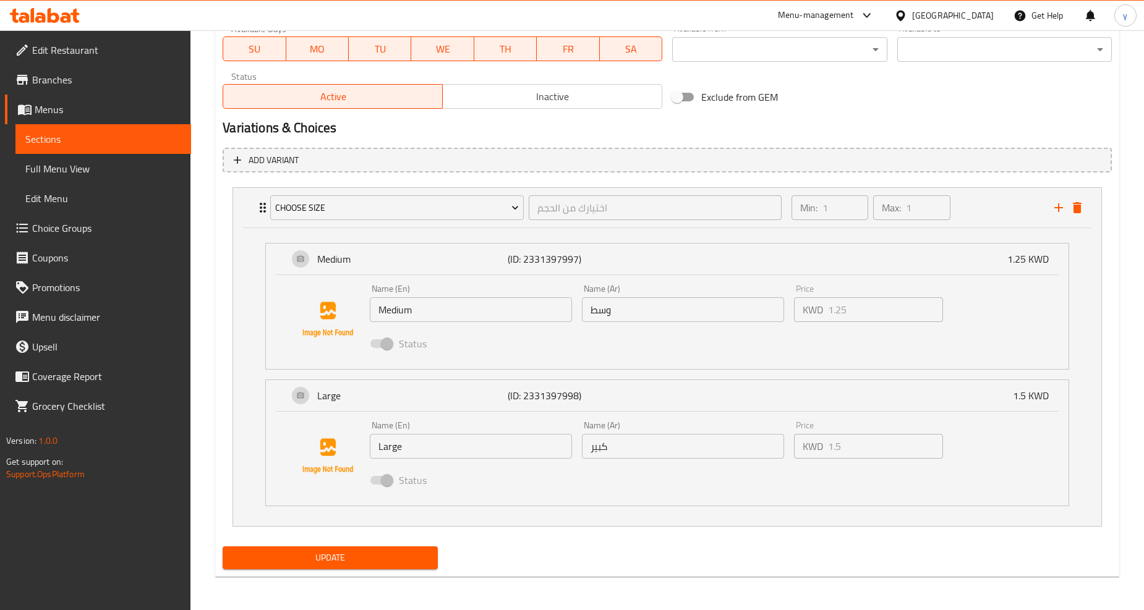
click at [399, 552] on span "Update" at bounding box center [330, 557] width 195 height 15
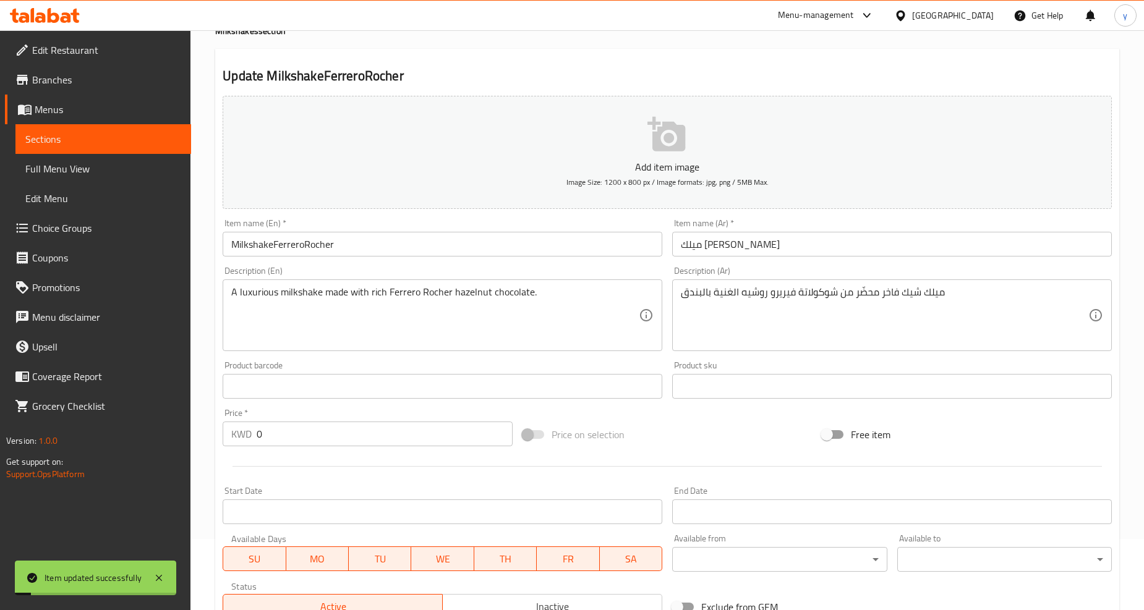
scroll to position [0, 0]
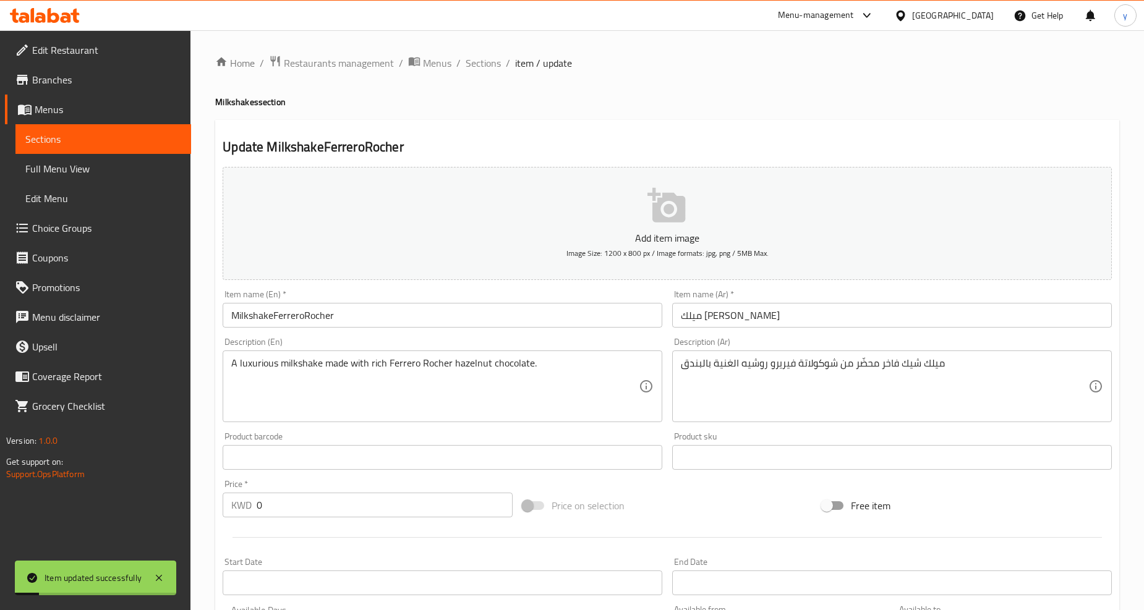
click at [75, 167] on span "Full Menu View" at bounding box center [103, 168] width 156 height 15
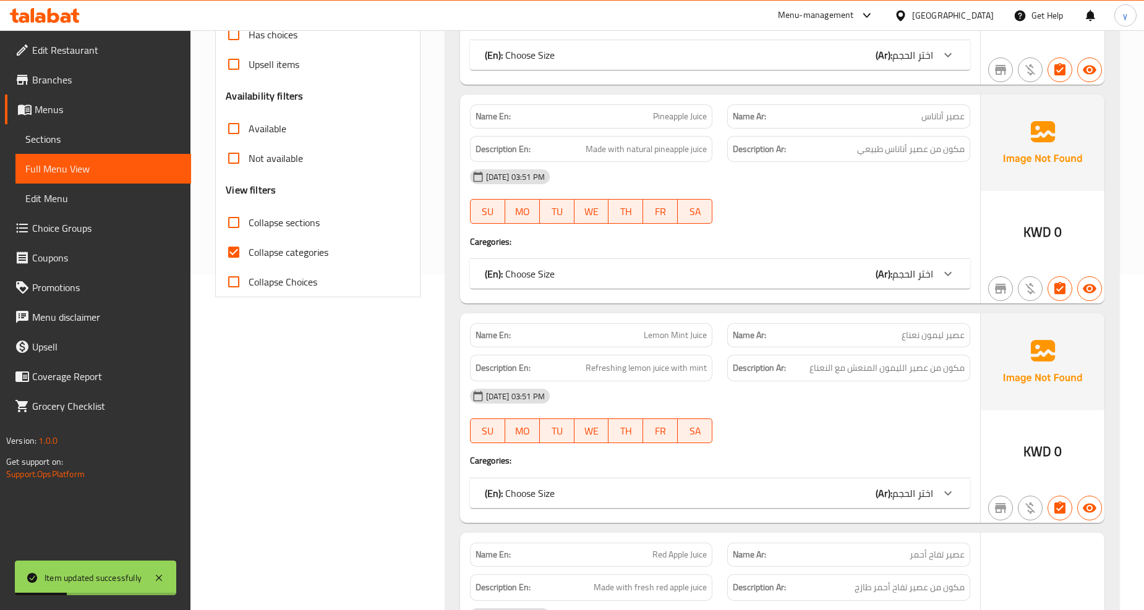
scroll to position [412, 0]
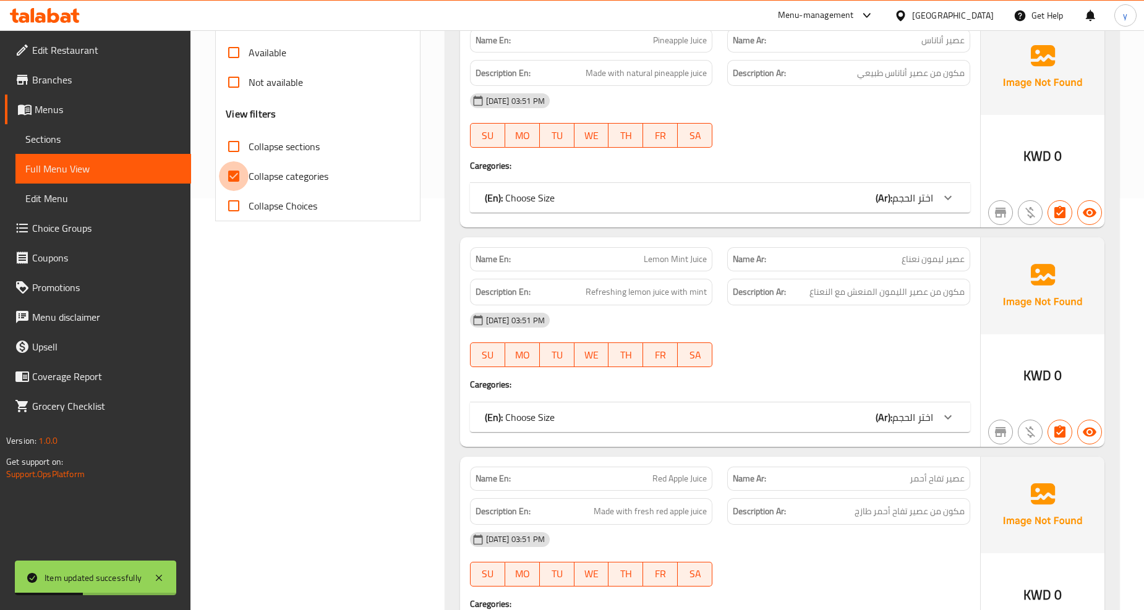
click at [238, 176] on input "Collapse categories" at bounding box center [234, 176] width 30 height 30
checkbox input "false"
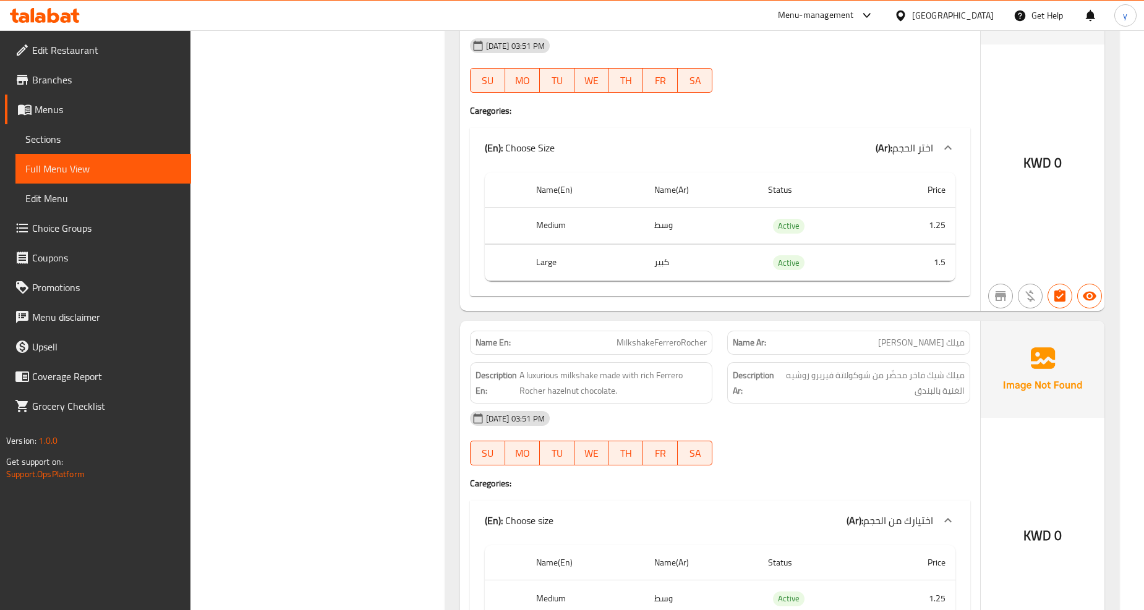
scroll to position [20152, 0]
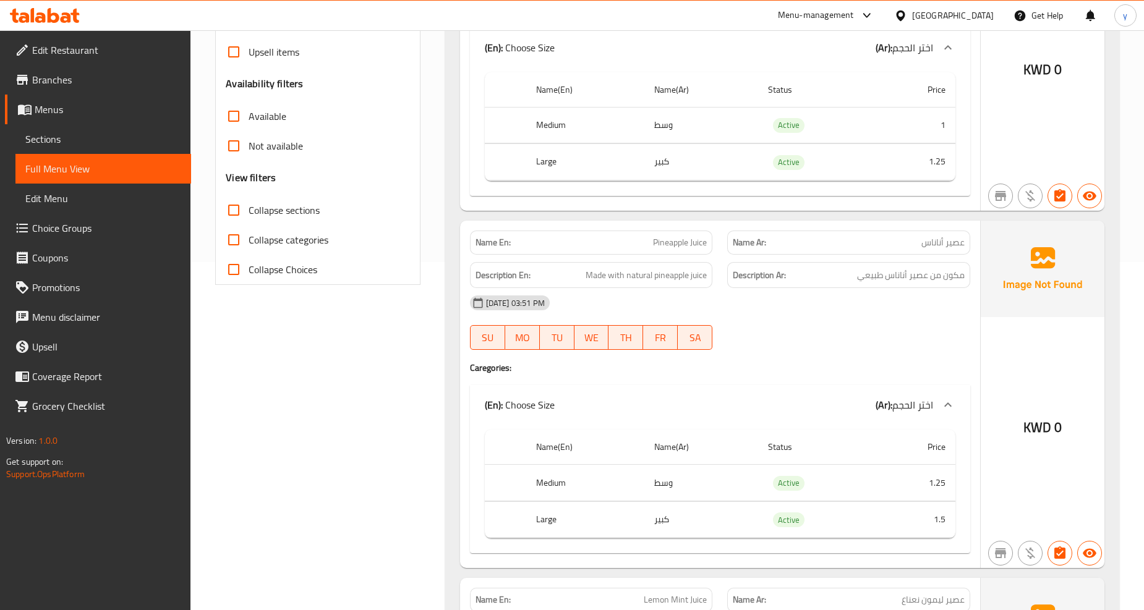
scroll to position [0, 0]
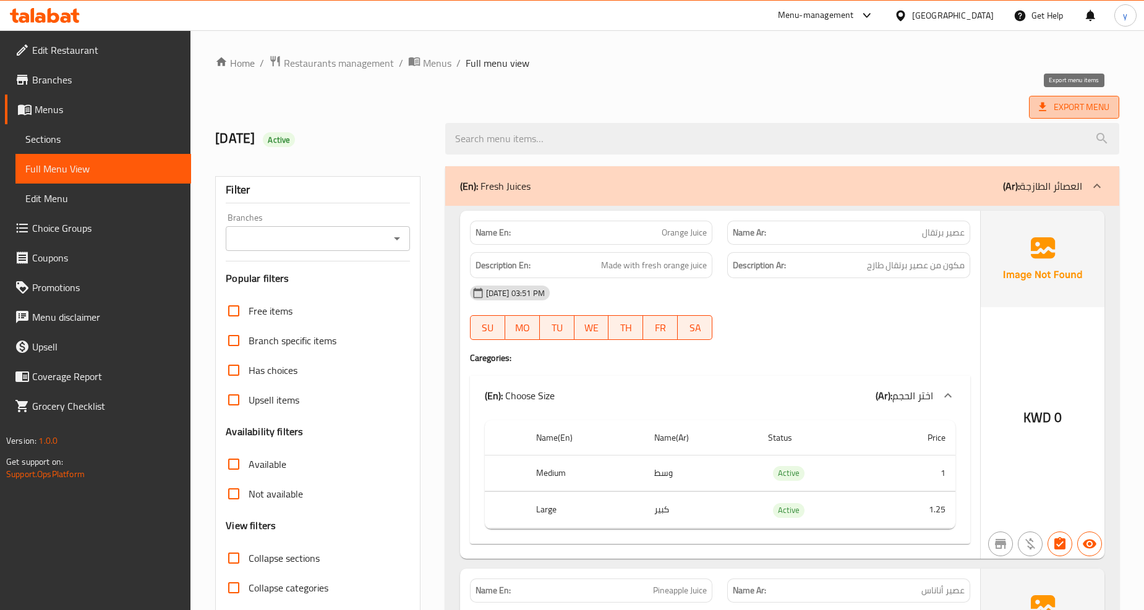
click at [1098, 106] on span "Export Menu" at bounding box center [1074, 107] width 70 height 15
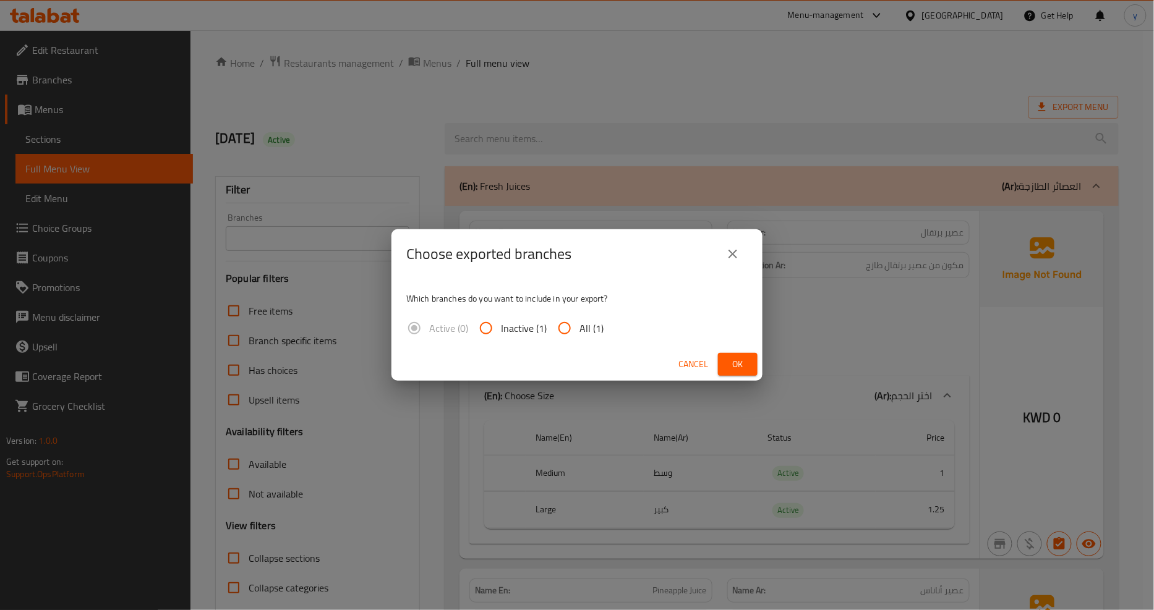
click at [563, 331] on input "All (1)" at bounding box center [565, 329] width 30 height 30
radio input "true"
click at [750, 361] on button "Ok" at bounding box center [738, 364] width 40 height 23
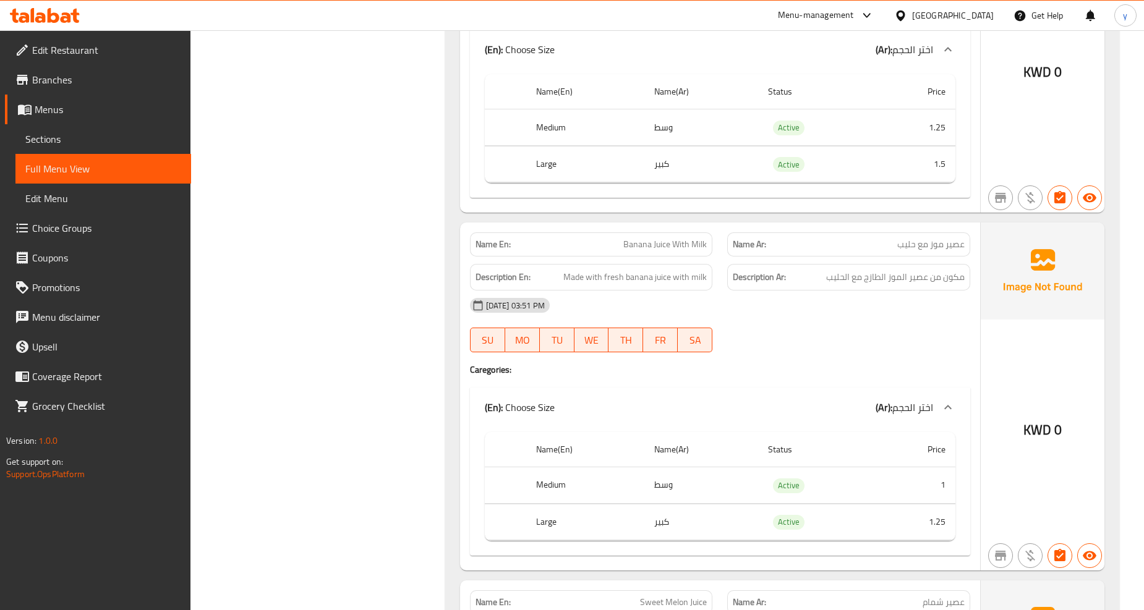
scroll to position [5703, 0]
